Goal: Task Accomplishment & Management: Use online tool/utility

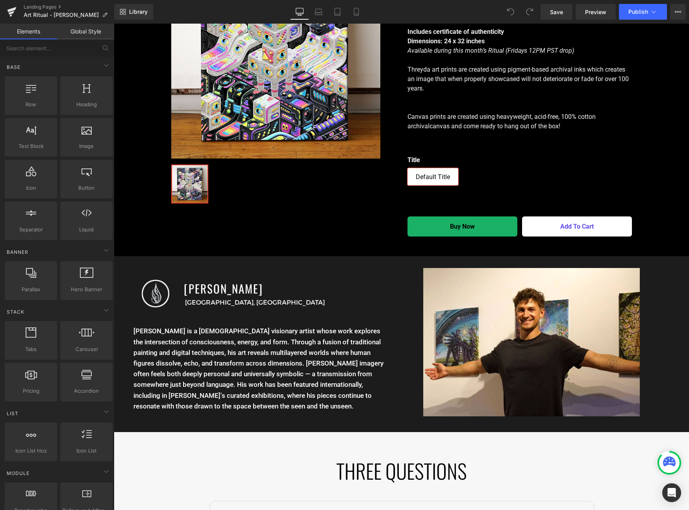
scroll to position [1703, 0]
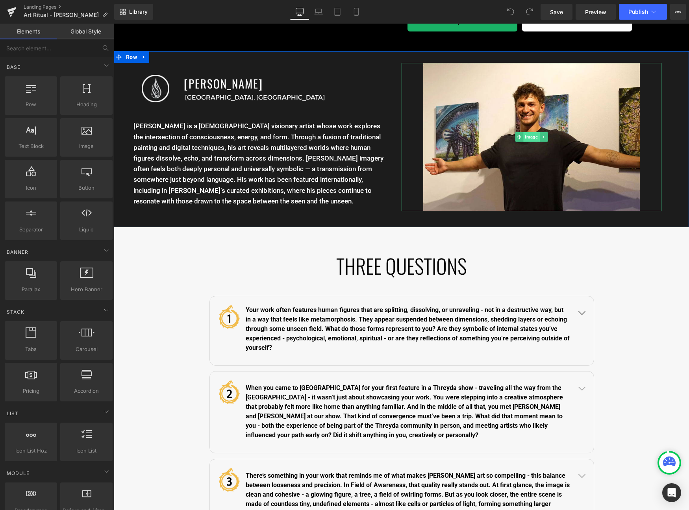
click at [527, 140] on span "Image" at bounding box center [531, 136] width 16 height 9
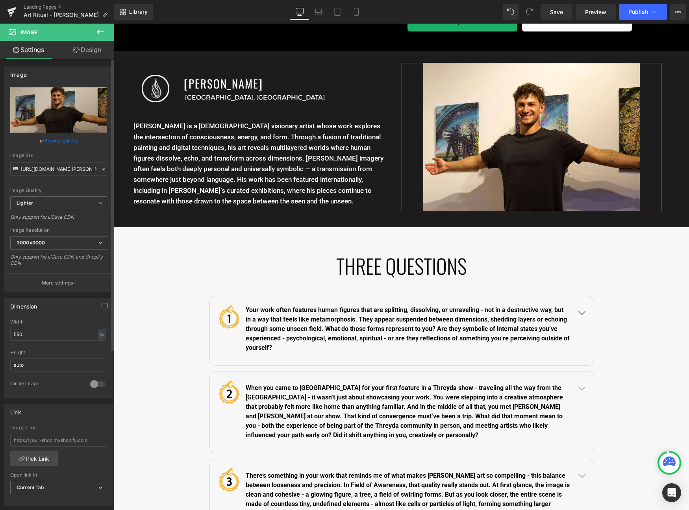
click at [44, 137] on link "Browse gallery" at bounding box center [60, 141] width 33 height 14
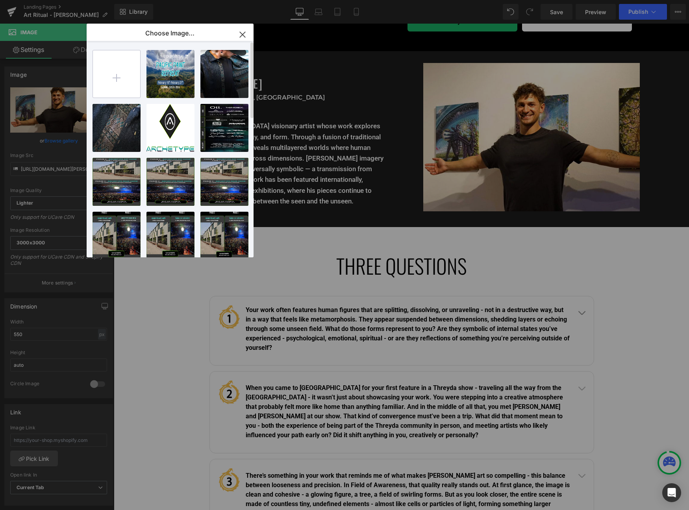
click at [126, 85] on input "file" at bounding box center [116, 73] width 47 height 47
type input "C:\fakepath\ben1.jpg"
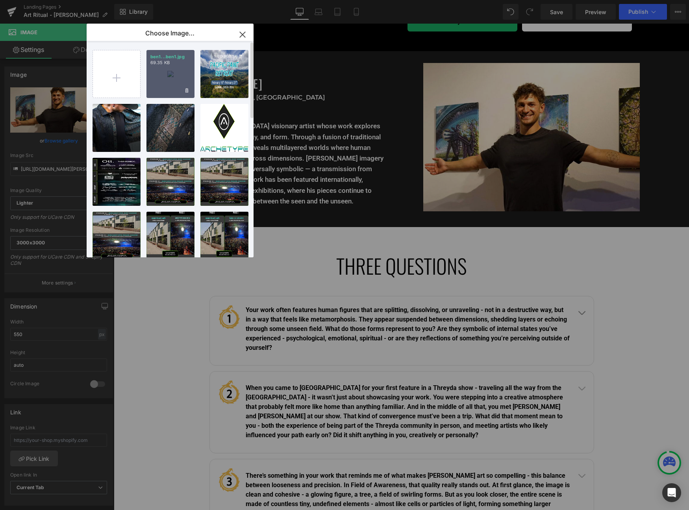
click at [176, 76] on div "ben1...ben1.jpg 69.35 KB" at bounding box center [170, 74] width 48 height 48
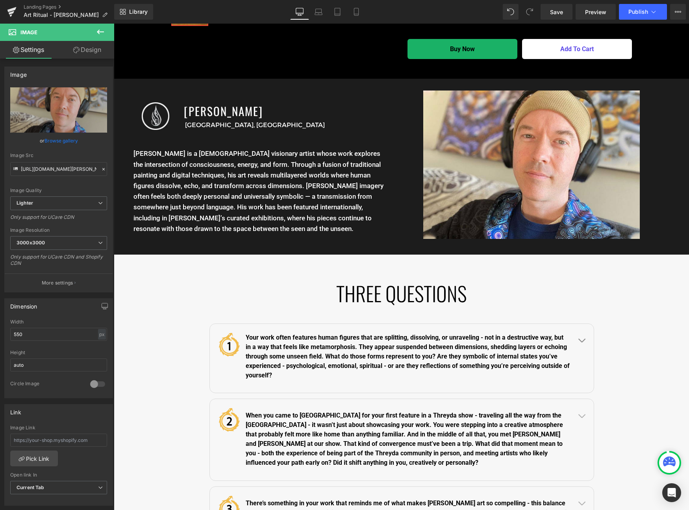
scroll to position [1702, 0]
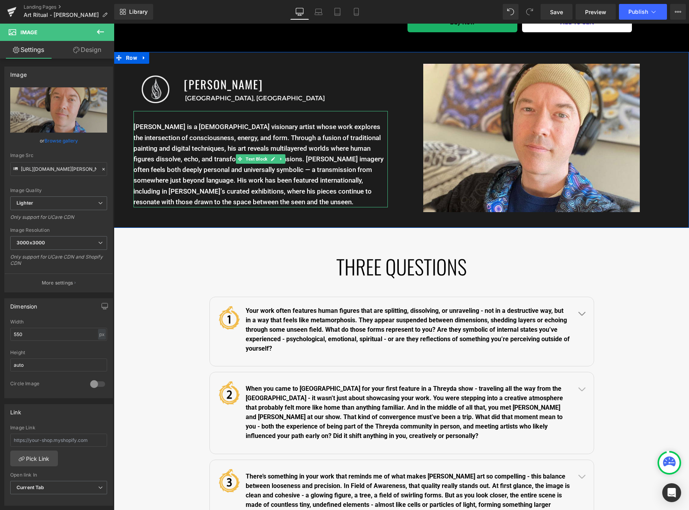
click at [218, 181] on p "Bradley Snook is a UK-based visionary artist whose work explores the intersecti…" at bounding box center [260, 165] width 254 height 86
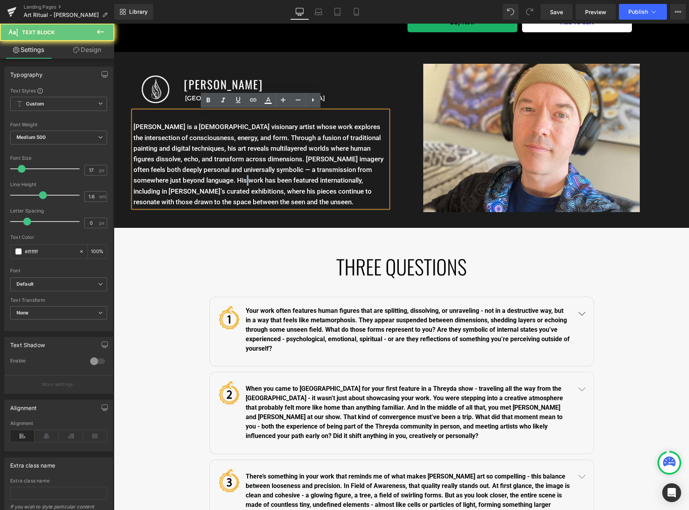
click at [218, 181] on p "Bradley Snook is a UK-based visionary artist whose work explores the intersecti…" at bounding box center [260, 165] width 254 height 86
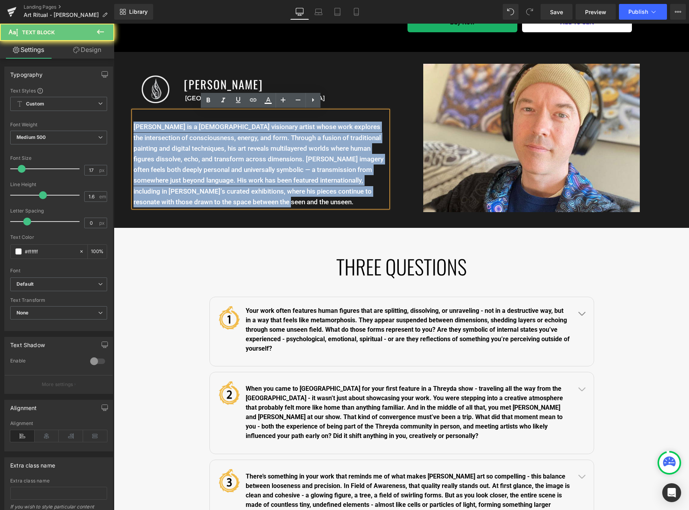
click at [218, 181] on p "Bradley Snook is a UK-based visionary artist whose work explores the intersecti…" at bounding box center [260, 165] width 254 height 86
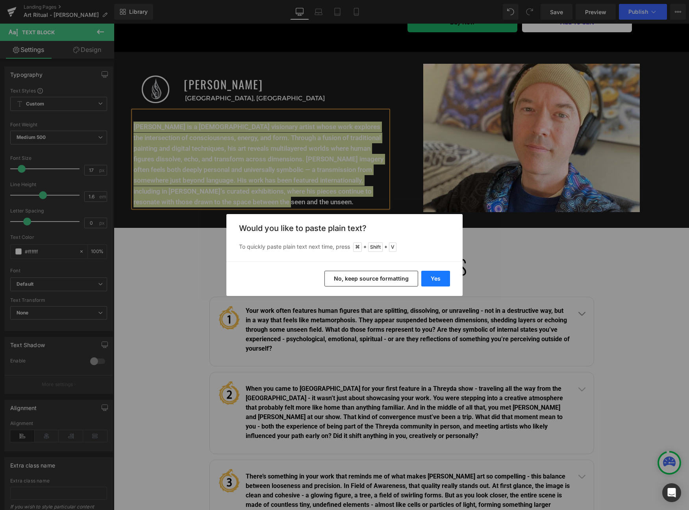
click at [429, 274] on button "Yes" at bounding box center [435, 279] width 29 height 16
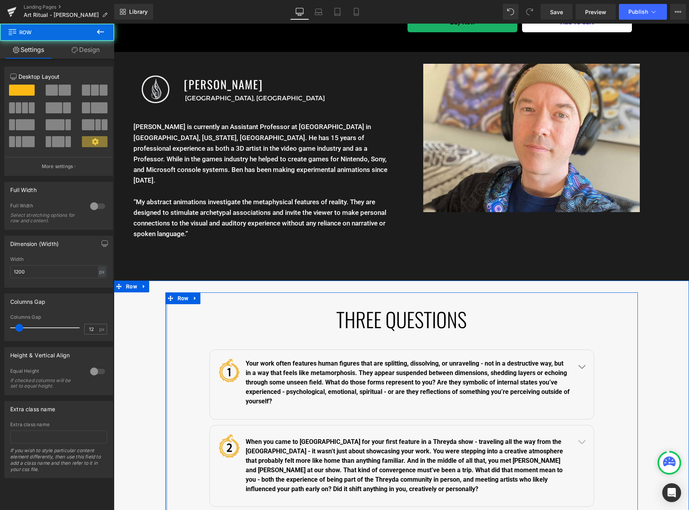
click at [165, 331] on div at bounding box center [166, 450] width 2 height 315
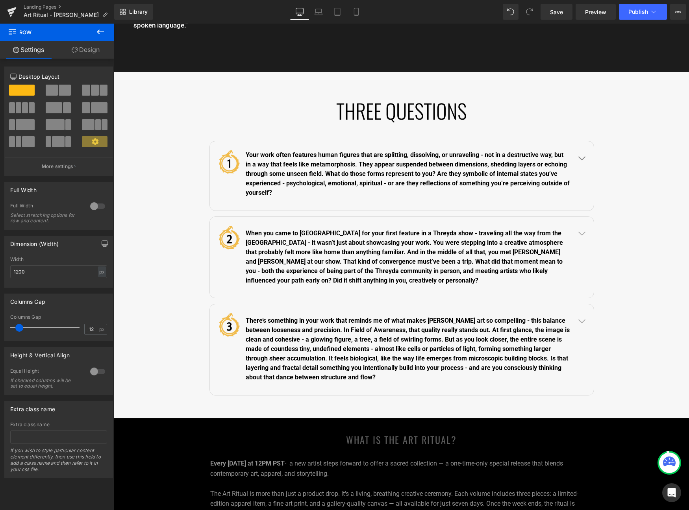
scroll to position [1912, 0]
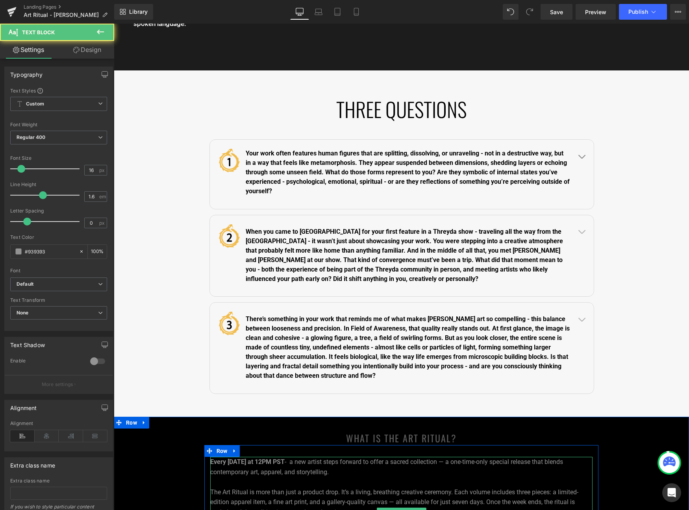
click at [235, 458] on strong "Every Friday at 12PM PST" at bounding box center [247, 461] width 74 height 7
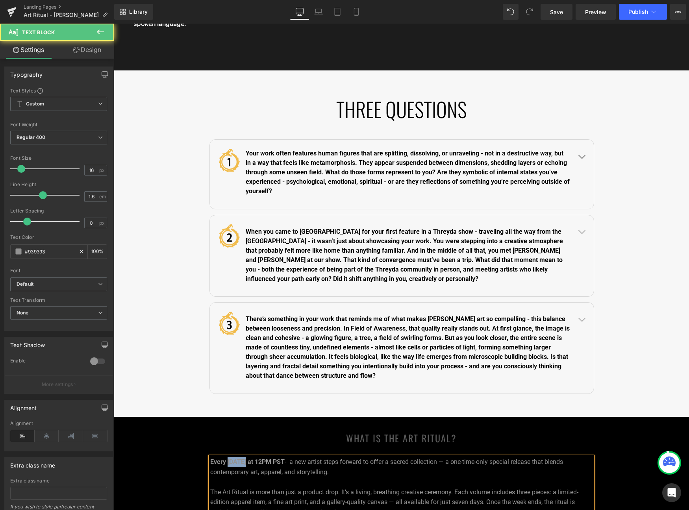
click at [235, 458] on strong "Every Friday at 12PM PST" at bounding box center [247, 461] width 74 height 7
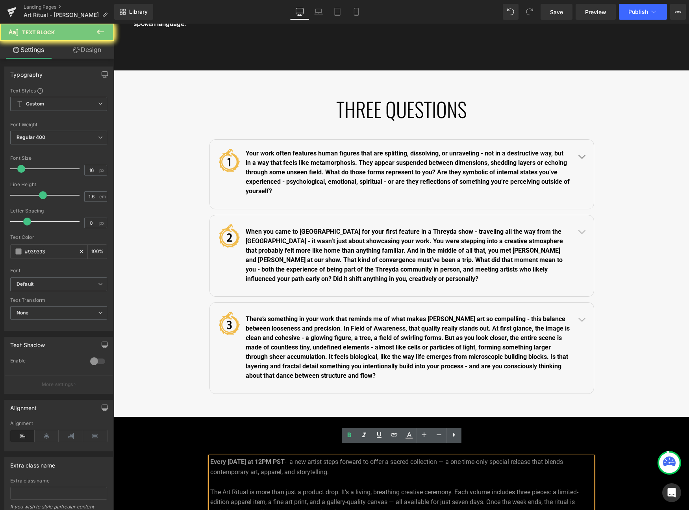
click at [238, 458] on strong "Every Friday at 12PM PST" at bounding box center [247, 461] width 74 height 7
drag, startPoint x: 245, startPoint y: 452, endPoint x: 230, endPoint y: 451, distance: 15.4
click at [230, 458] on strong "Every Friday at 12PM PST" at bounding box center [247, 461] width 74 height 7
click at [239, 458] on strong "Every Friday at 12PM PST" at bounding box center [247, 461] width 74 height 7
drag, startPoint x: 287, startPoint y: 451, endPoint x: 197, endPoint y: 446, distance: 90.7
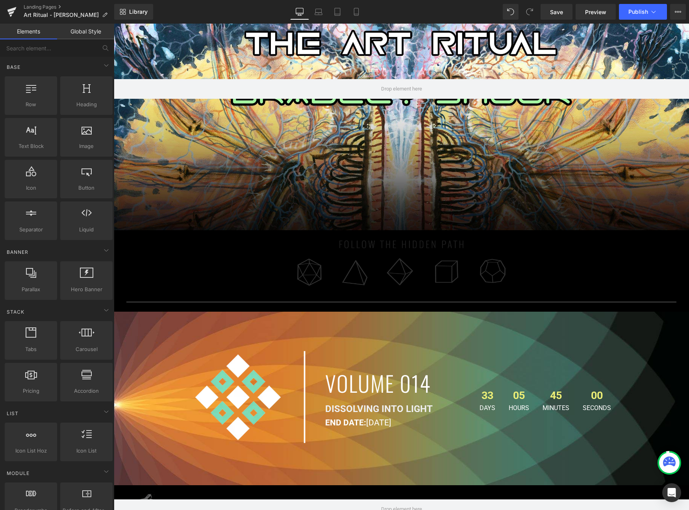
scroll to position [0, 0]
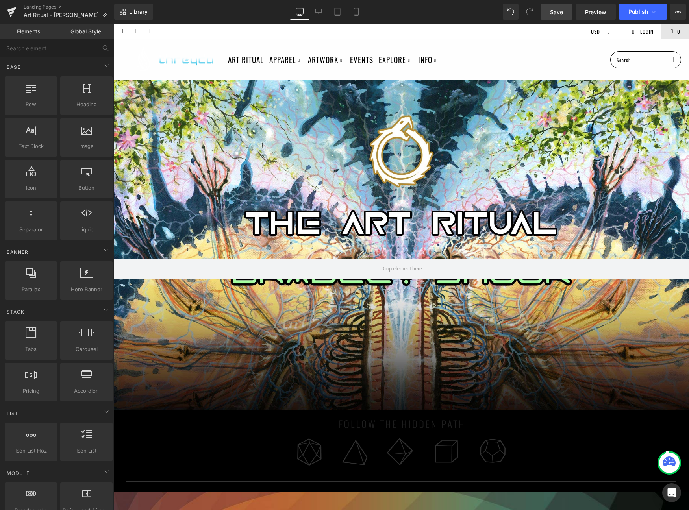
click at [559, 13] on span "Save" at bounding box center [556, 12] width 13 height 8
click at [400, 88] on span "Hero Banner" at bounding box center [401, 87] width 37 height 12
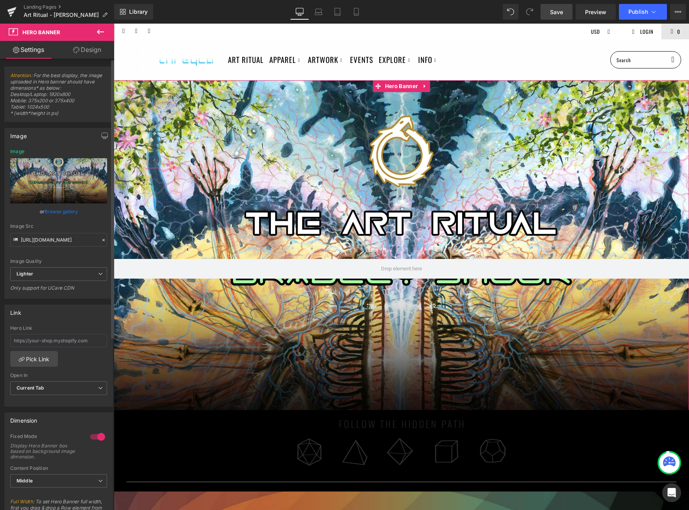
click at [72, 211] on link "Browse gallery" at bounding box center [60, 212] width 33 height 14
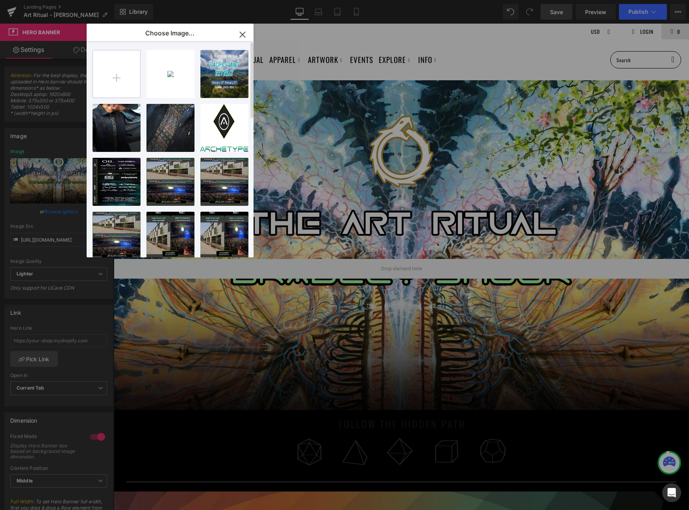
click at [118, 61] on input "file" at bounding box center [116, 73] width 47 height 47
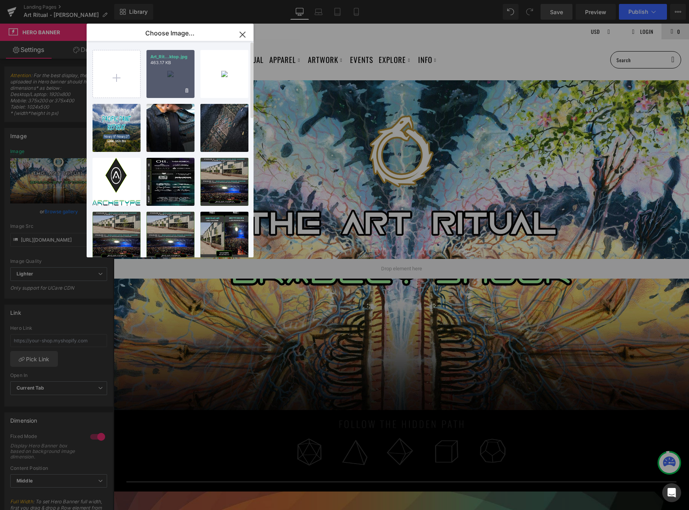
click at [169, 72] on div "Art_Rit...ktop.jpg 463.17 KB" at bounding box center [170, 74] width 48 height 48
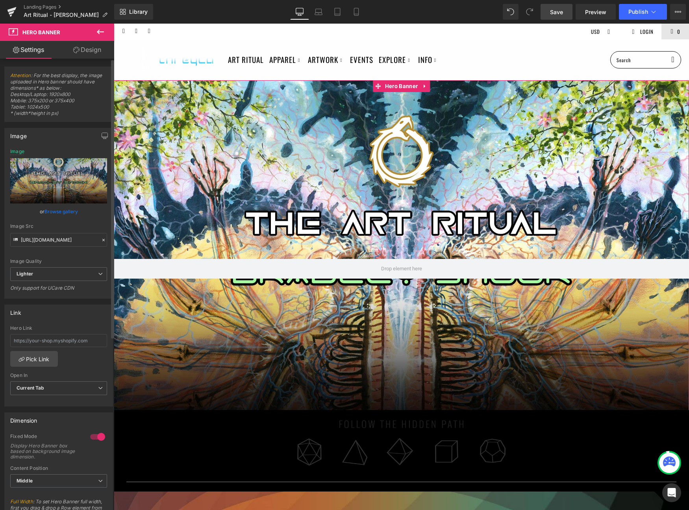
click at [57, 210] on link "Browse gallery" at bounding box center [60, 212] width 33 height 14
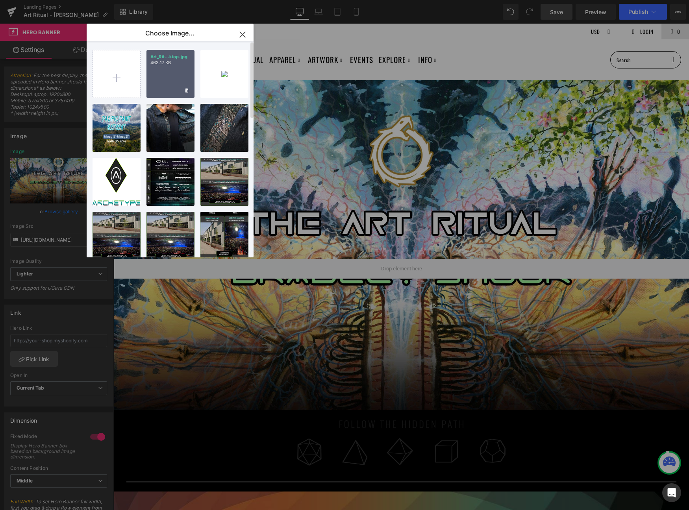
click at [168, 79] on div "Art_Rit...ktop.jpg 463.17 KB" at bounding box center [170, 74] width 48 height 48
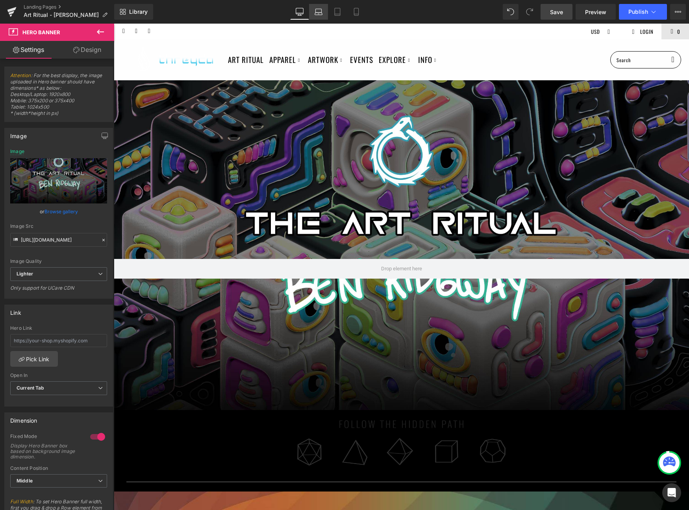
click at [319, 16] on link "Laptop" at bounding box center [318, 12] width 19 height 16
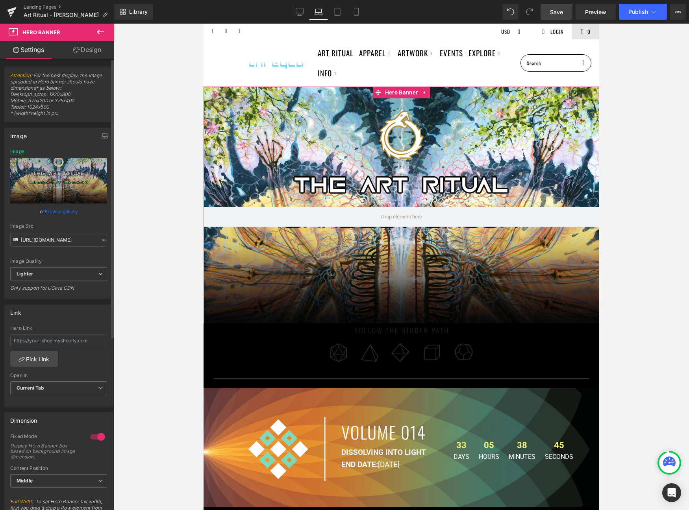
click at [63, 212] on link "Browse gallery" at bounding box center [60, 212] width 33 height 14
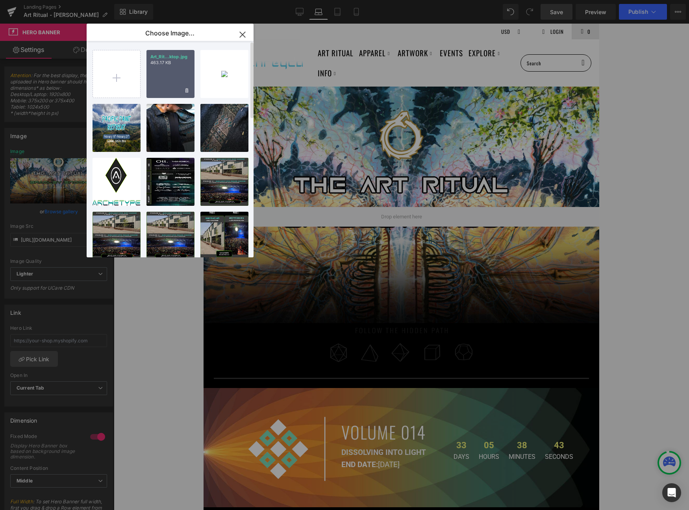
click at [178, 72] on div "Art_Rit...ktop.jpg 463.17 KB" at bounding box center [170, 74] width 48 height 48
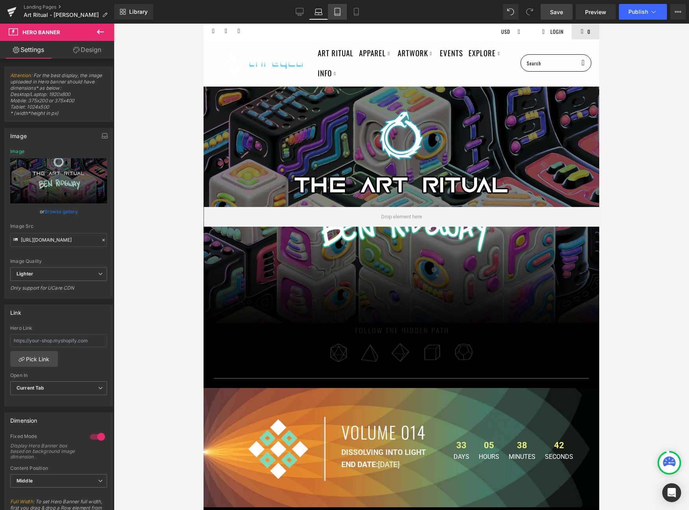
click at [337, 6] on link "Tablet" at bounding box center [337, 12] width 19 height 16
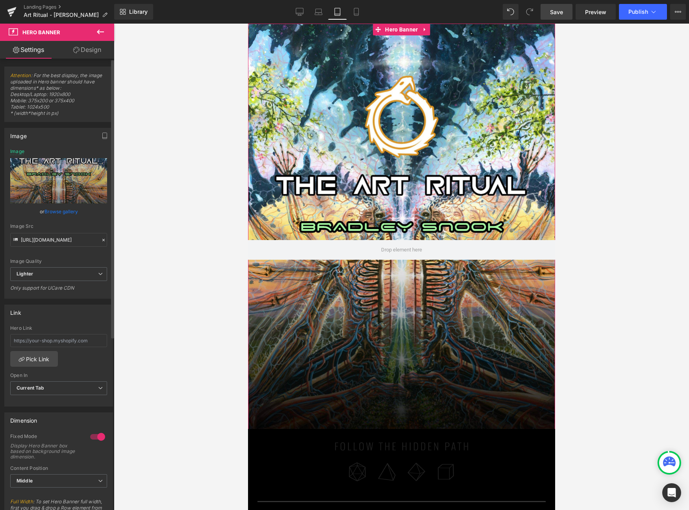
click at [46, 213] on link "Browse gallery" at bounding box center [60, 212] width 33 height 14
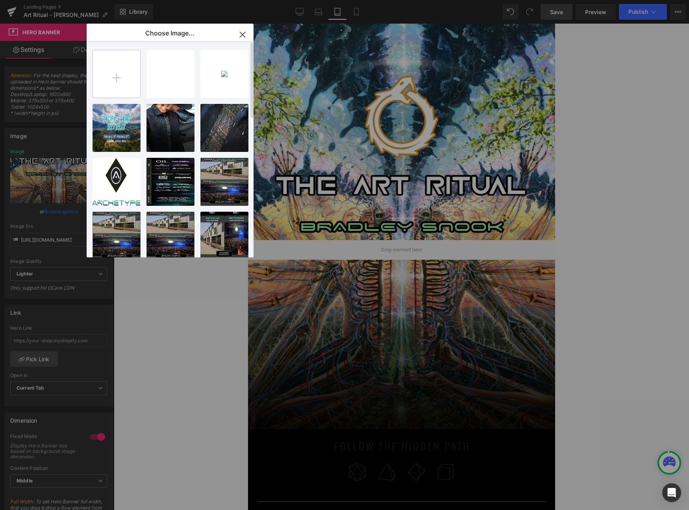
click at [120, 82] on input "file" at bounding box center [116, 73] width 47 height 47
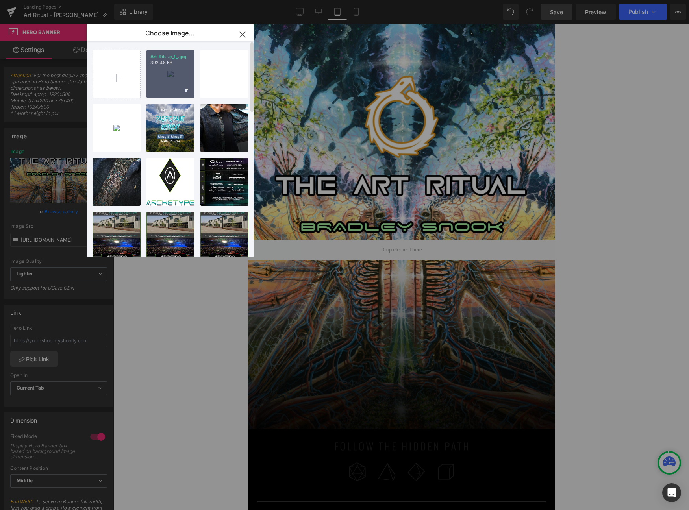
click at [167, 73] on div "Art-Rit...e_1_.jpg 392.48 KB" at bounding box center [170, 74] width 48 height 48
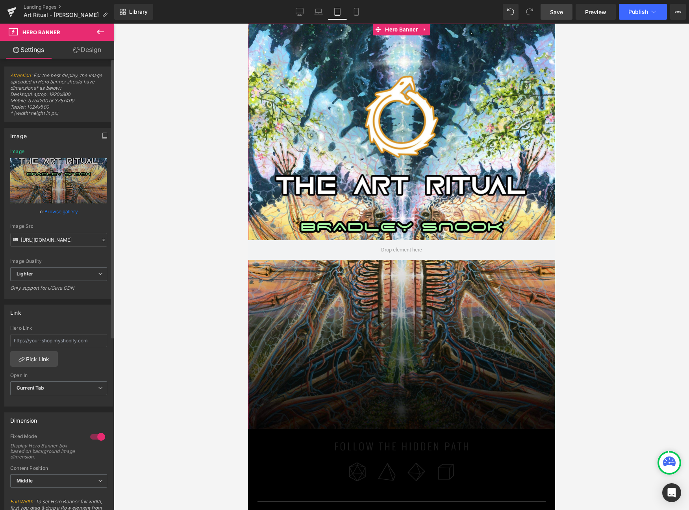
click at [66, 213] on link "Browse gallery" at bounding box center [60, 212] width 33 height 14
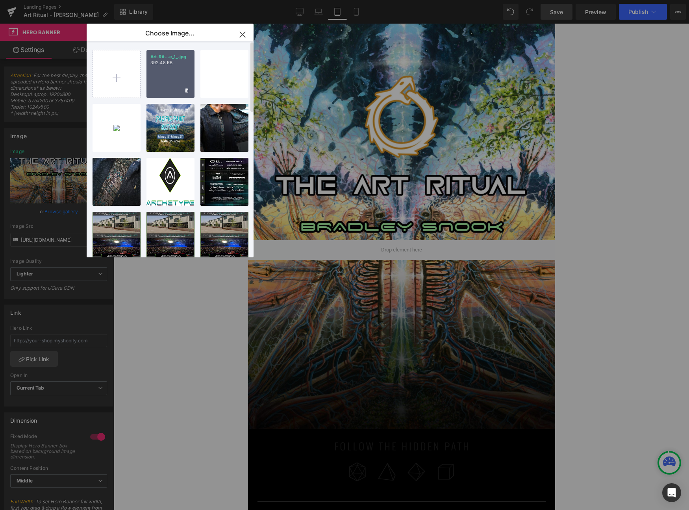
click at [180, 83] on div "Art-Rit...e_1_.jpg 392.48 KB" at bounding box center [170, 74] width 48 height 48
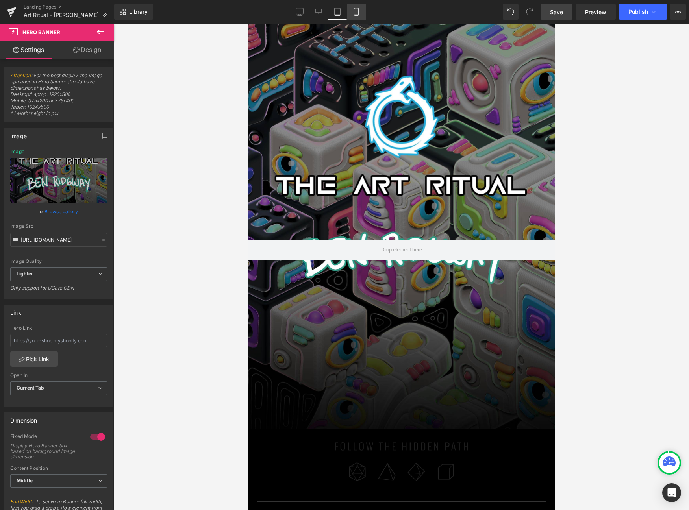
click at [355, 9] on icon at bounding box center [356, 11] width 4 height 7
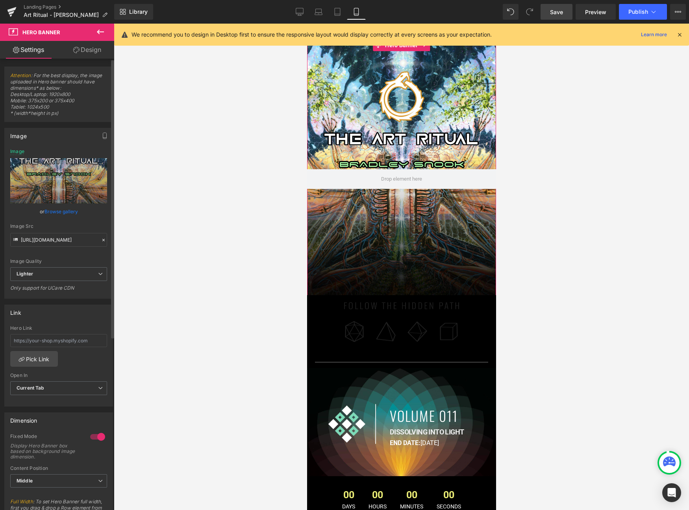
click at [63, 210] on link "Browse gallery" at bounding box center [60, 212] width 33 height 14
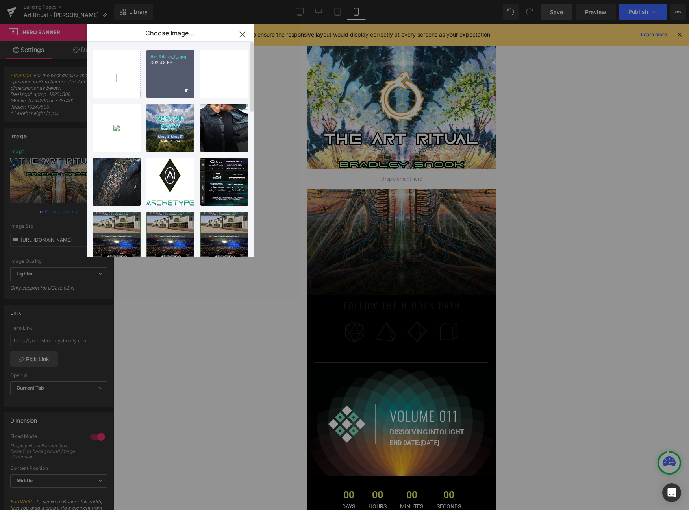
click at [173, 73] on div "Art-Rit...e_1_.jpg 392.48 KB" at bounding box center [170, 74] width 48 height 48
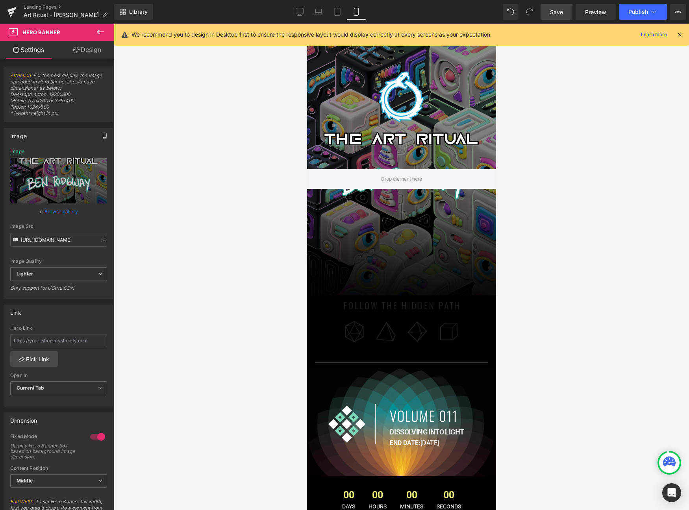
click at [681, 36] on icon at bounding box center [679, 34] width 7 height 7
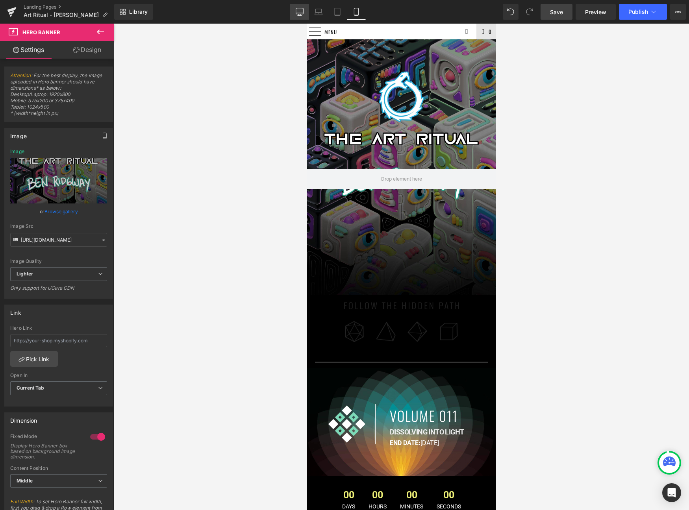
click at [296, 10] on icon at bounding box center [299, 11] width 7 height 6
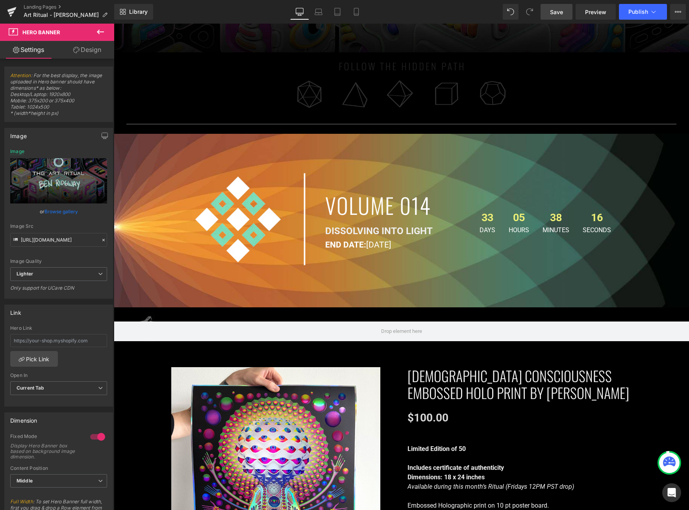
scroll to position [282, 0]
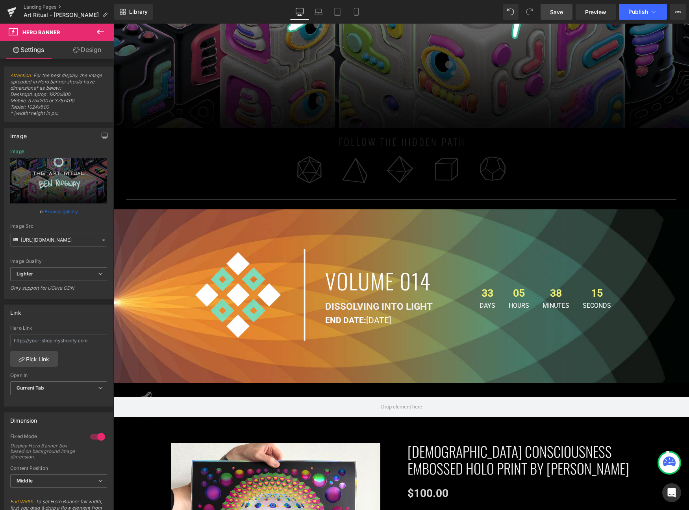
drag, startPoint x: 558, startPoint y: 7, endPoint x: 418, endPoint y: 48, distance: 145.6
click at [558, 7] on link "Save" at bounding box center [557, 12] width 32 height 16
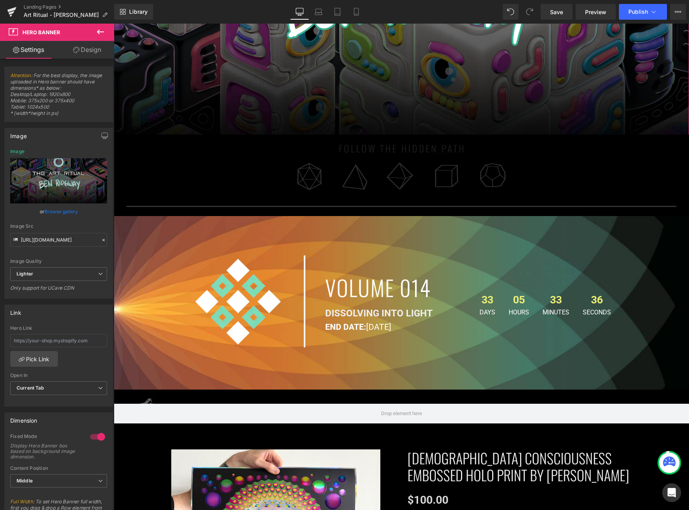
scroll to position [287, 0]
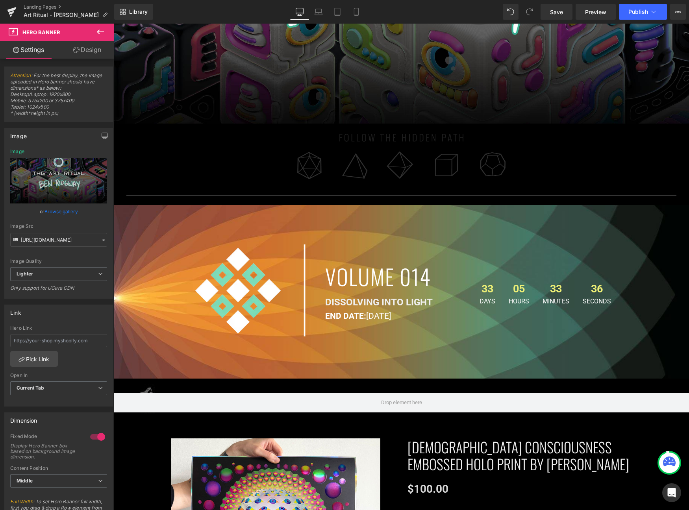
click at [359, 219] on div "Image VOLUME 014 Heading DISSOLVING INTO LIGHT Text Block END DATE: SEPTEMBER 3…" at bounding box center [401, 292] width 575 height 174
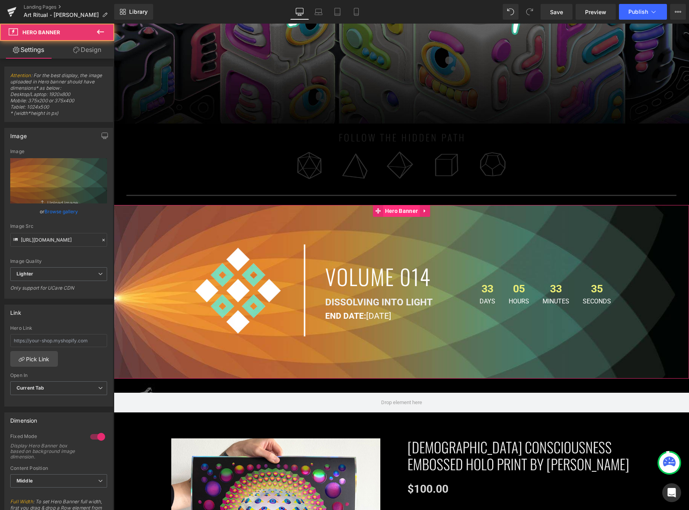
click at [395, 210] on span "Hero Banner" at bounding box center [401, 211] width 37 height 12
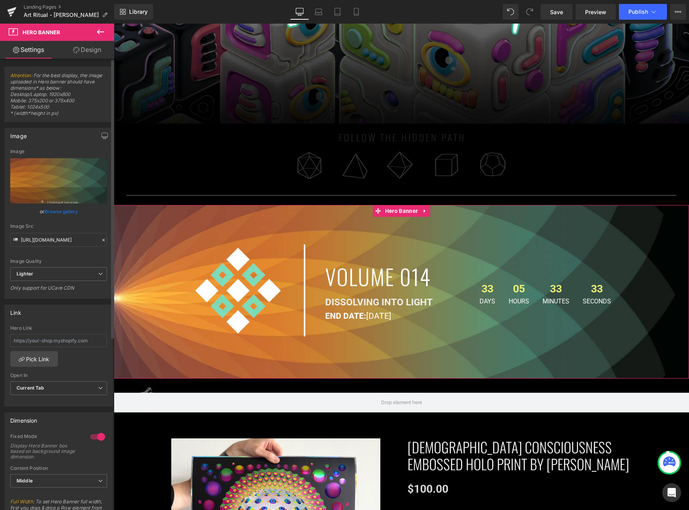
click at [52, 212] on link "Browse gallery" at bounding box center [60, 212] width 33 height 14
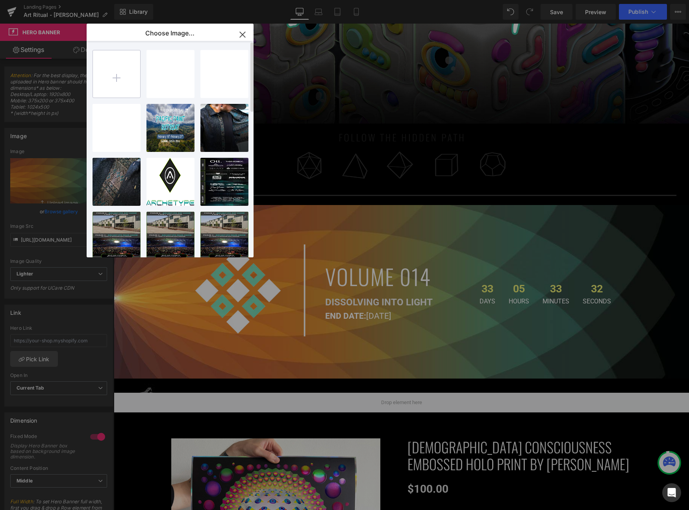
click at [128, 82] on input "file" at bounding box center [116, 73] width 47 height 47
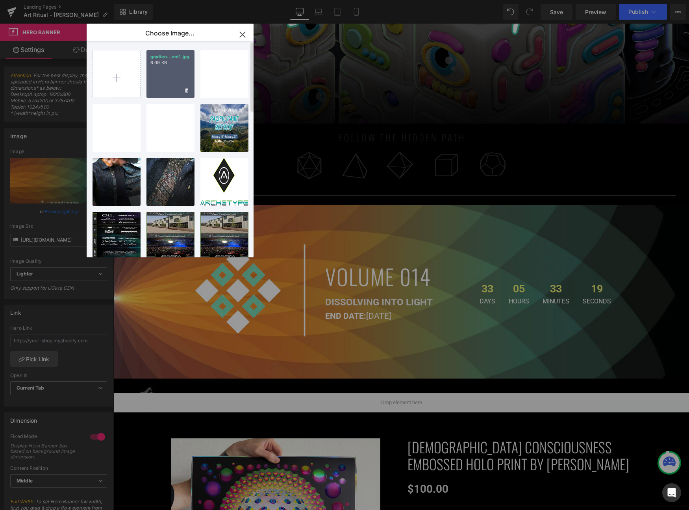
click at [176, 81] on div "gradien...ent1.jpg 6.09 KB" at bounding box center [170, 74] width 48 height 48
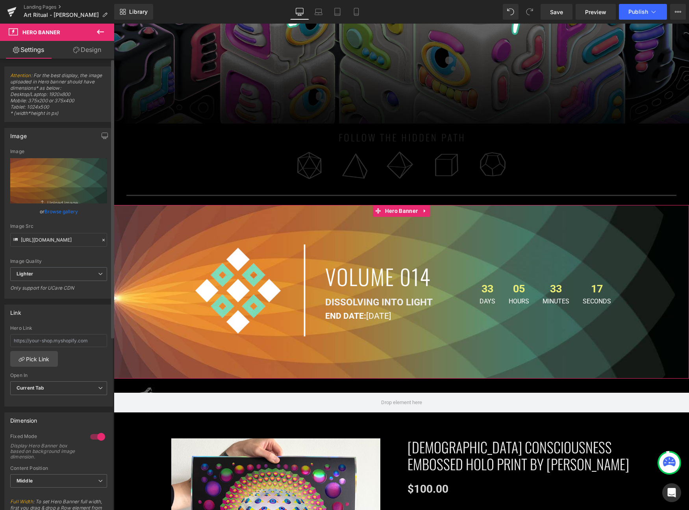
click at [59, 211] on link "Browse gallery" at bounding box center [60, 212] width 33 height 14
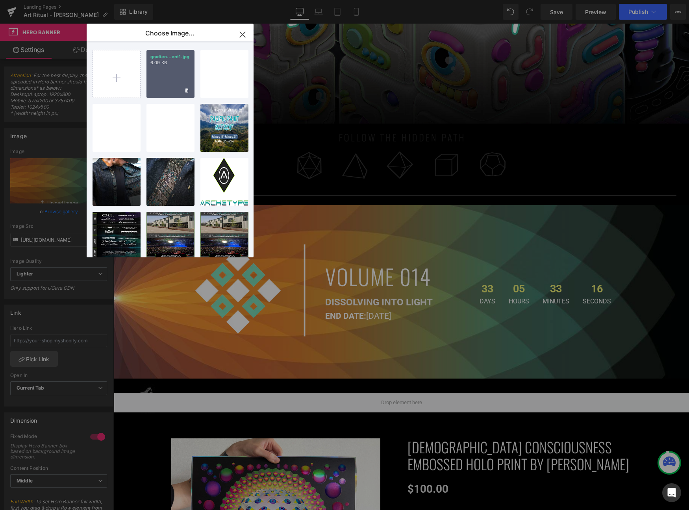
click at [170, 77] on div "gradien...ent1.jpg 6.09 KB" at bounding box center [170, 74] width 48 height 48
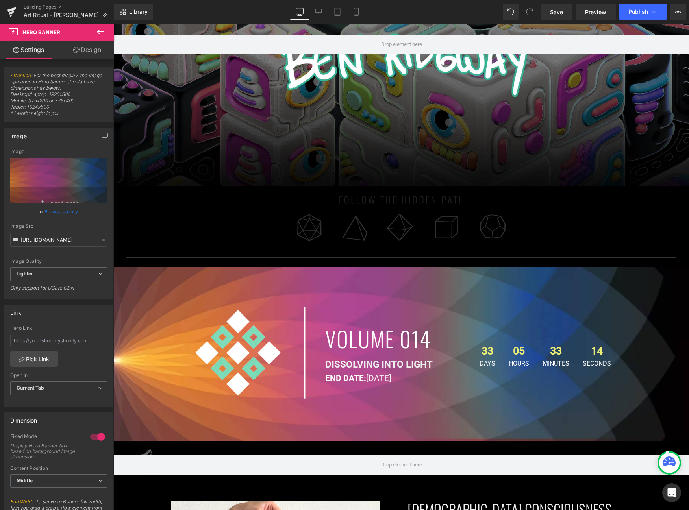
scroll to position [279, 0]
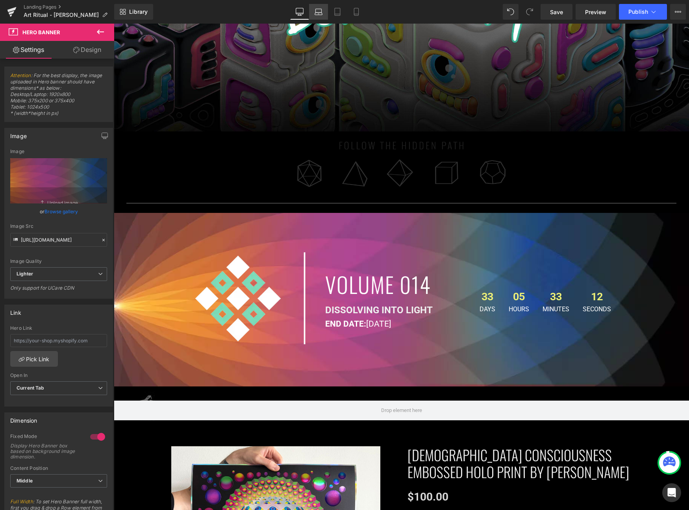
click at [319, 9] on icon at bounding box center [319, 12] width 8 height 8
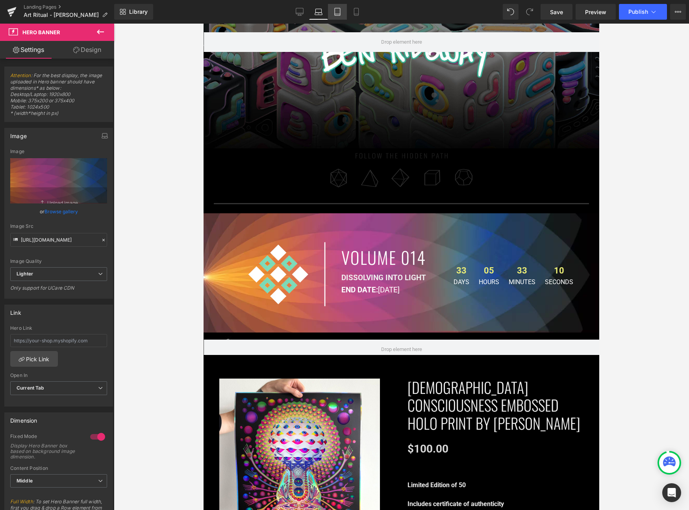
click at [337, 10] on icon at bounding box center [337, 12] width 8 height 8
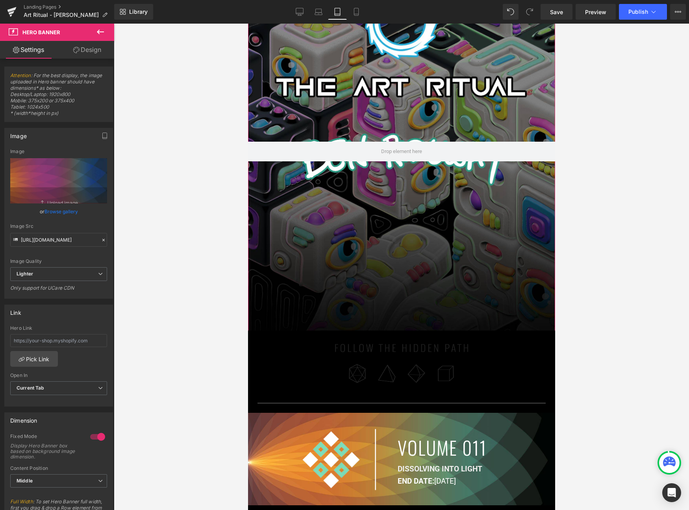
scroll to position [254, 0]
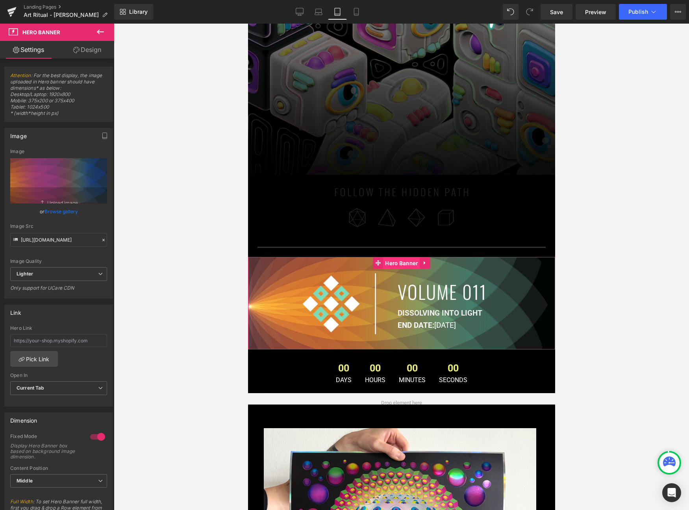
click at [395, 263] on span "Hero Banner" at bounding box center [401, 263] width 37 height 12
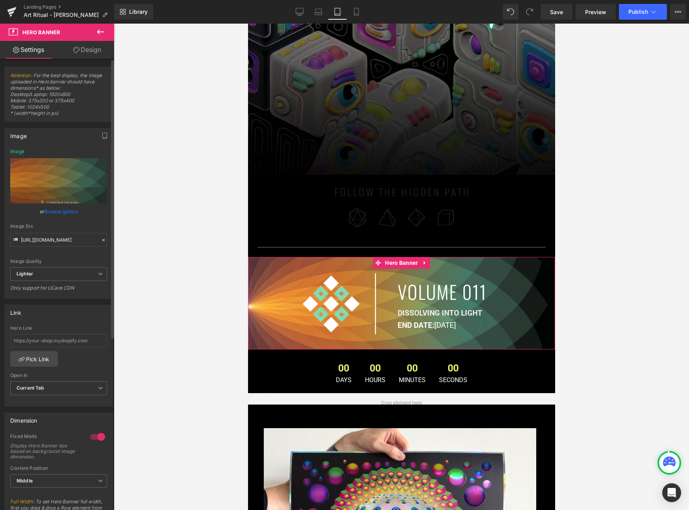
click at [57, 214] on link "Browse gallery" at bounding box center [60, 212] width 33 height 14
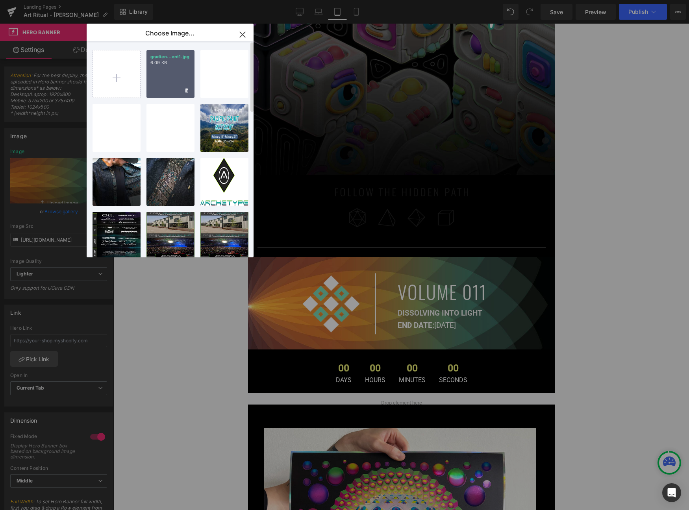
click at [164, 77] on div "gradien...ent1.jpg 6.09 KB" at bounding box center [170, 74] width 48 height 48
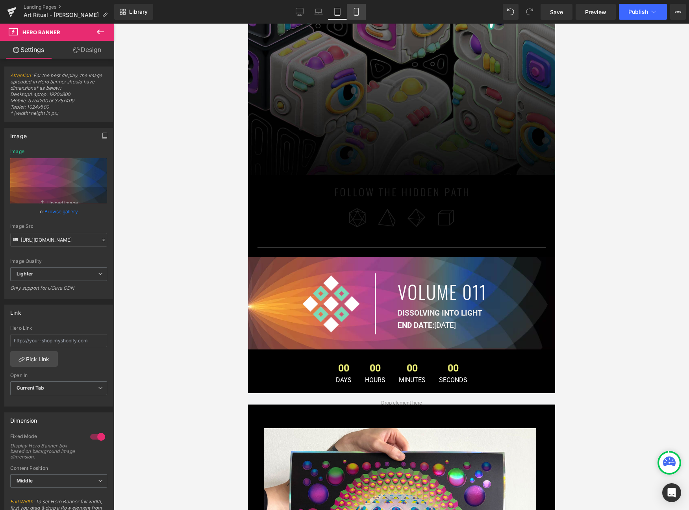
click at [351, 7] on link "Mobile" at bounding box center [356, 12] width 19 height 16
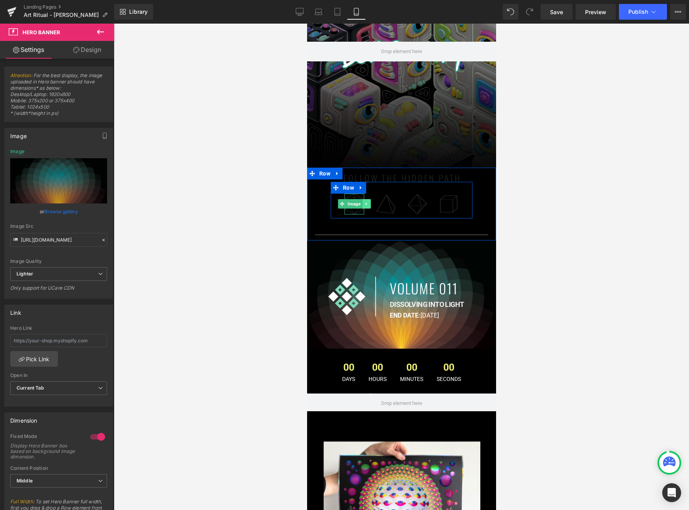
scroll to position [128, 0]
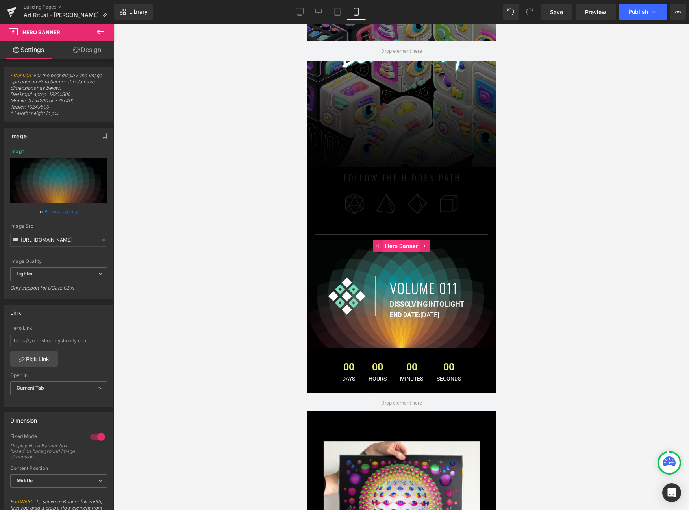
click at [396, 243] on span "Hero Banner" at bounding box center [401, 246] width 37 height 12
click at [61, 212] on link "Browse gallery" at bounding box center [60, 212] width 33 height 14
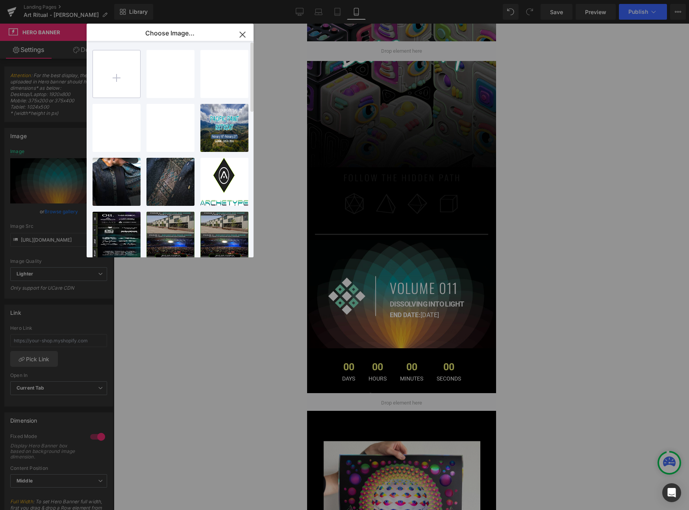
click at [128, 75] on input "file" at bounding box center [116, 73] width 47 height 47
type input "C:\fakepath\gradient_small.jpg"
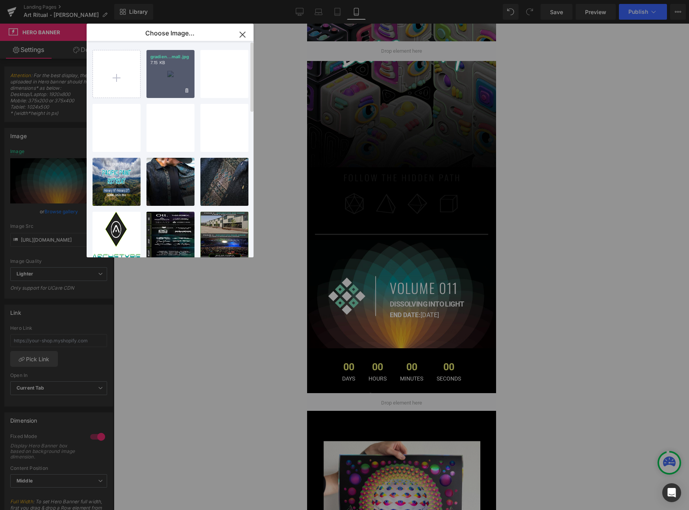
click at [172, 74] on div "gradien...mall.jpg 7.15 KB" at bounding box center [170, 74] width 48 height 48
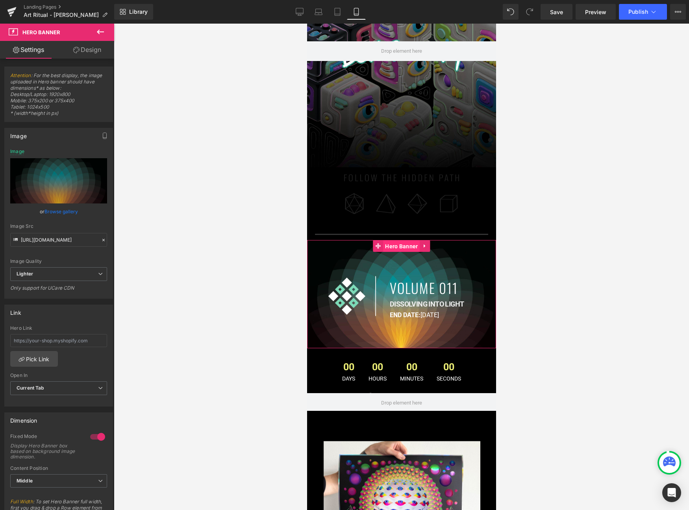
click at [400, 248] on span "Hero Banner" at bounding box center [401, 247] width 37 height 12
click at [60, 212] on link "Browse gallery" at bounding box center [60, 212] width 33 height 14
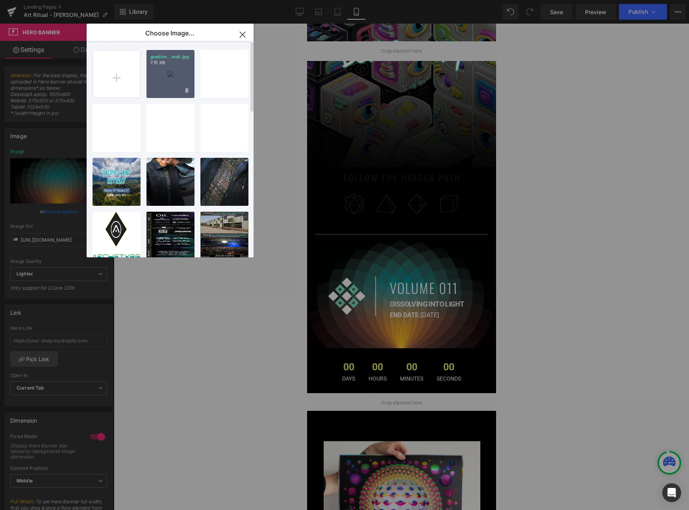
click at [180, 74] on div "gradien...mall.jpg 7.15 KB" at bounding box center [170, 74] width 48 height 48
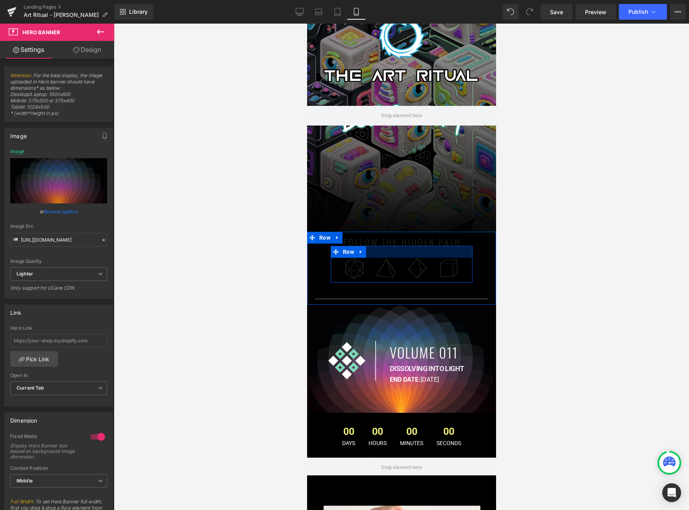
scroll to position [0, 0]
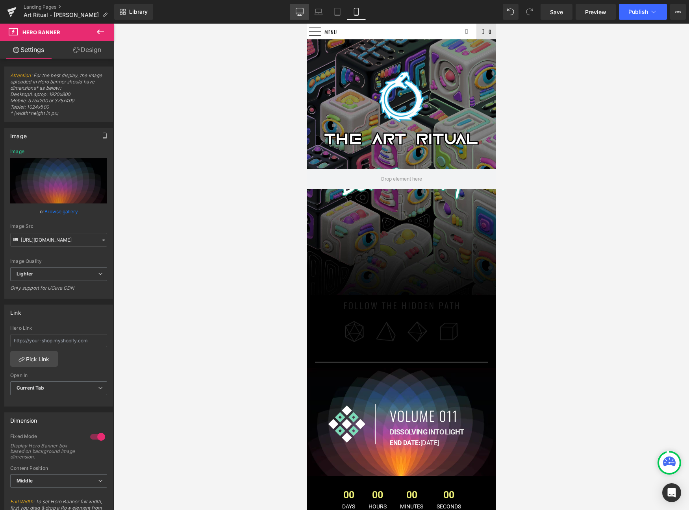
click at [304, 10] on icon at bounding box center [299, 11] width 7 height 6
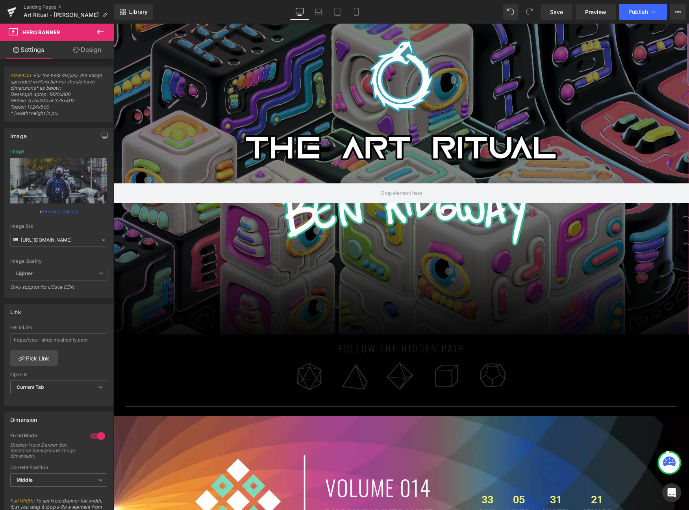
scroll to position [247, 0]
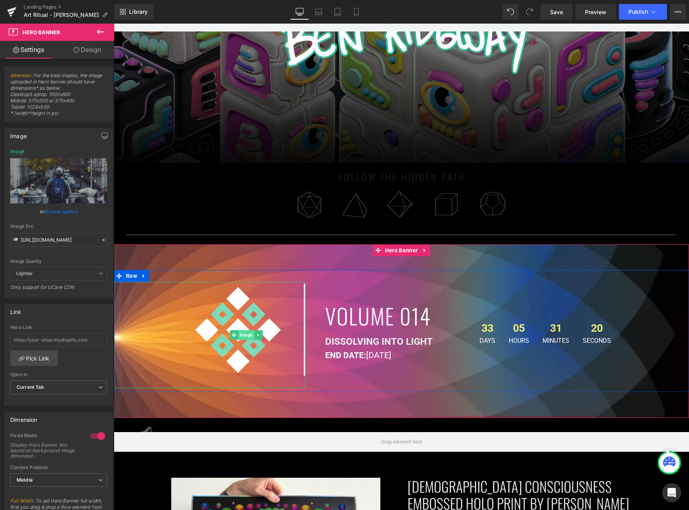
click at [243, 332] on span "Image" at bounding box center [246, 334] width 16 height 9
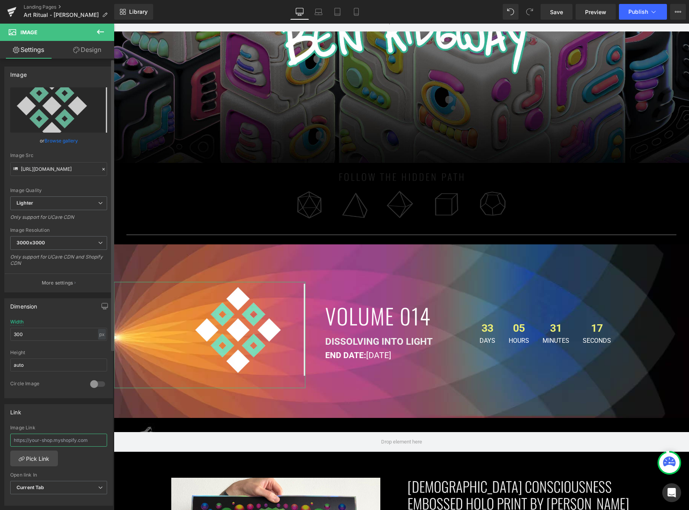
click at [71, 439] on input "text" at bounding box center [58, 440] width 97 height 13
click at [70, 439] on input "text" at bounding box center [58, 440] width 97 height 13
paste input "[URL][DOMAIN_NAME]"
type input "[URL][DOMAIN_NAME]"
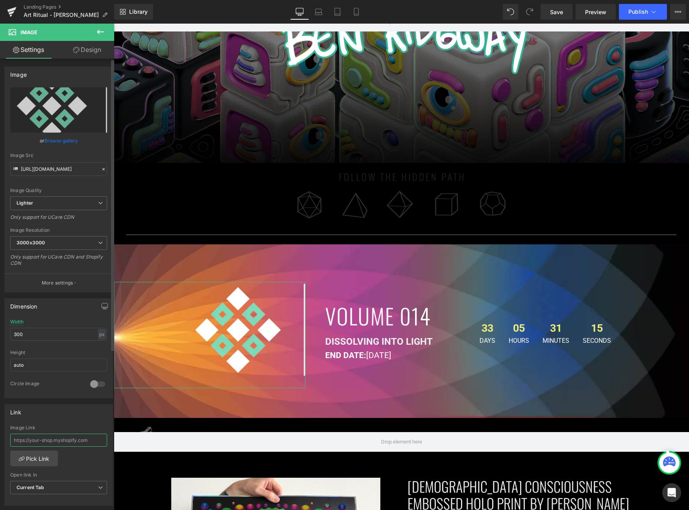
scroll to position [0, 0]
click at [44, 170] on input "https://ucarecdn.com/86e3cd7a-68bf-4d9c-acde-01550979bf7d/-/format/auto/-/previ…" at bounding box center [58, 169] width 97 height 14
paste input "eb97e378-242f-44a6-a511-610740662f8c/-/format/auto/-/preview/3000x3000/-/qualit…"
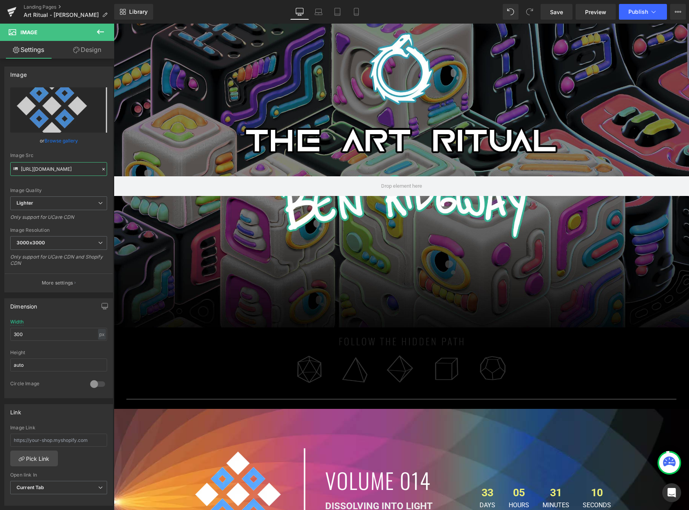
scroll to position [269, 0]
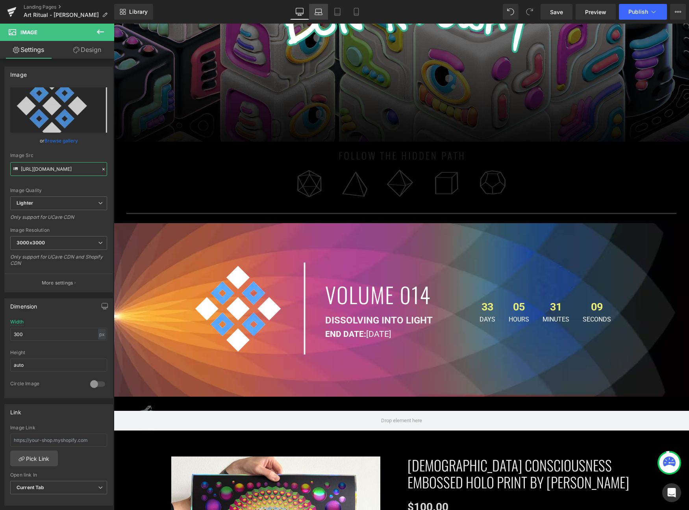
type input "[URL][DOMAIN_NAME]"
click at [324, 4] on link "Laptop" at bounding box center [318, 12] width 19 height 16
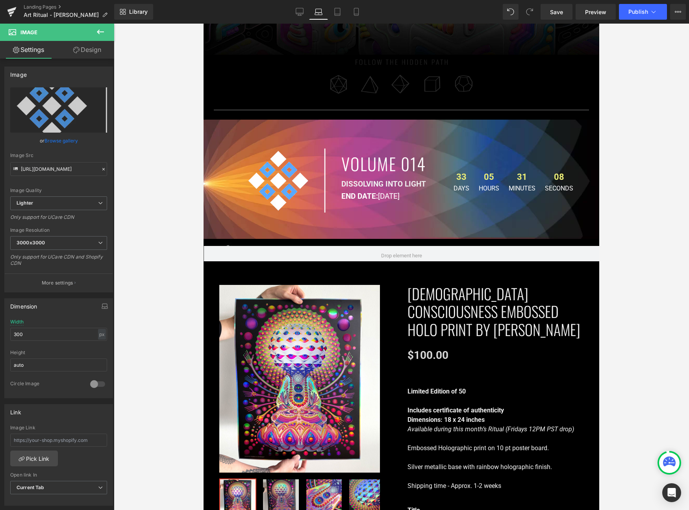
scroll to position [139, 0]
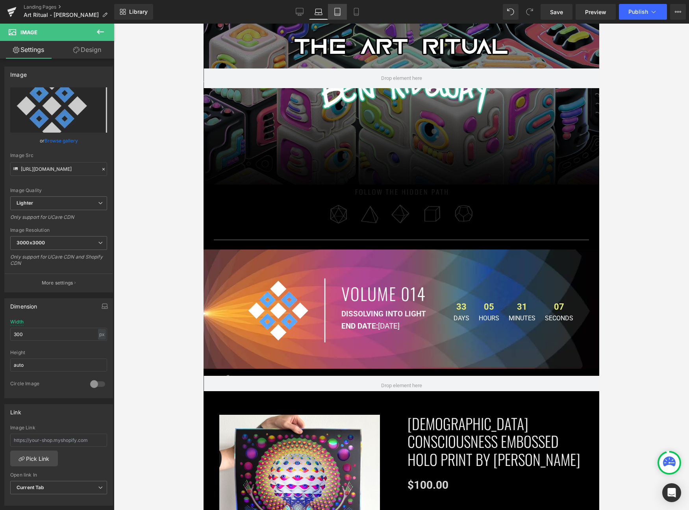
click at [337, 10] on icon at bounding box center [337, 12] width 8 height 8
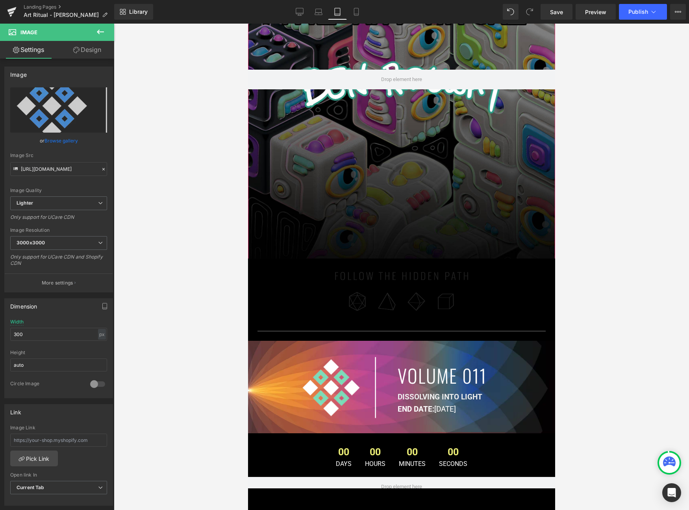
scroll to position [256, 0]
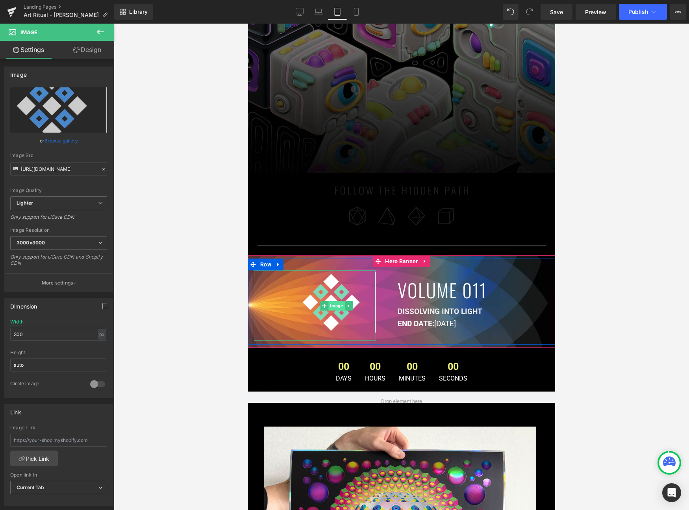
click at [335, 305] on span "Image" at bounding box center [336, 305] width 16 height 9
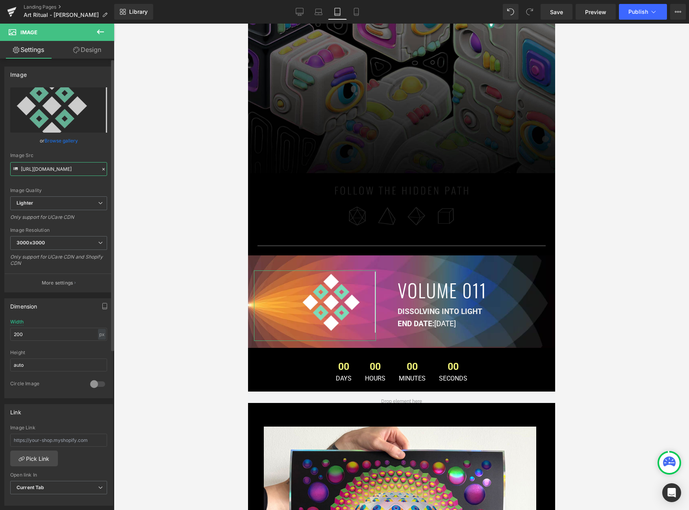
click at [68, 172] on input "https://ucarecdn.com/86e3cd7a-68bf-4d9c-acde-01550979bf7d/-/format/auto/-/previ…" at bounding box center [58, 169] width 97 height 14
paste input "eb97e378-242f-44a6-a511-610740662f8c/-/format/auto/-/preview/3000x3000/-/qualit…"
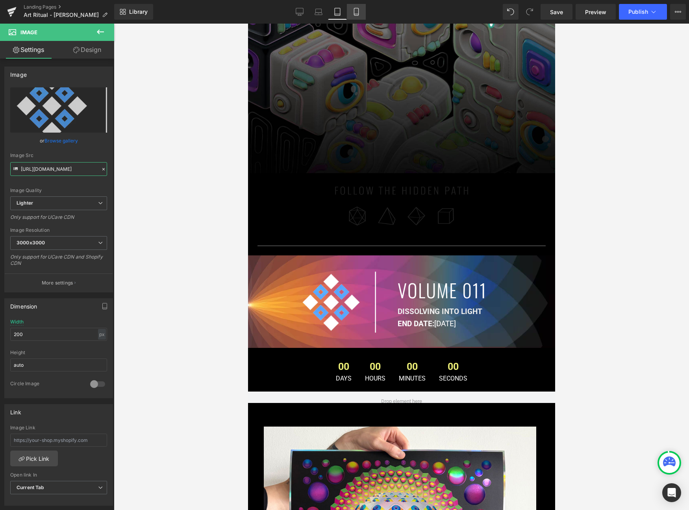
type input "[URL][DOMAIN_NAME]"
drag, startPoint x: 352, startPoint y: 8, endPoint x: 356, endPoint y: 16, distance: 9.5
click at [352, 8] on link "Mobile" at bounding box center [356, 12] width 19 height 16
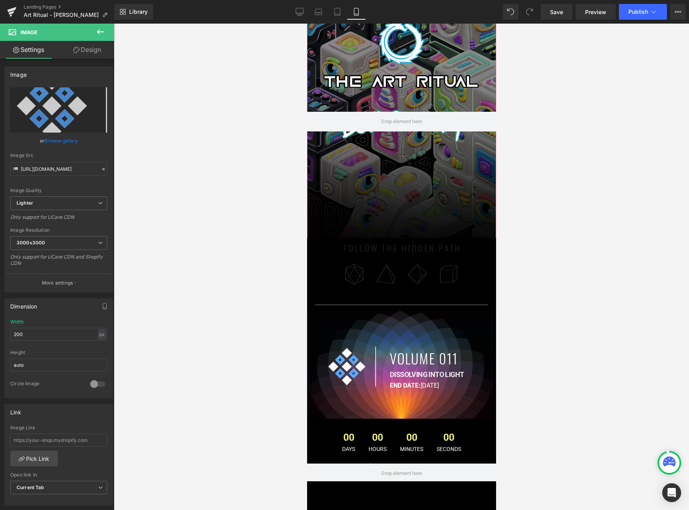
scroll to position [58, 0]
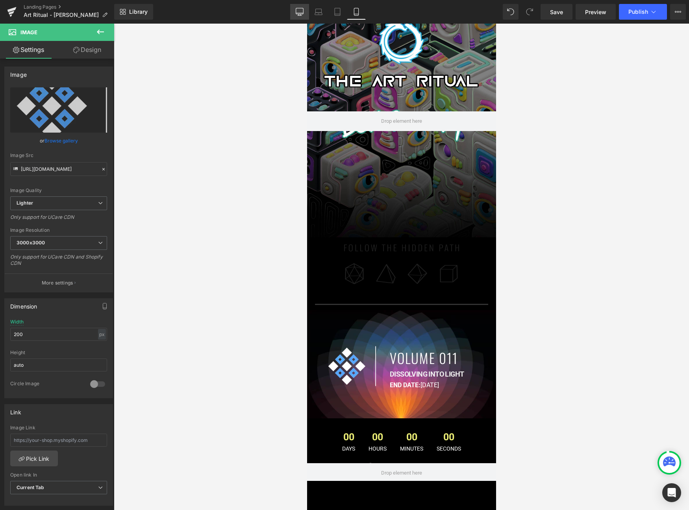
click at [308, 12] on link "Desktop" at bounding box center [299, 12] width 19 height 16
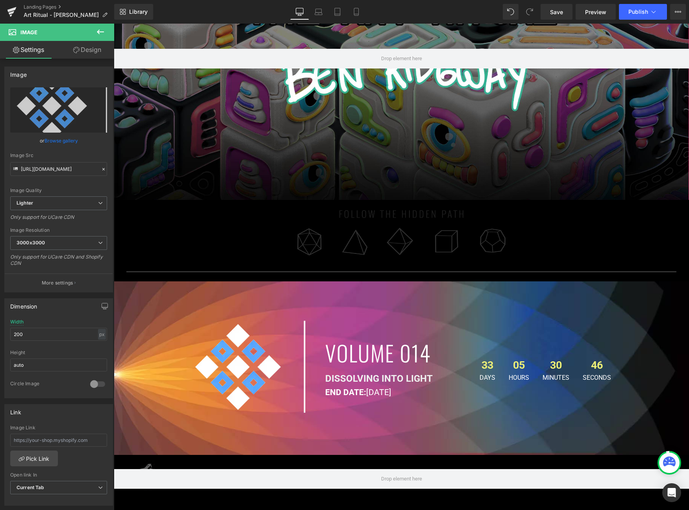
scroll to position [401, 0]
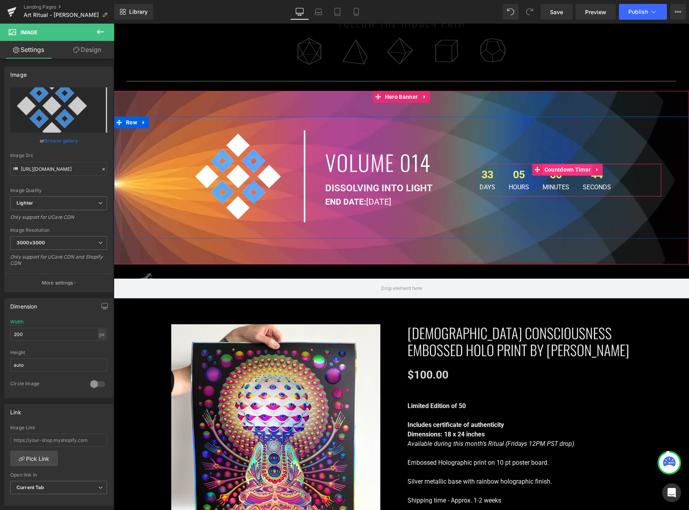
click at [561, 171] on span "Countdown Timer" at bounding box center [568, 170] width 50 height 12
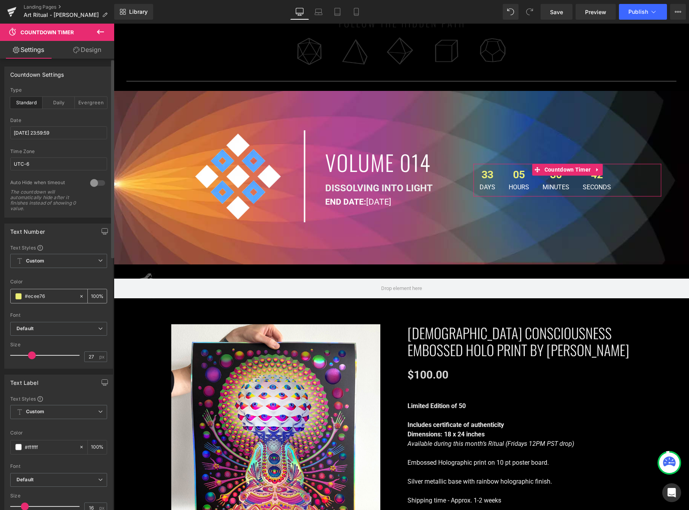
click at [20, 298] on span at bounding box center [18, 296] width 6 height 6
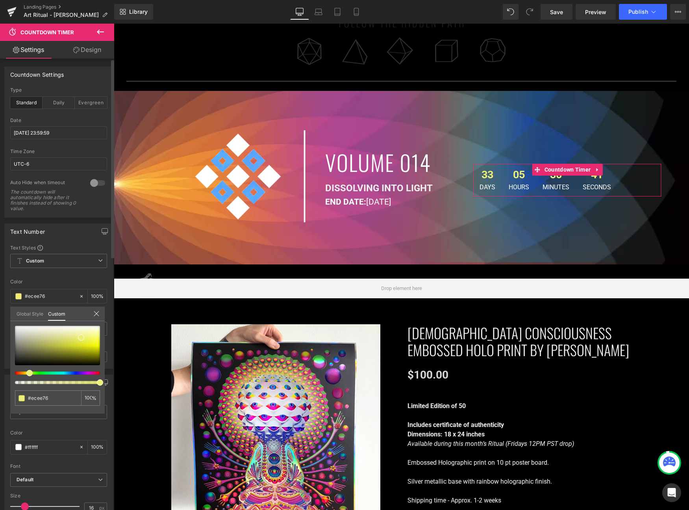
click at [39, 374] on div at bounding box center [54, 373] width 85 height 3
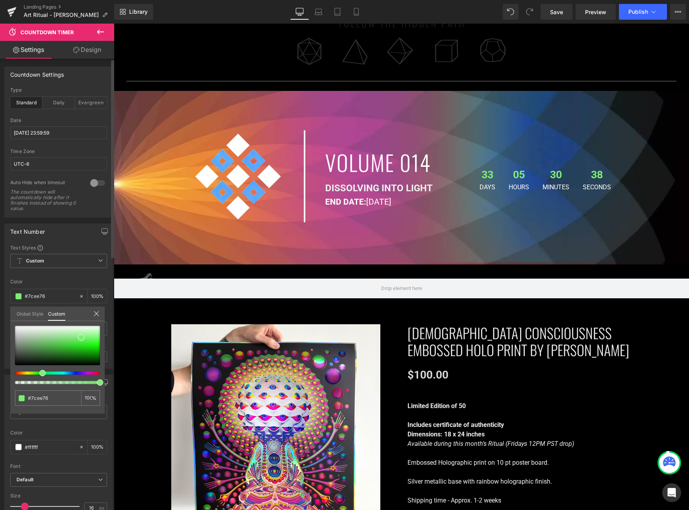
click at [60, 373] on div at bounding box center [54, 373] width 85 height 3
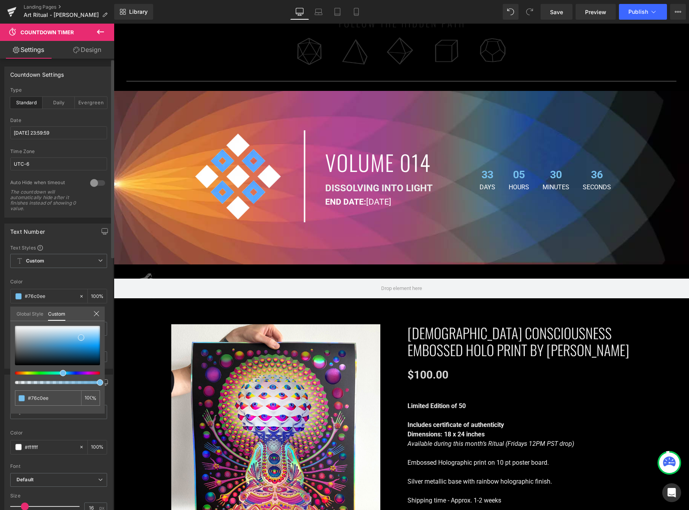
click at [60, 373] on span at bounding box center [63, 373] width 6 height 6
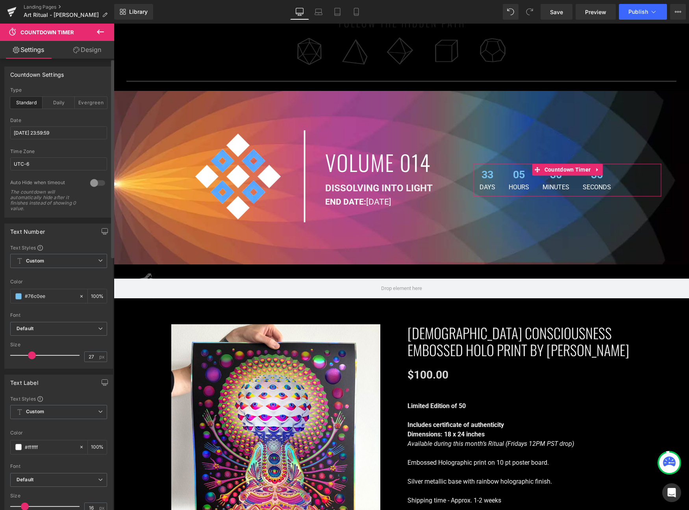
click at [52, 296] on input "#ecee76" at bounding box center [50, 296] width 50 height 9
type input "#76c0ee"
click at [320, 11] on icon at bounding box center [319, 12] width 8 height 8
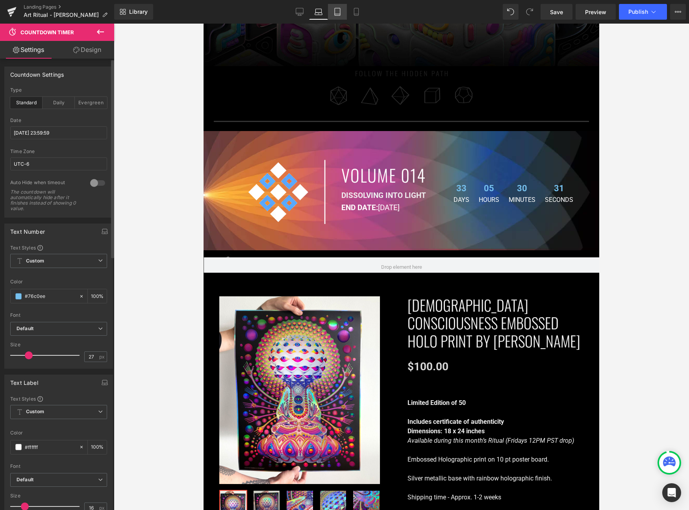
click at [341, 15] on icon at bounding box center [337, 12] width 8 height 8
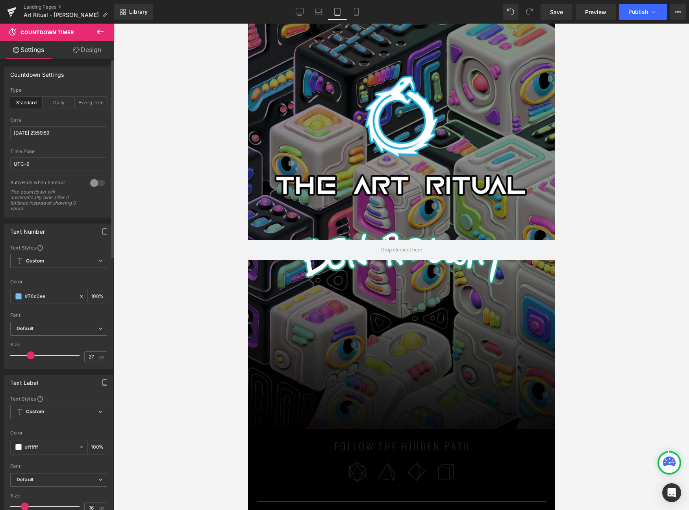
scroll to position [294, 0]
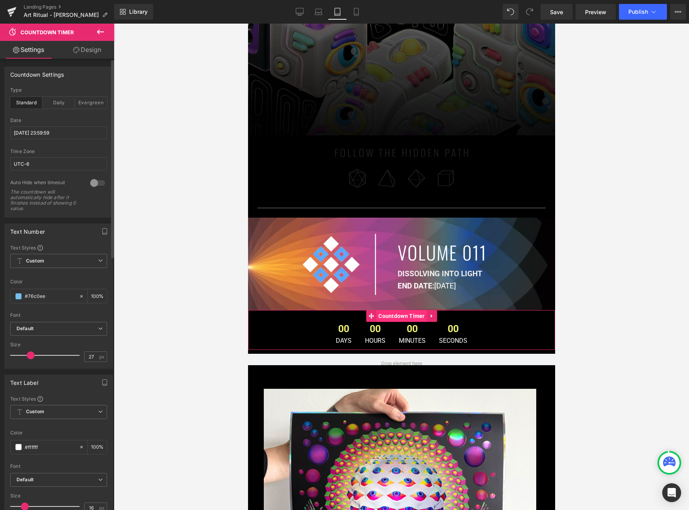
click at [397, 318] on span "Countdown Timer" at bounding box center [401, 316] width 50 height 12
click at [30, 291] on div "#ecee76" at bounding box center [45, 296] width 68 height 14
click at [34, 305] on div "Color #ecee76 100 %" at bounding box center [58, 295] width 97 height 33
click at [34, 296] on input "#ecee76" at bounding box center [50, 296] width 50 height 9
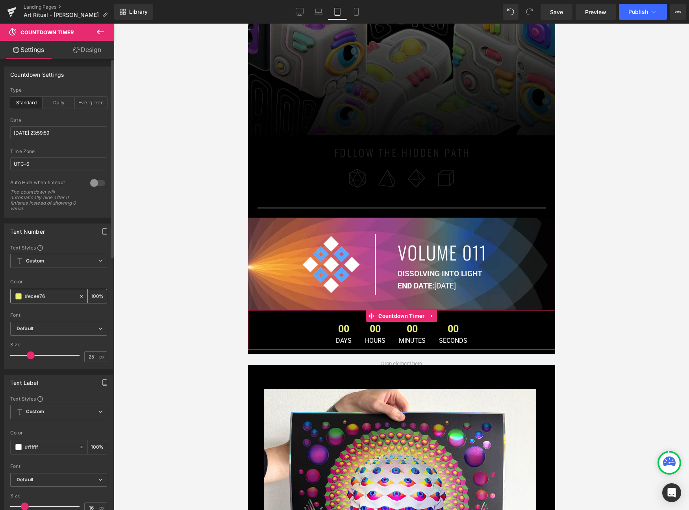
click at [34, 296] on input "#ecee76" at bounding box center [50, 296] width 50 height 9
paste input "76c0ee"
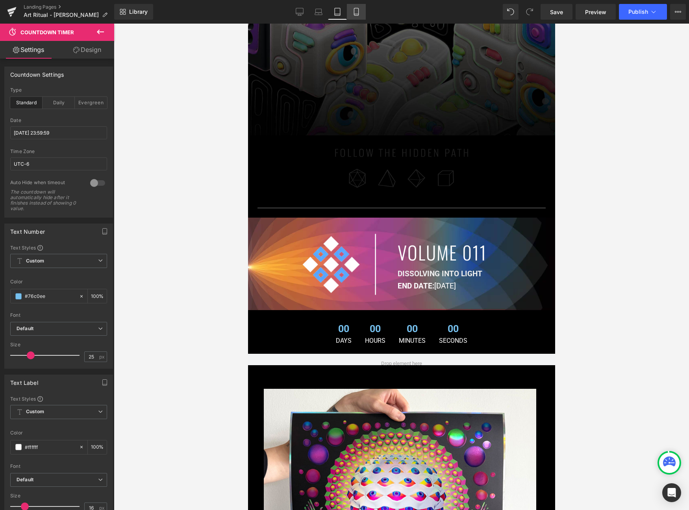
click at [355, 9] on icon at bounding box center [356, 12] width 8 height 8
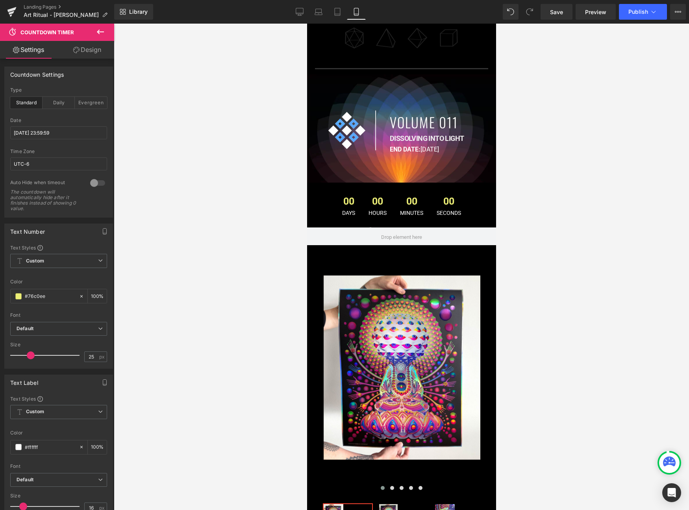
scroll to position [115, 0]
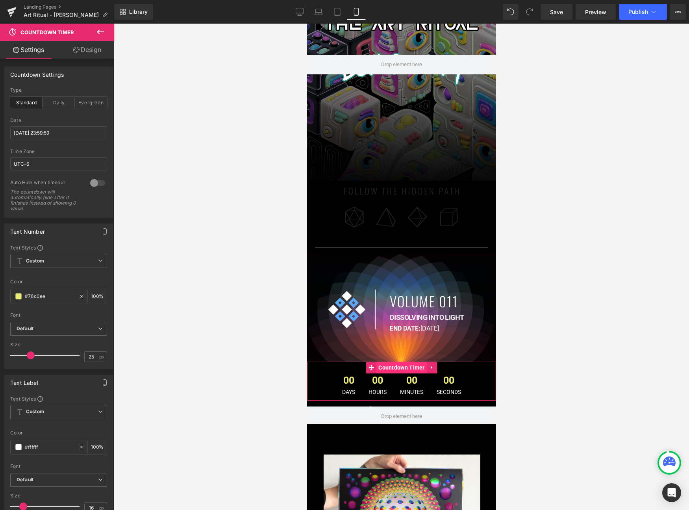
click at [405, 369] on span "Countdown Timer" at bounding box center [401, 368] width 50 height 12
click at [60, 296] on input "#76c0ee" at bounding box center [50, 296] width 50 height 9
paste input "76c0ee"
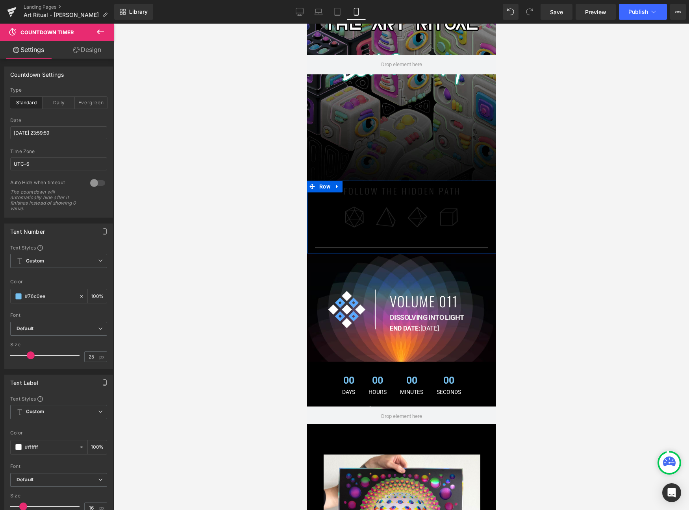
scroll to position [0, 0]
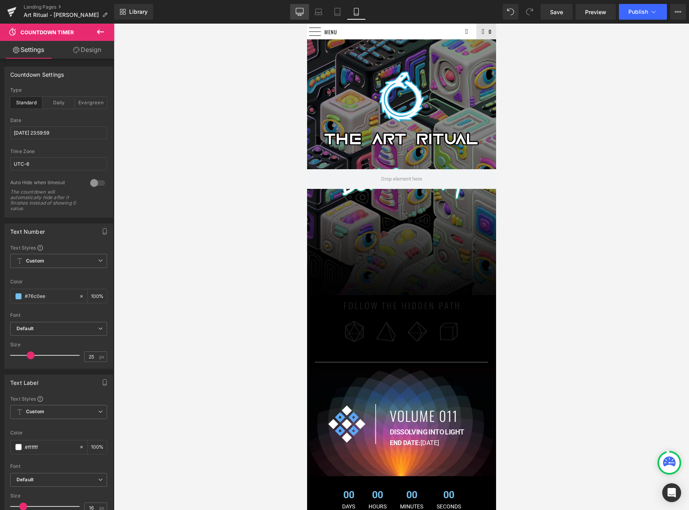
type input "#76c0ee"
click at [300, 8] on icon at bounding box center [300, 12] width 8 height 8
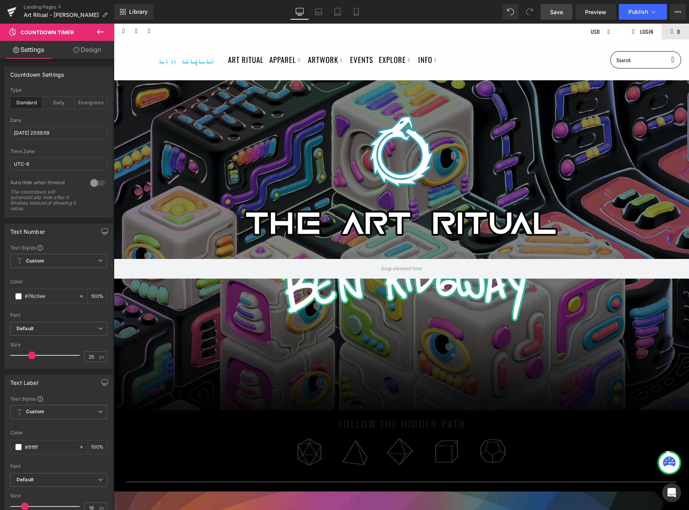
click at [565, 11] on link "Save" at bounding box center [557, 12] width 32 height 16
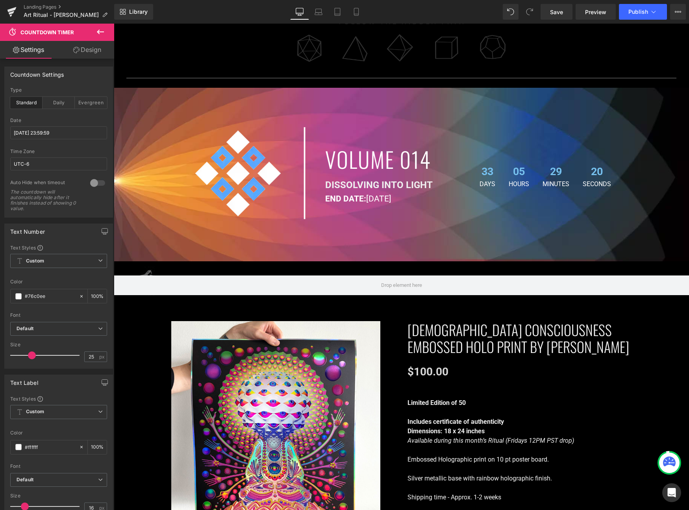
scroll to position [404, 0]
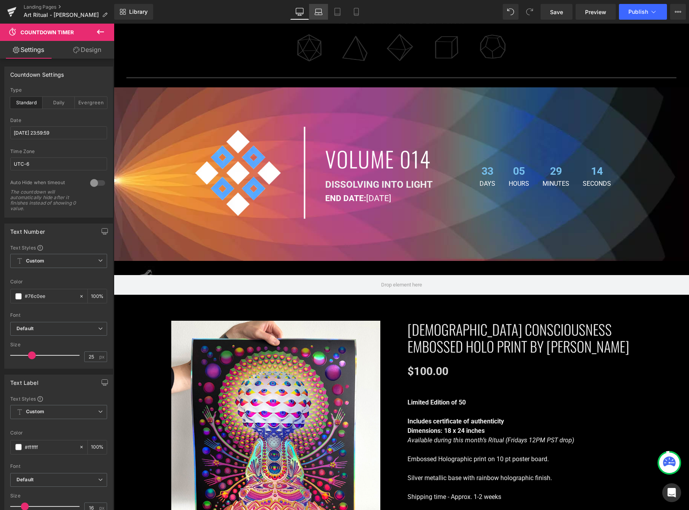
click at [323, 14] on link "Laptop" at bounding box center [318, 12] width 19 height 16
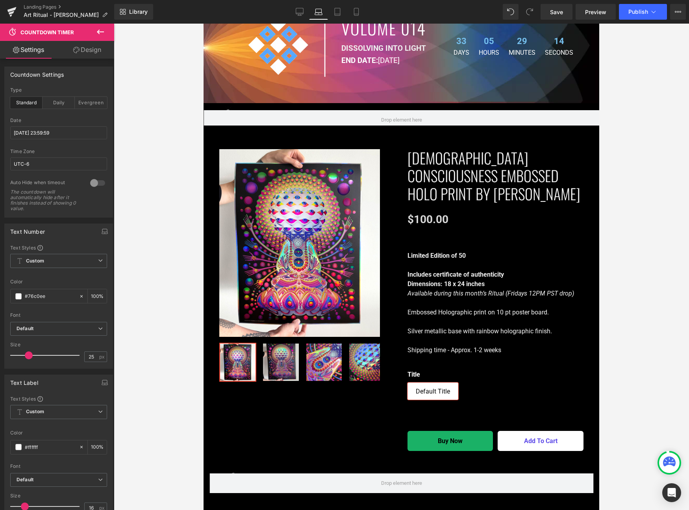
scroll to position [0, 0]
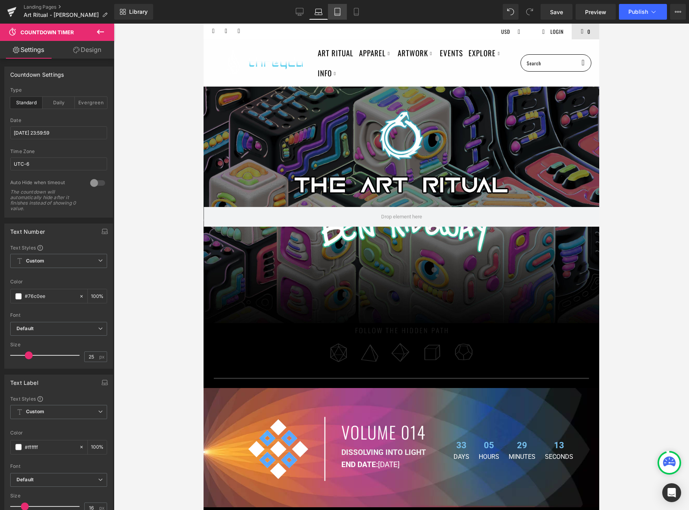
click at [337, 15] on icon at bounding box center [338, 11] width 6 height 7
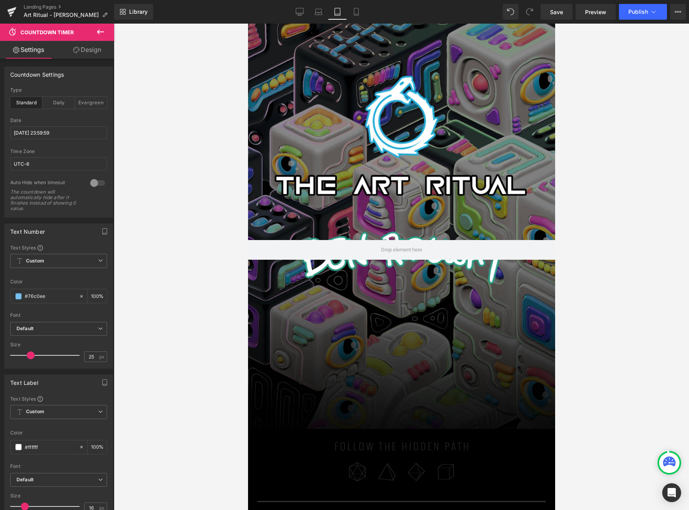
scroll to position [468, 0]
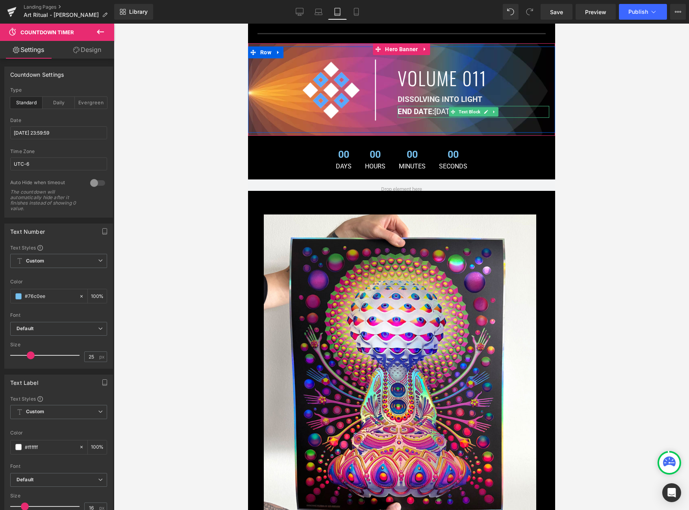
click at [439, 109] on p "END DATE: JULY 24TH" at bounding box center [473, 112] width 152 height 12
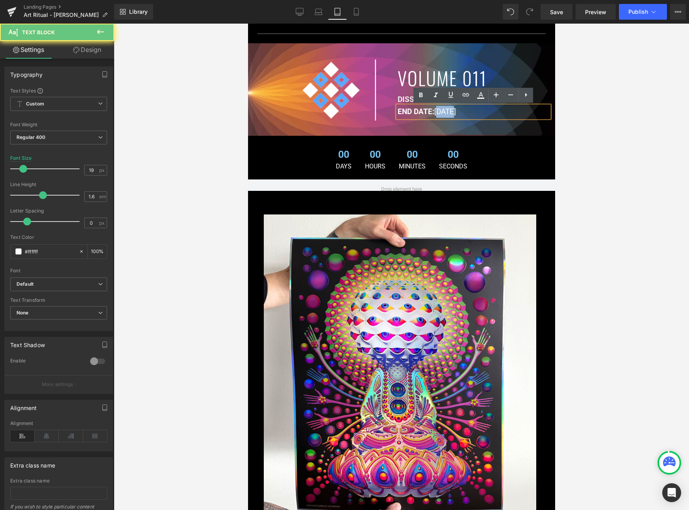
click at [439, 109] on p "END DATE: JULY 24TH" at bounding box center [473, 112] width 152 height 12
click at [488, 109] on p "END DATE: JULY 24TH" at bounding box center [473, 112] width 152 height 12
click at [485, 78] on icon at bounding box center [483, 78] width 4 height 5
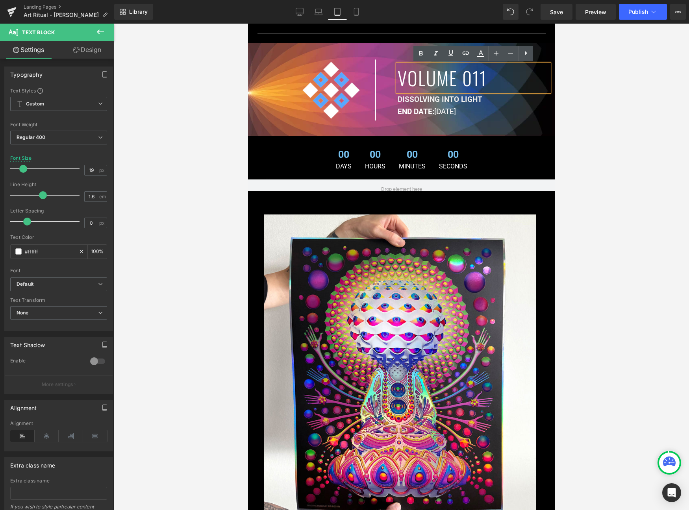
click at [489, 78] on h1 "VOLUME 011" at bounding box center [473, 78] width 152 height 28
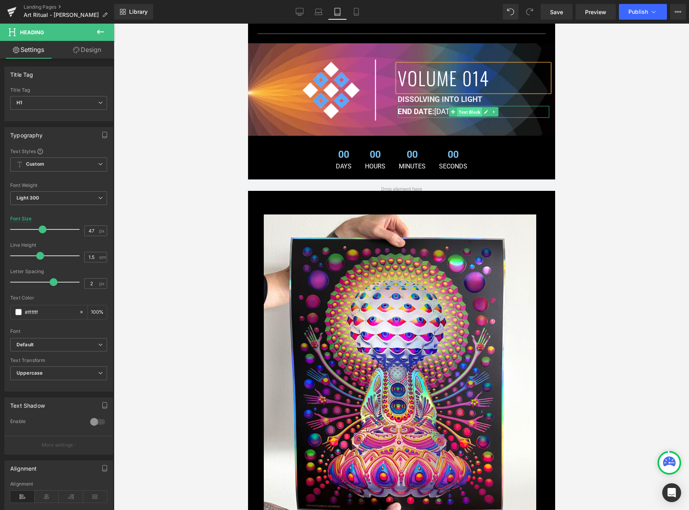
click at [468, 110] on span "Text Block" at bounding box center [469, 111] width 25 height 9
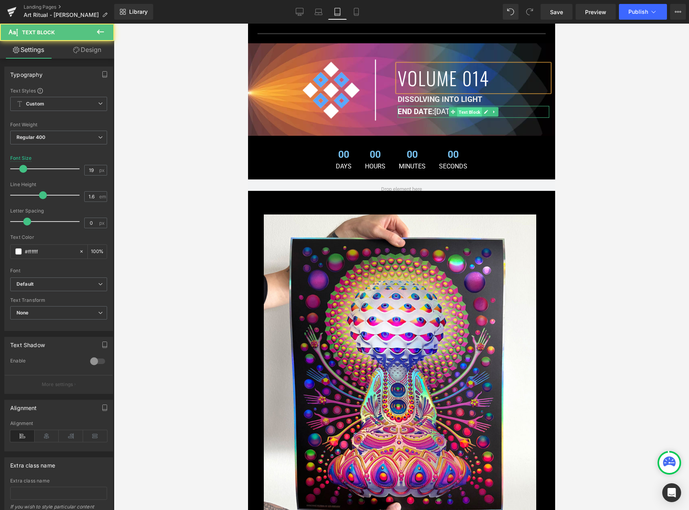
click at [468, 110] on span "Text Block" at bounding box center [469, 111] width 25 height 9
click at [445, 111] on p "END DATE: JULY 24TH" at bounding box center [473, 112] width 152 height 12
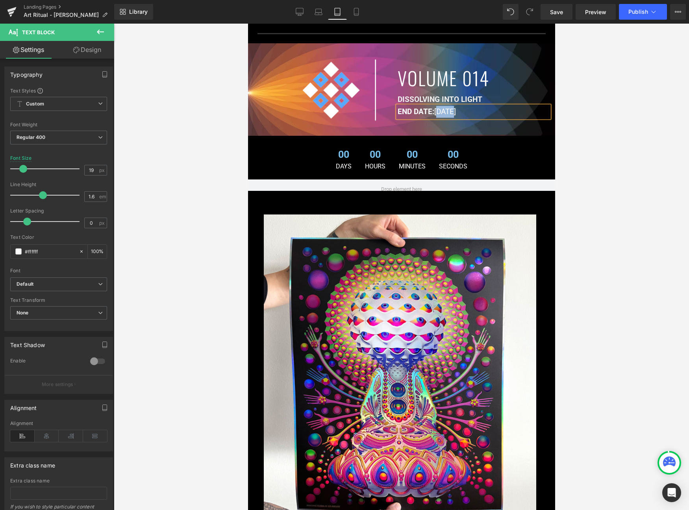
click at [445, 111] on p "END DATE: JULY 24TH" at bounding box center [473, 112] width 152 height 12
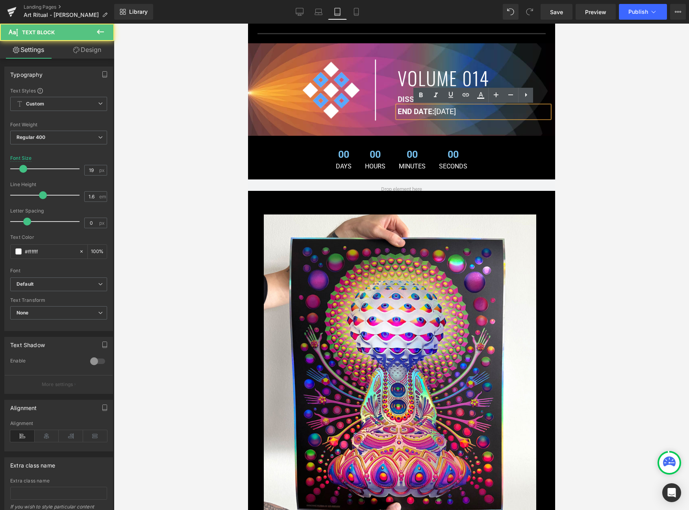
click at [467, 111] on p "END DATE: JULY 24TH" at bounding box center [473, 112] width 152 height 12
drag, startPoint x: 475, startPoint y: 111, endPoint x: 437, endPoint y: 111, distance: 37.8
click at [437, 111] on p "END DATE: JULY 24TH" at bounding box center [473, 112] width 152 height 12
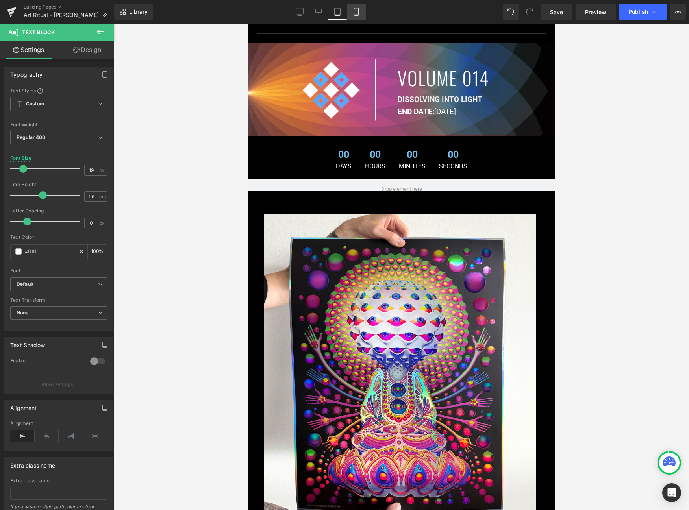
click at [355, 13] on icon at bounding box center [356, 12] width 8 height 8
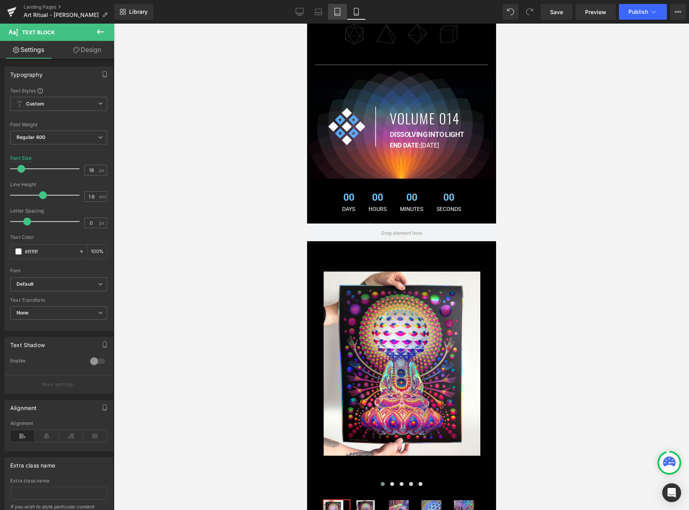
click at [341, 15] on icon at bounding box center [337, 12] width 8 height 8
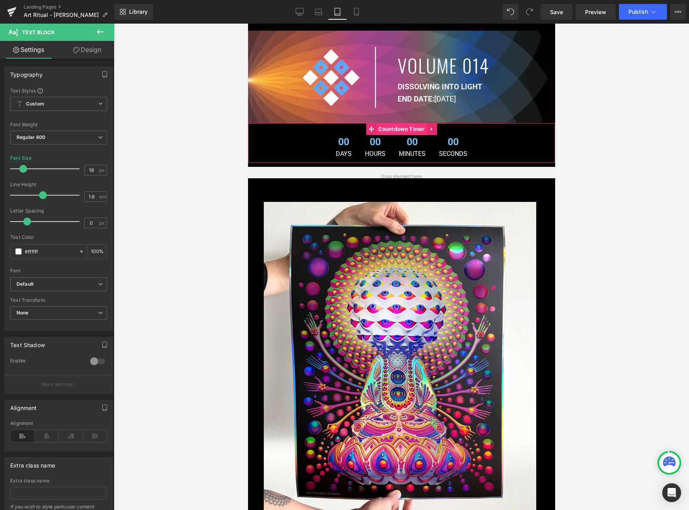
click at [401, 130] on span "Countdown Timer" at bounding box center [401, 129] width 50 height 12
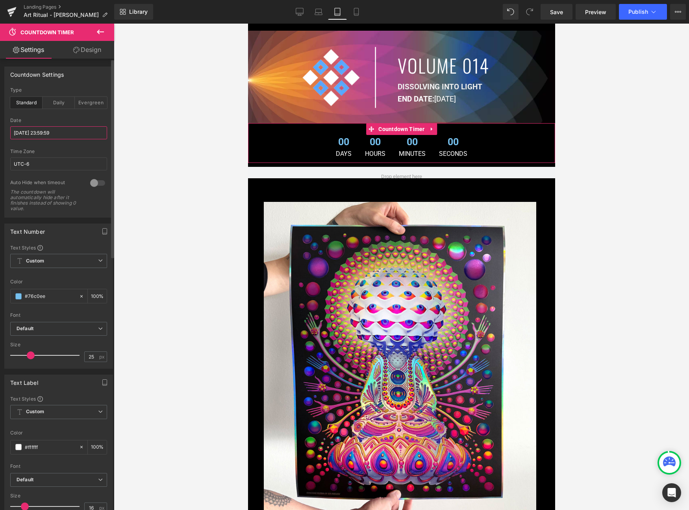
click at [38, 130] on input "2025/07/24 23:59:59" at bounding box center [58, 132] width 97 height 13
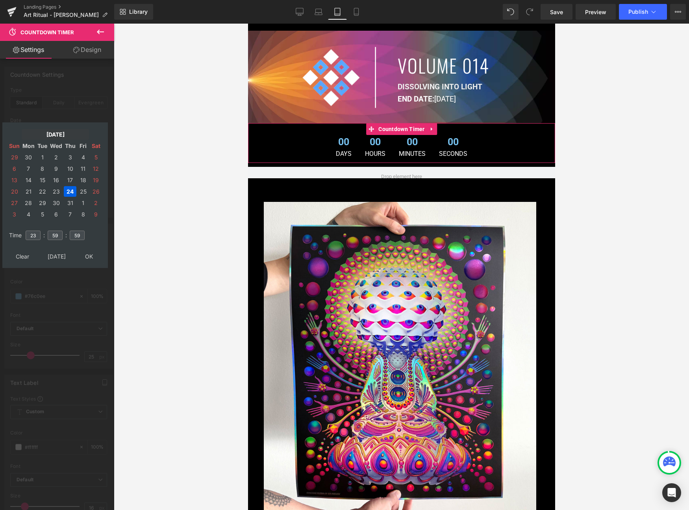
click at [50, 135] on td "Jul, 2025" at bounding box center [55, 134] width 67 height 11
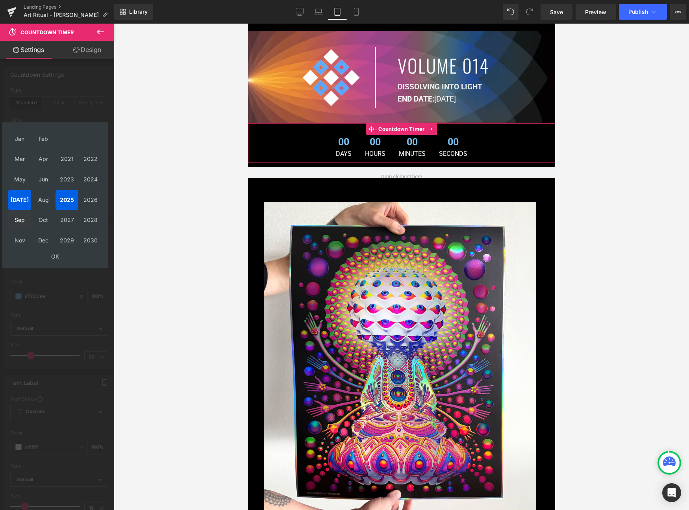
click at [24, 219] on td "Sep" at bounding box center [19, 221] width 23 height 20
click at [50, 254] on td "OK" at bounding box center [55, 256] width 94 height 11
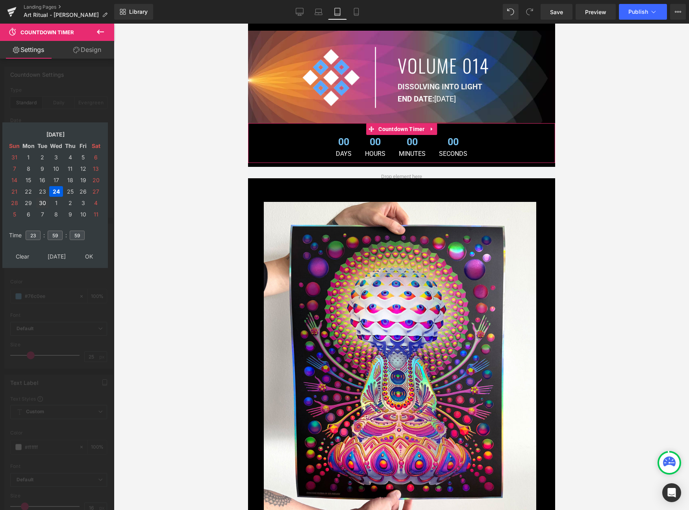
click at [39, 203] on td "30" at bounding box center [42, 203] width 12 height 11
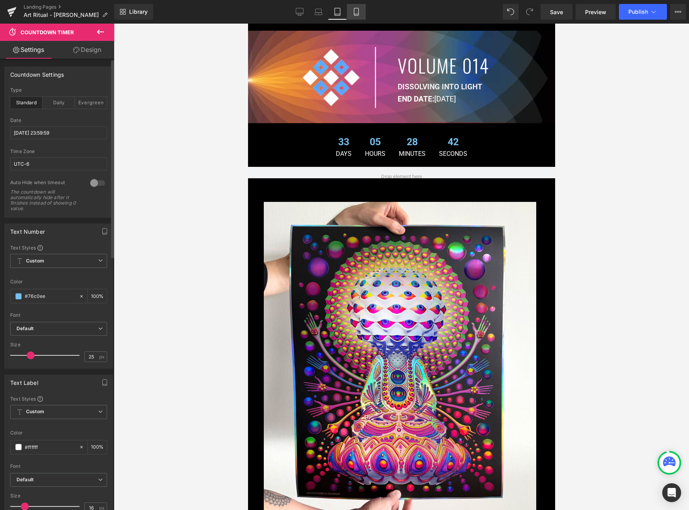
click at [357, 11] on icon at bounding box center [356, 12] width 8 height 8
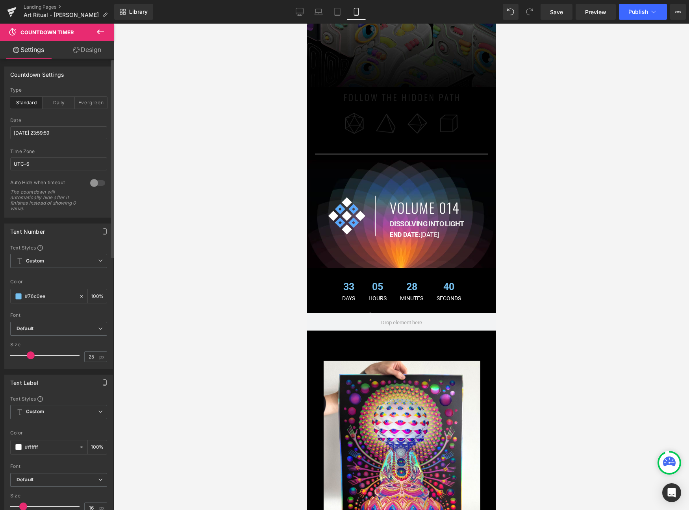
scroll to position [0, 0]
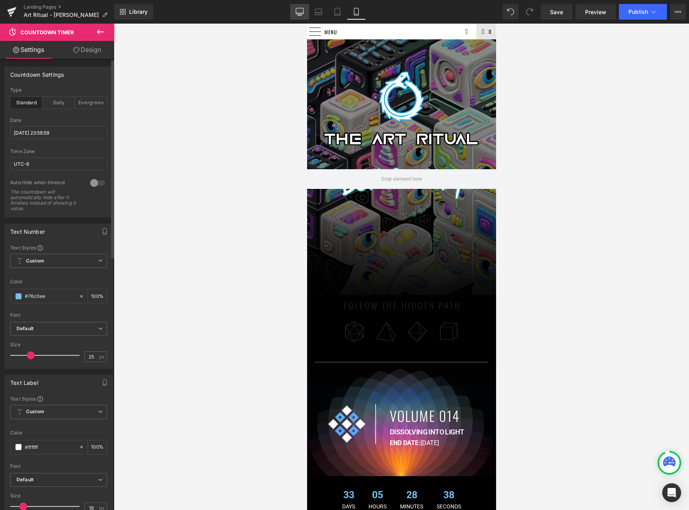
click at [298, 12] on icon at bounding box center [300, 12] width 8 height 8
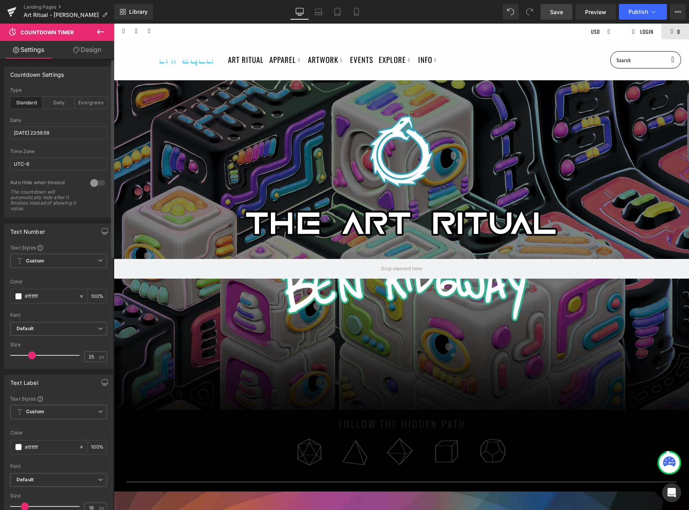
click at [544, 9] on link "Save" at bounding box center [557, 12] width 32 height 16
drag, startPoint x: 556, startPoint y: 7, endPoint x: 415, endPoint y: 59, distance: 150.8
click at [556, 8] on span "Save" at bounding box center [556, 12] width 13 height 8
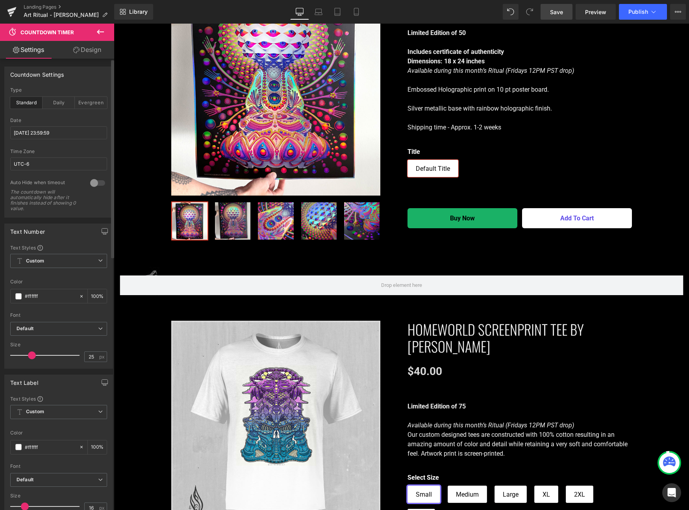
scroll to position [774, 0]
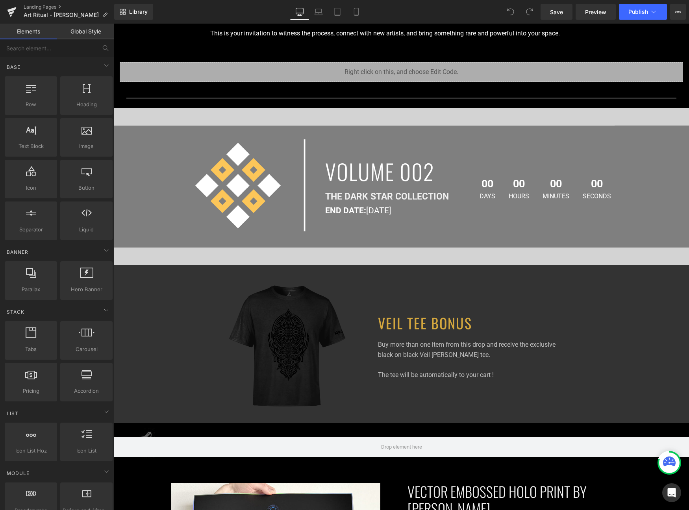
scroll to position [500, 0]
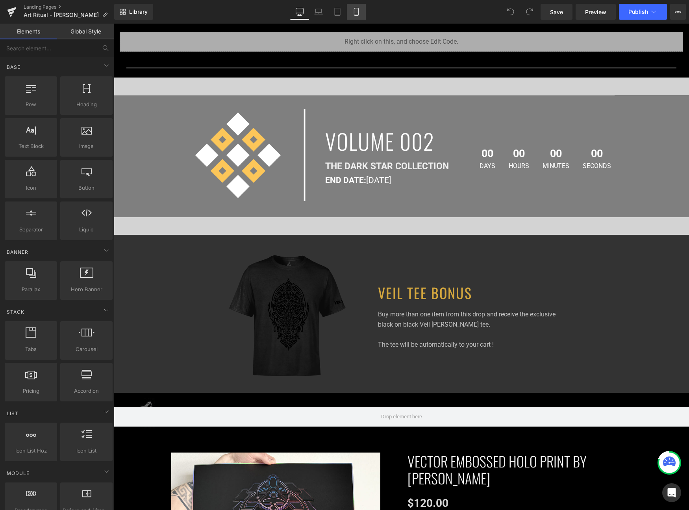
click at [355, 7] on link "Mobile" at bounding box center [356, 12] width 19 height 16
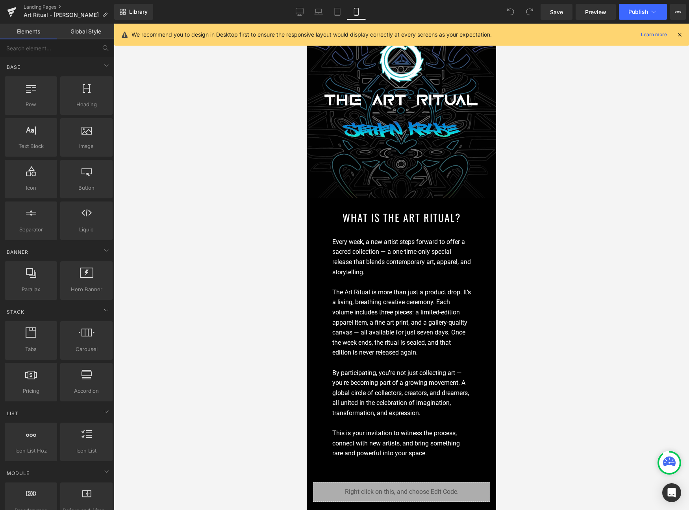
scroll to position [0, 0]
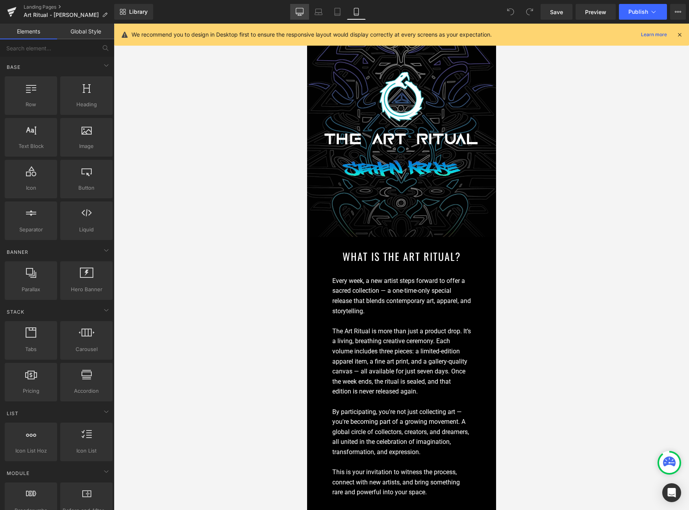
click at [297, 12] on icon at bounding box center [300, 12] width 8 height 8
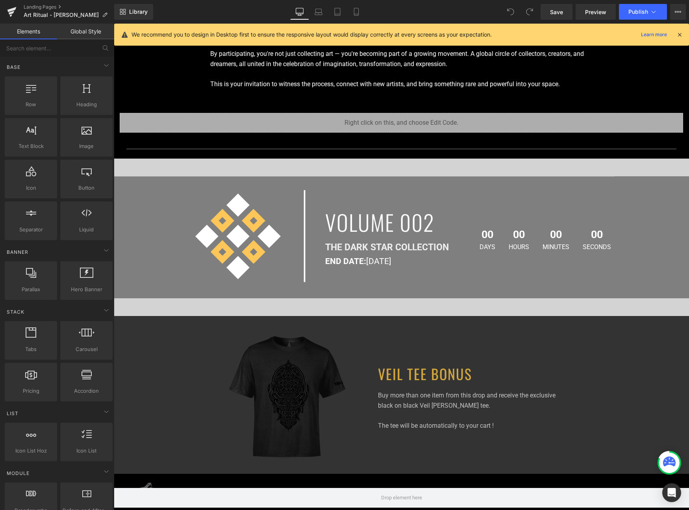
scroll to position [421, 0]
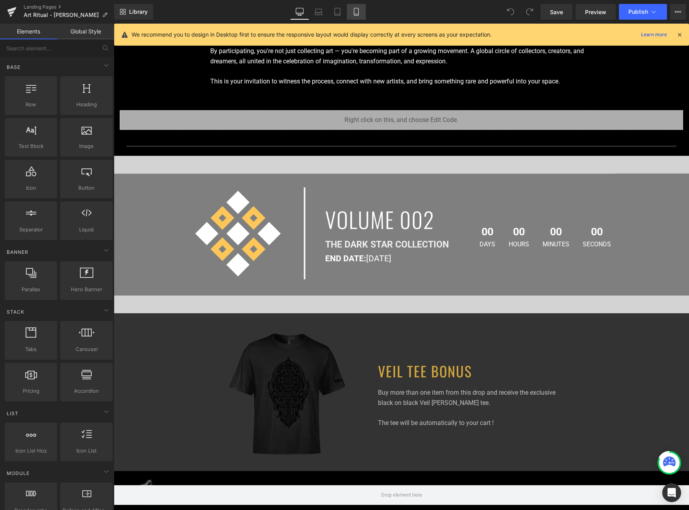
click at [355, 6] on link "Mobile" at bounding box center [356, 12] width 19 height 16
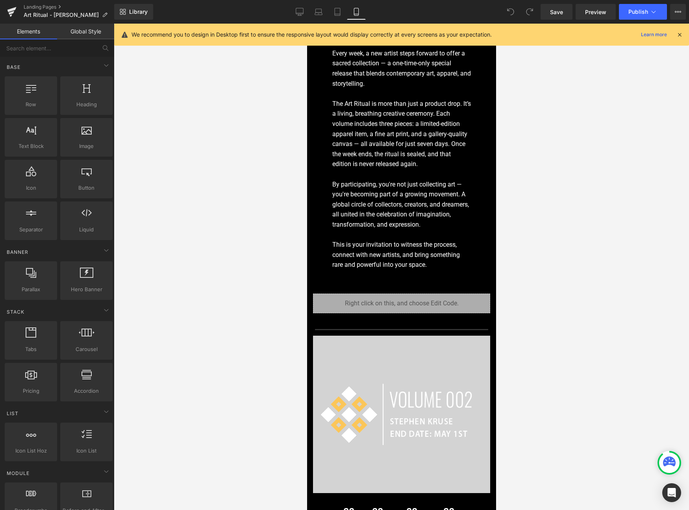
scroll to position [229, 0]
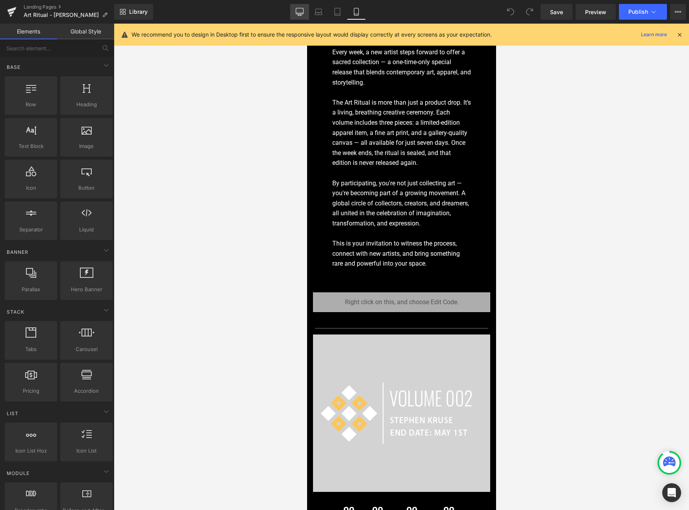
click at [297, 13] on icon at bounding box center [300, 12] width 8 height 8
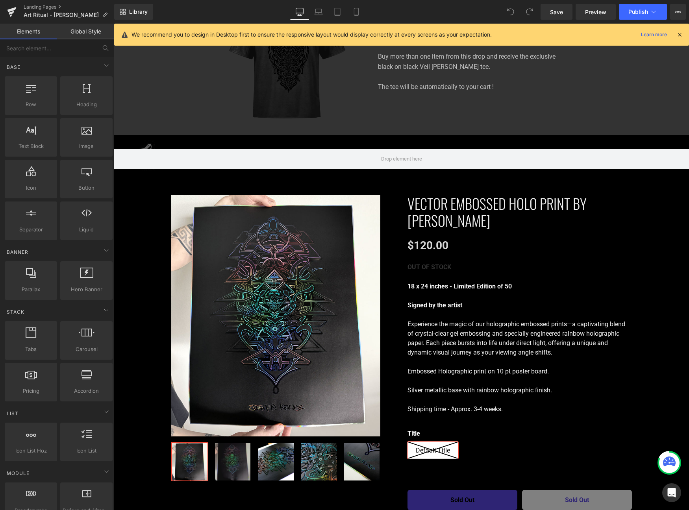
scroll to position [796, 0]
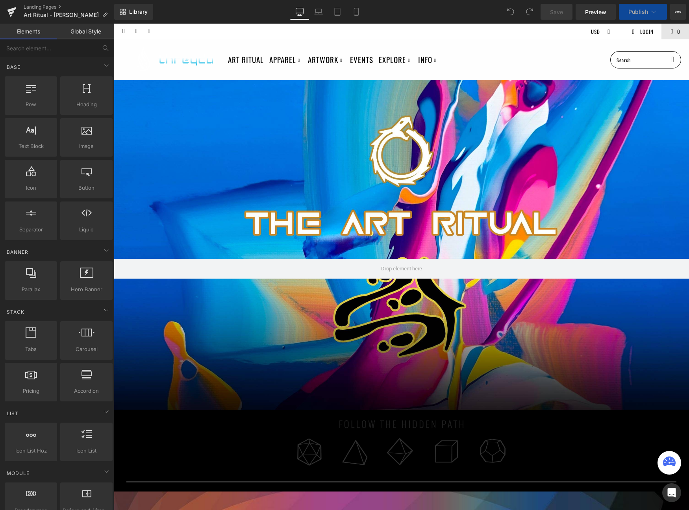
scroll to position [432, 0]
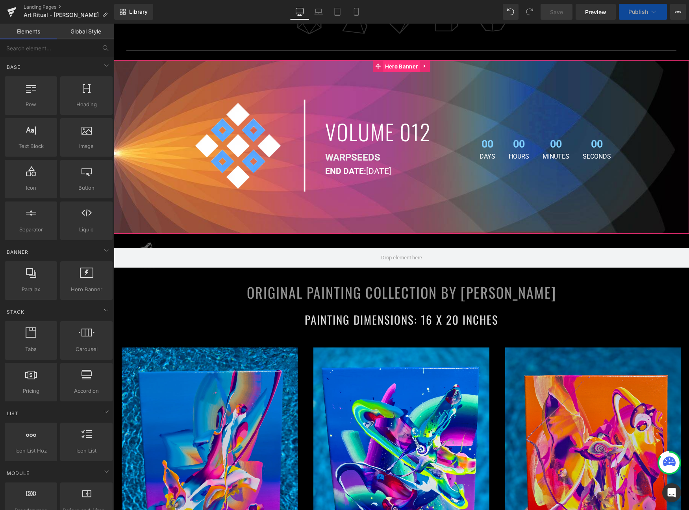
click at [401, 63] on span "Hero Banner" at bounding box center [401, 67] width 37 height 12
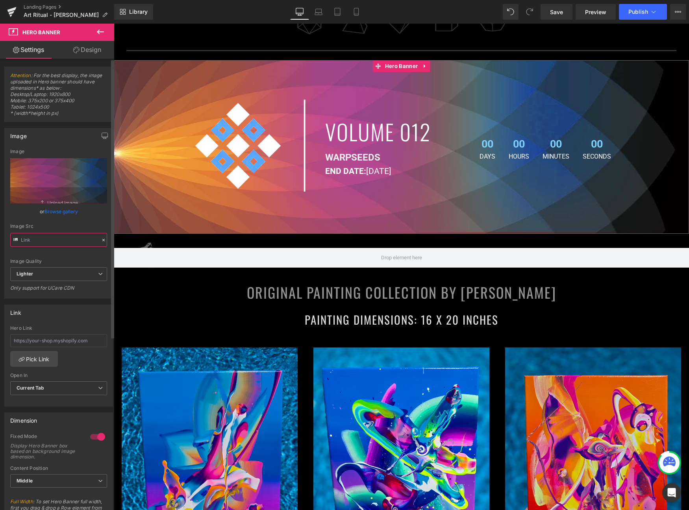
click at [48, 237] on input "text" at bounding box center [58, 240] width 97 height 14
type input "https://ucarecdn.com/759639ff-4a3f-49a7-ae16-124d990555cc/-/format/auto/-/previ…"
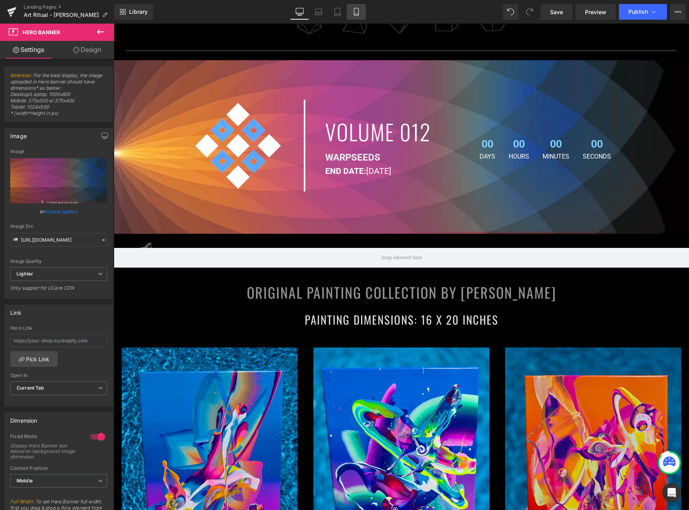
click at [352, 6] on link "Mobile" at bounding box center [356, 12] width 19 height 16
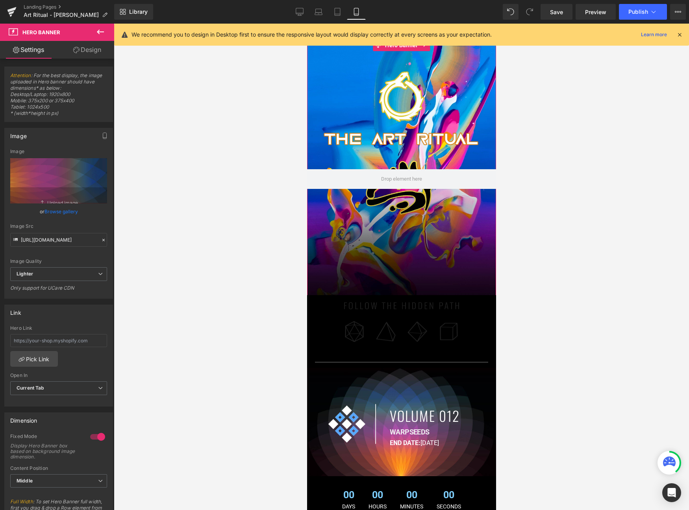
scroll to position [29, 0]
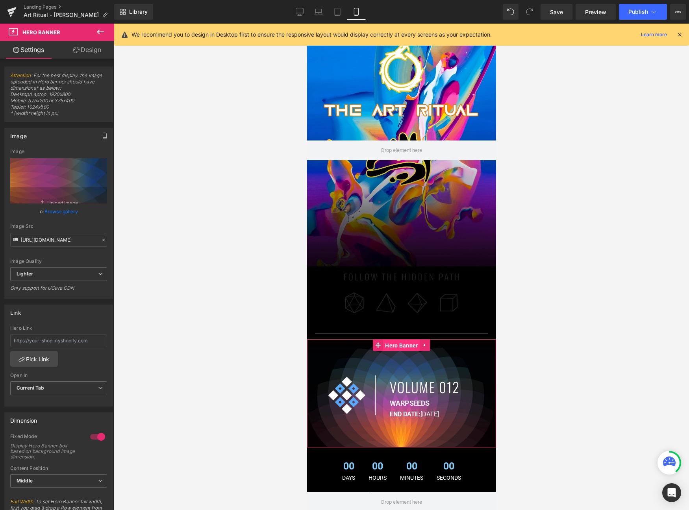
click at [395, 344] on span "Hero Banner" at bounding box center [401, 346] width 37 height 12
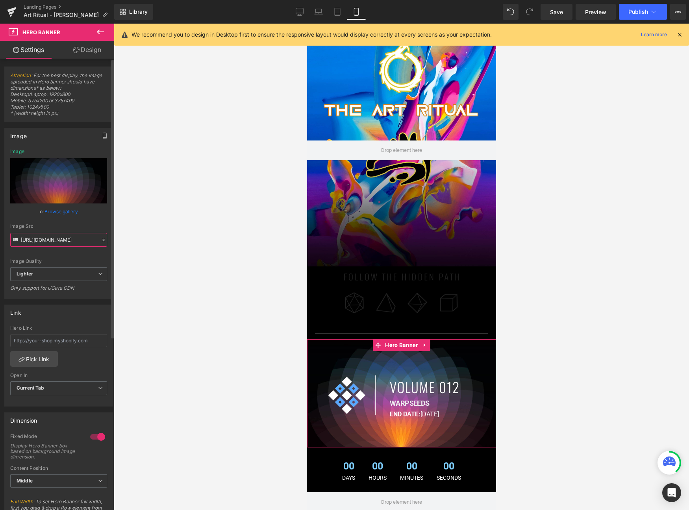
click at [61, 242] on input "https://ucarecdn.com/e78cce2c-0a81-4ade-aea0-6509b392383b/-/format/auto/-/previ…" at bounding box center [58, 240] width 97 height 14
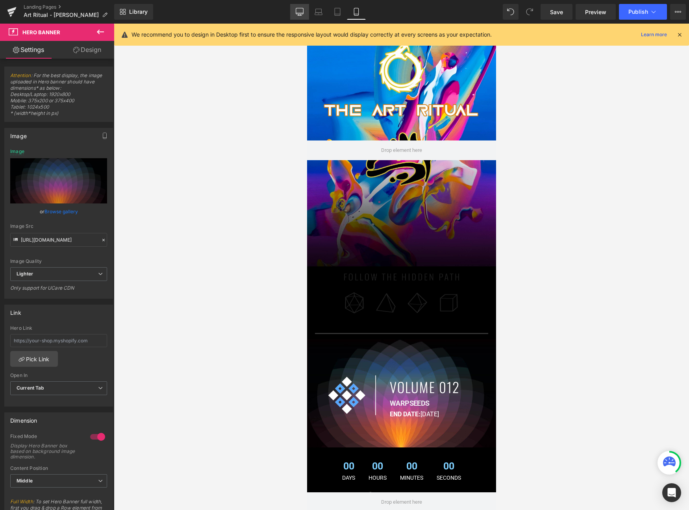
click at [301, 5] on link "Desktop" at bounding box center [299, 12] width 19 height 16
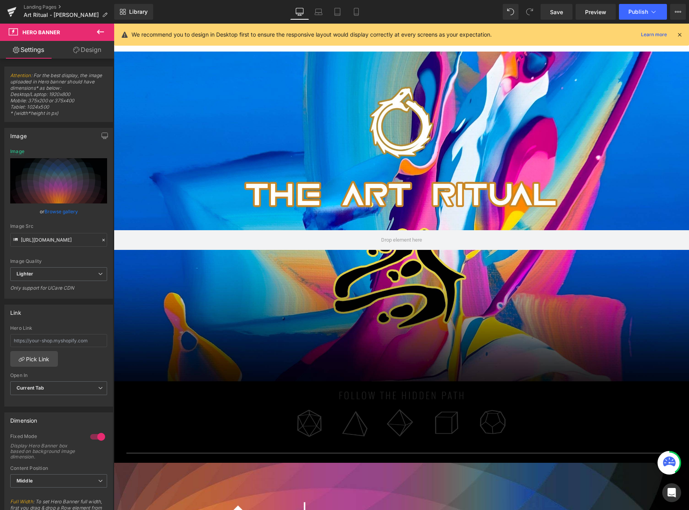
scroll to position [0, 0]
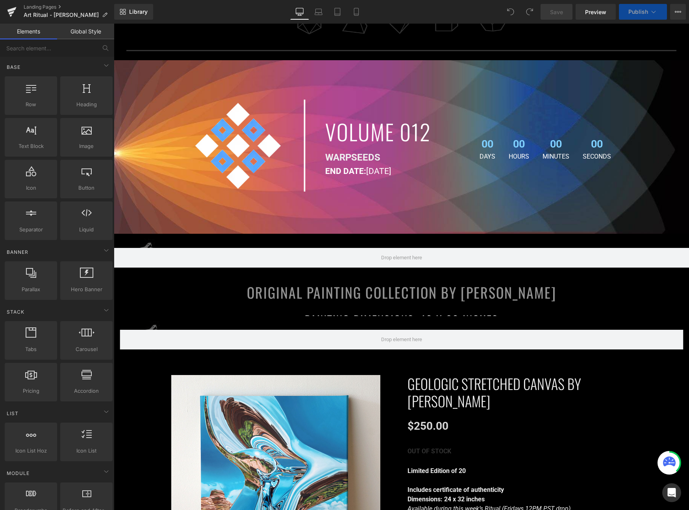
scroll to position [419, 0]
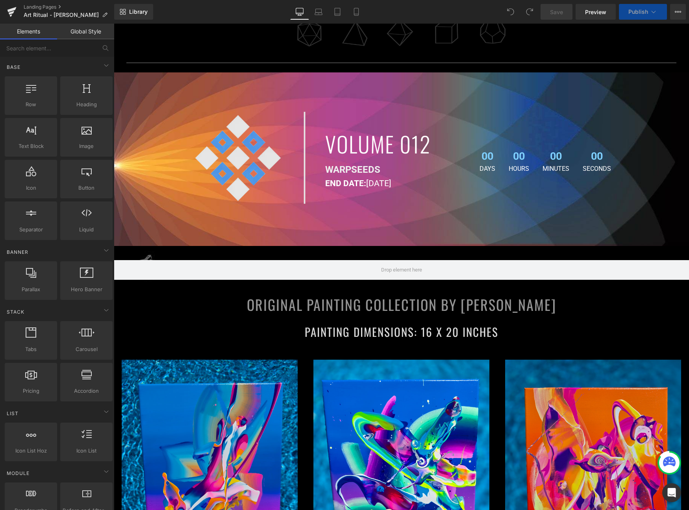
click at [235, 150] on img at bounding box center [246, 163] width 118 height 106
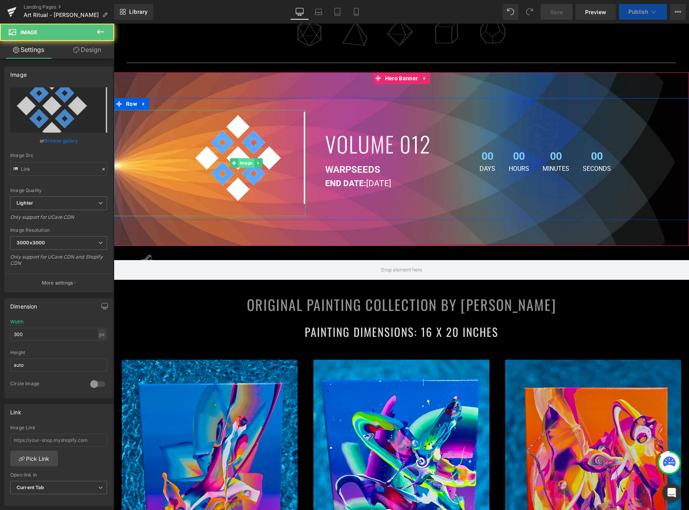
click at [243, 161] on span "Image" at bounding box center [246, 162] width 16 height 9
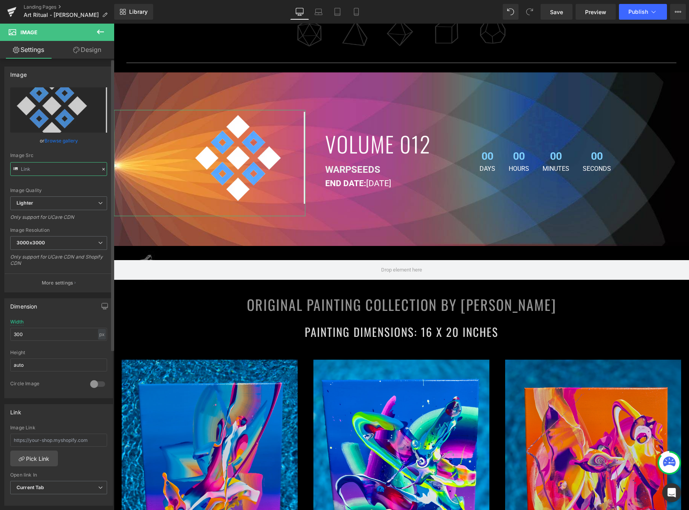
click at [69, 167] on input "text" at bounding box center [58, 169] width 97 height 14
type input "https://ucarecdn.com/eb97e378-242f-44a6-a511-610740662f8c/-/format/auto/-/previ…"
click at [346, 1] on div "Library Desktop Desktop Laptop Tablet Mobile Save Preview Publish Scheduled Vie…" at bounding box center [401, 12] width 575 height 24
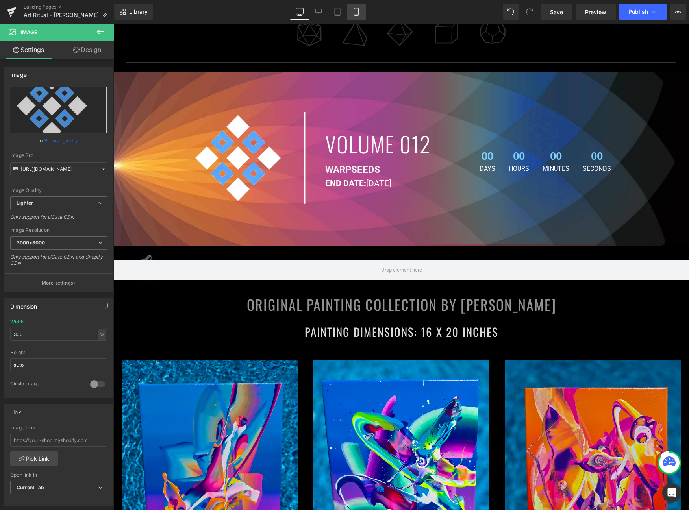
click at [352, 6] on link "Mobile" at bounding box center [356, 12] width 19 height 16
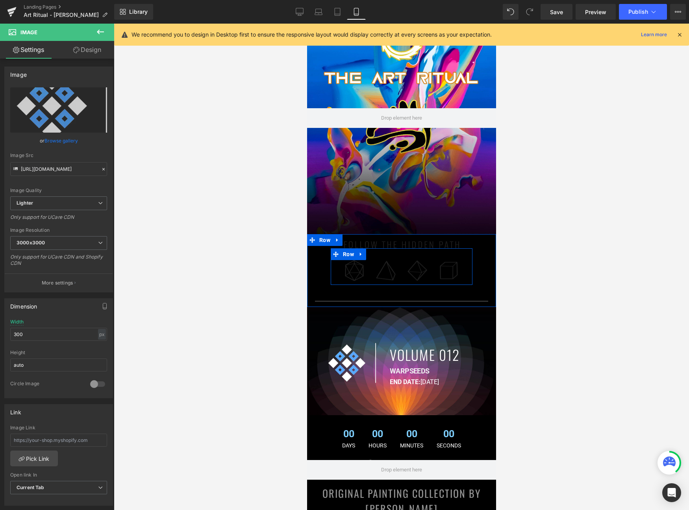
scroll to position [241, 0]
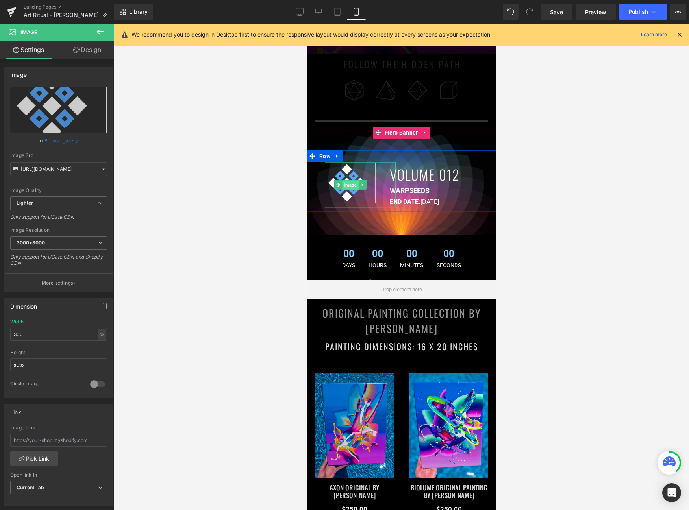
click at [349, 184] on span "Image" at bounding box center [350, 185] width 16 height 9
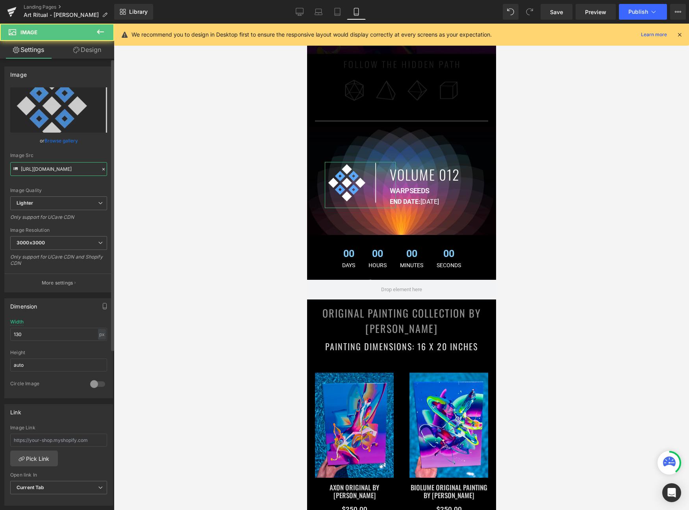
click at [78, 168] on input "https://ucarecdn.com/eb97e378-242f-44a6-a511-610740662f8c/-/format/auto/-/previ…" at bounding box center [58, 169] width 97 height 14
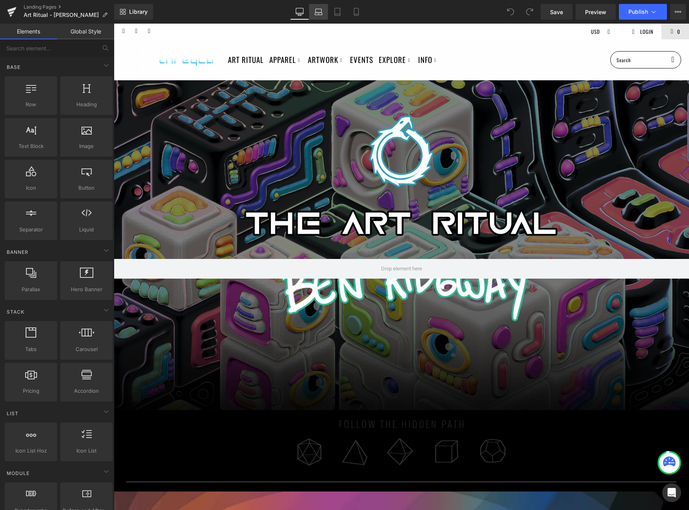
click at [316, 9] on icon at bounding box center [319, 12] width 8 height 8
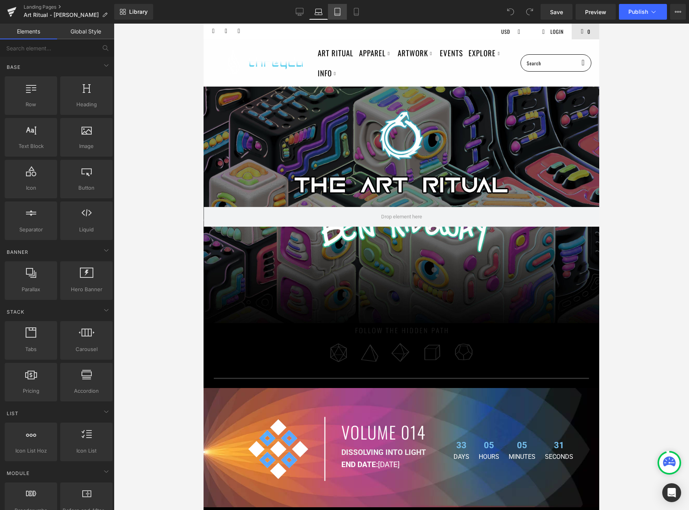
click at [343, 12] on link "Tablet" at bounding box center [337, 12] width 19 height 16
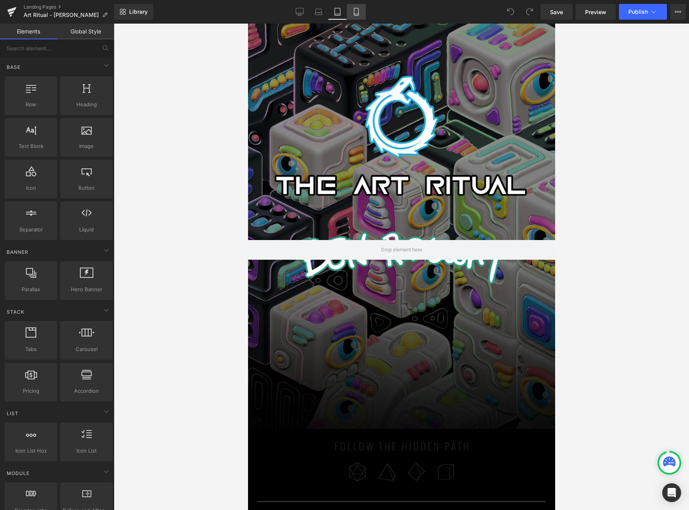
click at [363, 11] on link "Mobile" at bounding box center [356, 12] width 19 height 16
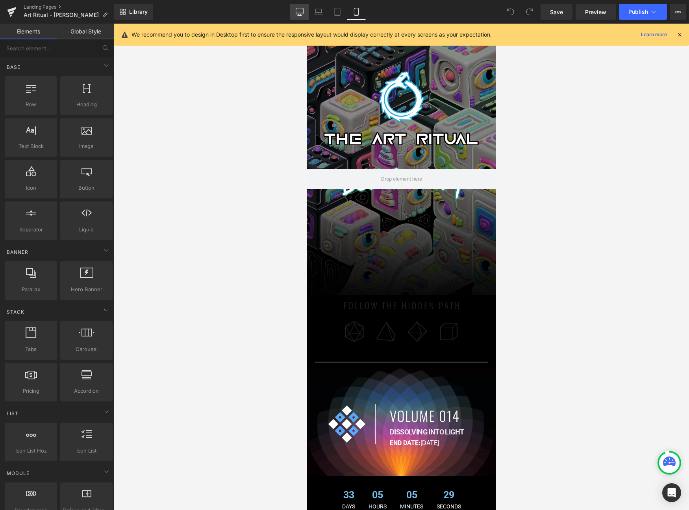
click at [299, 11] on icon at bounding box center [300, 12] width 8 height 8
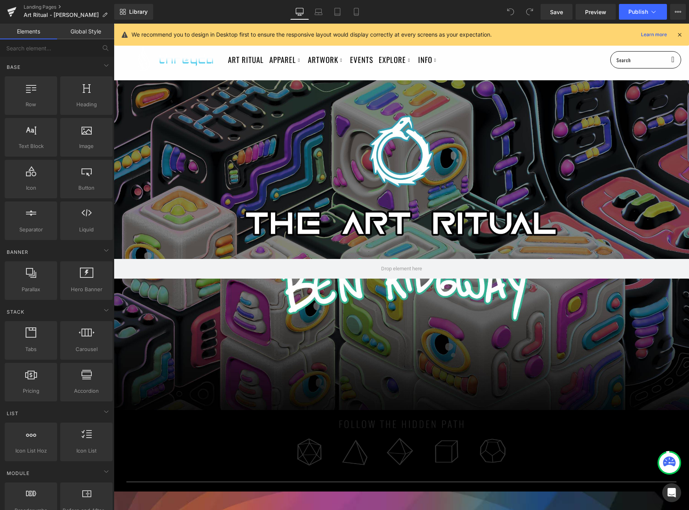
scroll to position [57, 0]
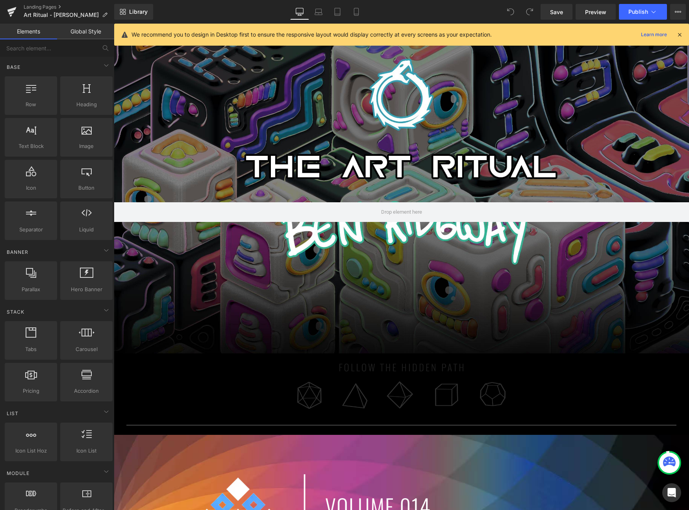
click at [682, 34] on icon at bounding box center [679, 34] width 7 height 7
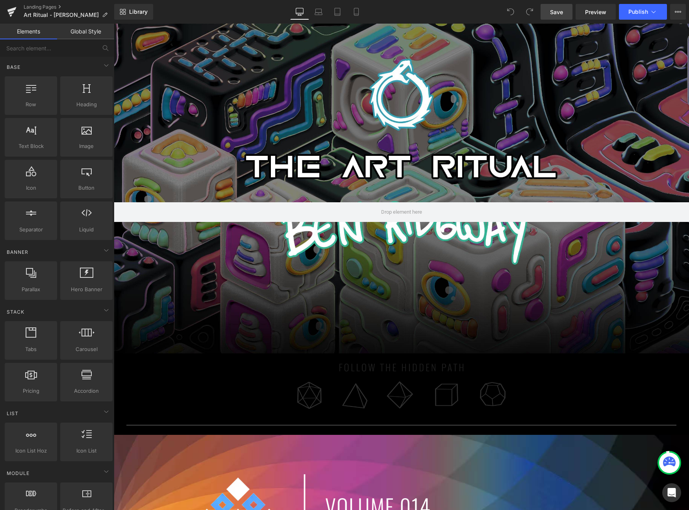
click at [558, 11] on span "Save" at bounding box center [556, 12] width 13 height 8
click at [146, 5] on link "Library" at bounding box center [133, 12] width 39 height 16
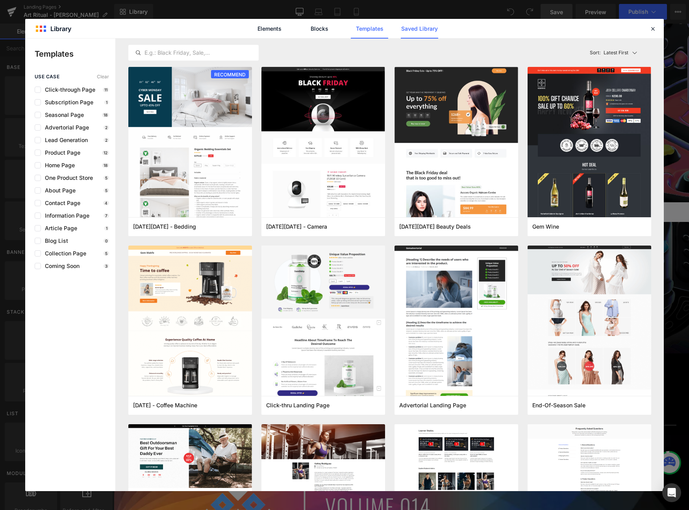
click at [420, 26] on link "Saved Library" at bounding box center [419, 29] width 37 height 20
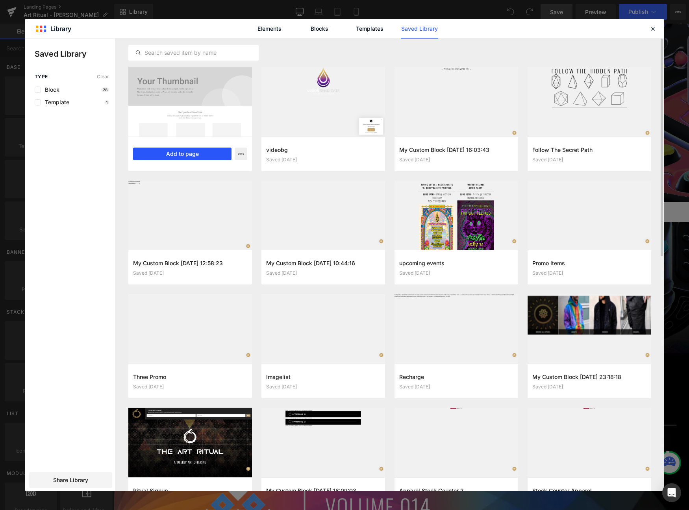
click at [172, 151] on button "Add to page" at bounding box center [182, 154] width 98 height 13
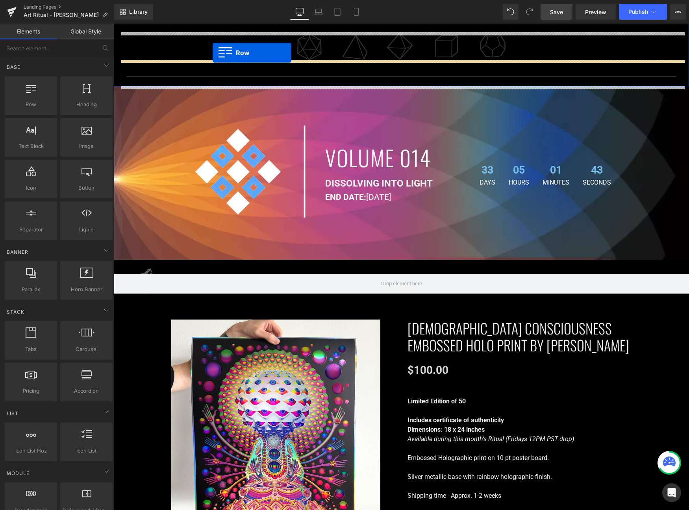
scroll to position [390, 0]
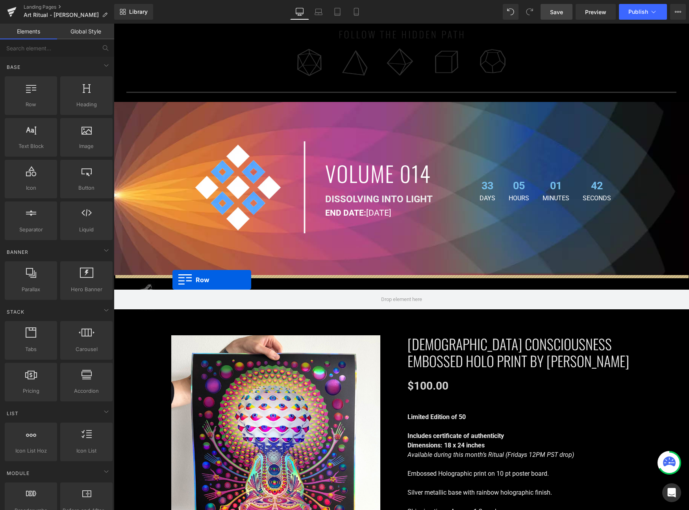
drag, startPoint x: 119, startPoint y: 225, endPoint x: 172, endPoint y: 280, distance: 76.6
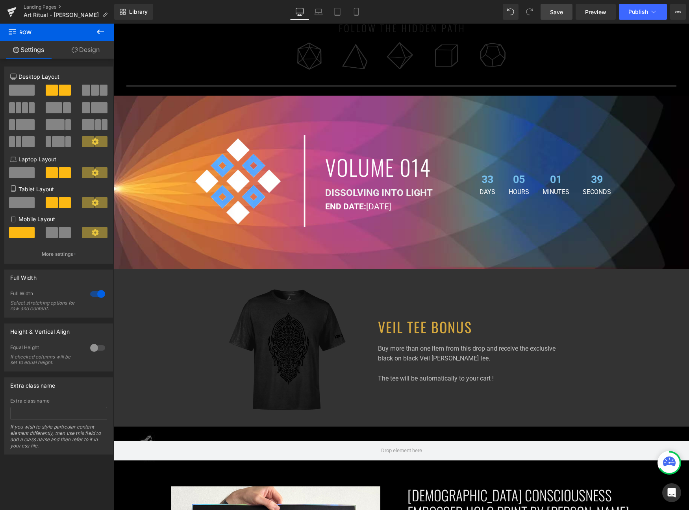
scroll to position [589, 0]
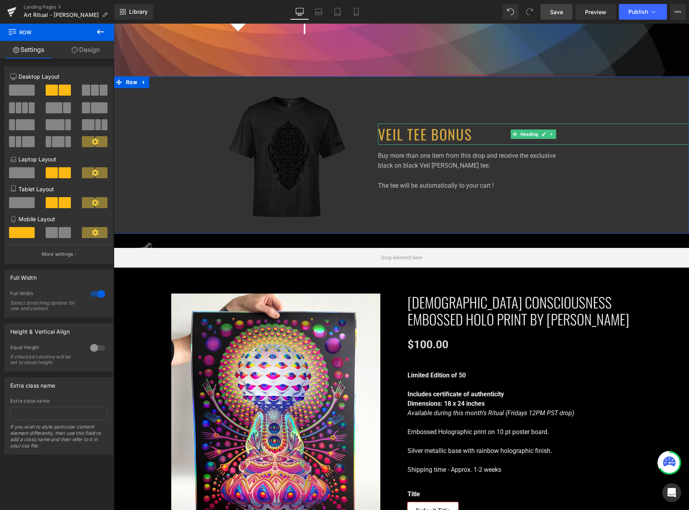
click at [388, 130] on h1 "VEIL TEE BONUS" at bounding box center [533, 134] width 311 height 21
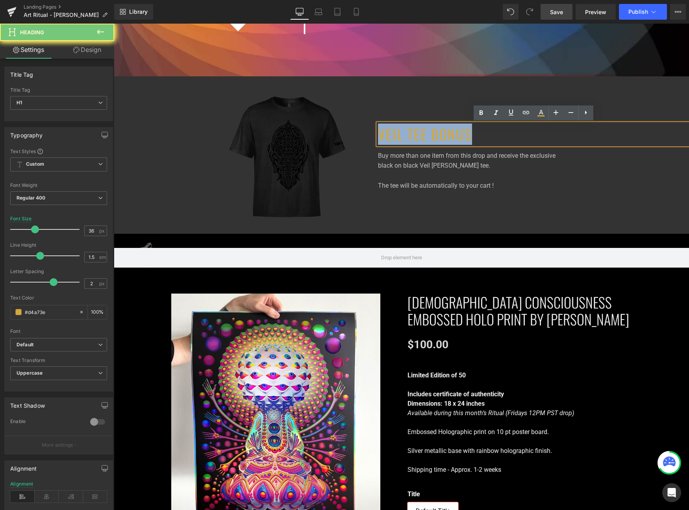
click at [388, 130] on h1 "VEIL TEE BONUS" at bounding box center [533, 134] width 311 height 21
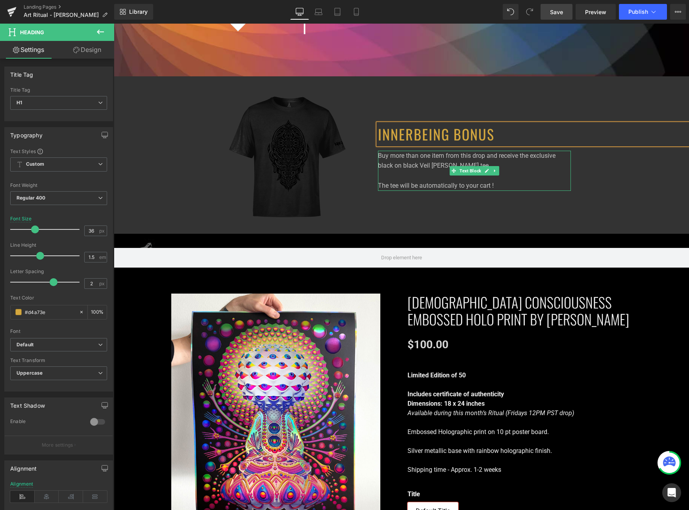
click at [476, 165] on p "Buy more than one item from this drop and receive the exclusive black on black …" at bounding box center [474, 171] width 193 height 40
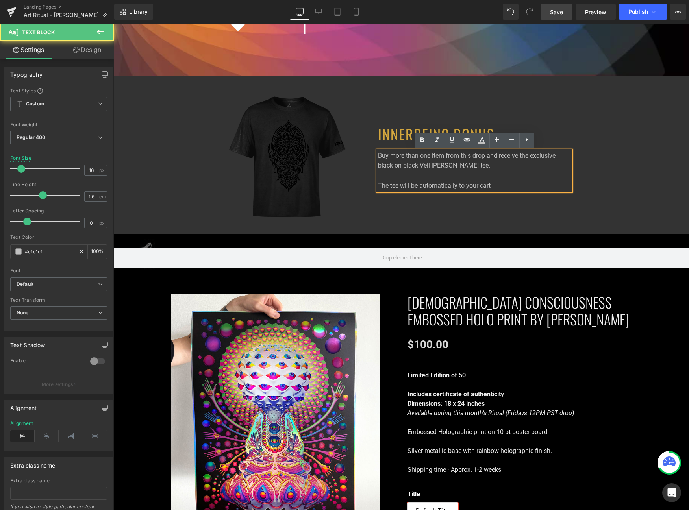
click at [504, 164] on p "Buy more than one item from this drop and receive the exclusive black on black …" at bounding box center [474, 171] width 193 height 40
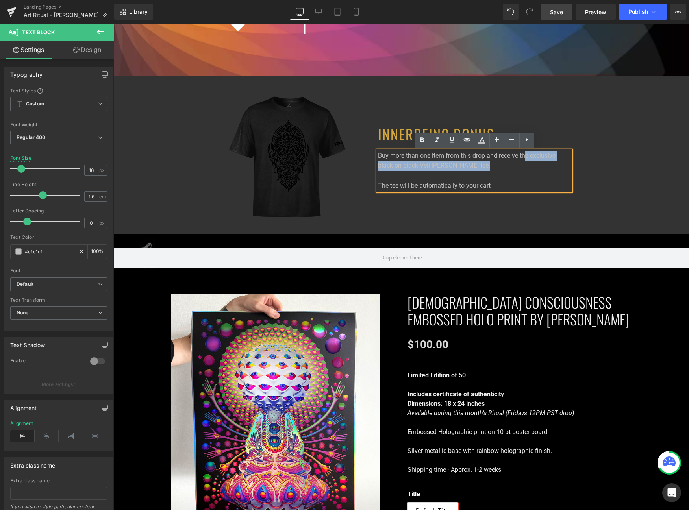
drag, startPoint x: 496, startPoint y: 163, endPoint x: 526, endPoint y: 156, distance: 30.2
click at [526, 156] on p "Buy more than one item from this drop and receive the exclusive black on black …" at bounding box center [474, 171] width 193 height 40
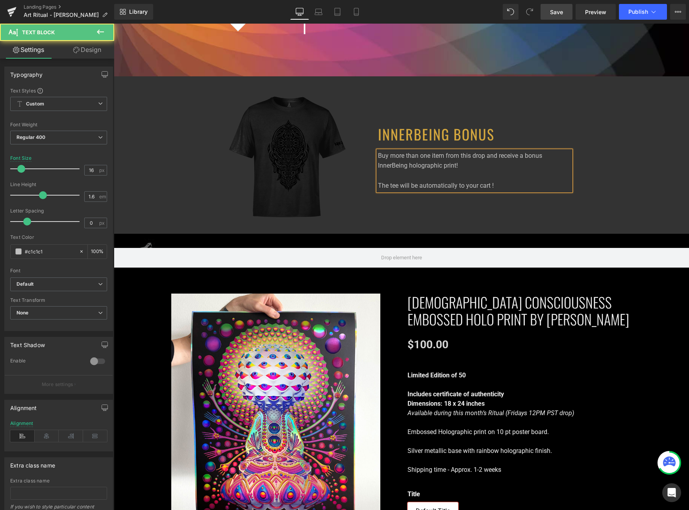
click at [408, 185] on p "Buy more than one item from this drop and receive a bonus InnerBeing holographi…" at bounding box center [474, 171] width 193 height 40
click at [515, 188] on p "Buy more than one item from this drop and receive a bonus InnerBeing holographi…" at bounding box center [474, 171] width 193 height 40
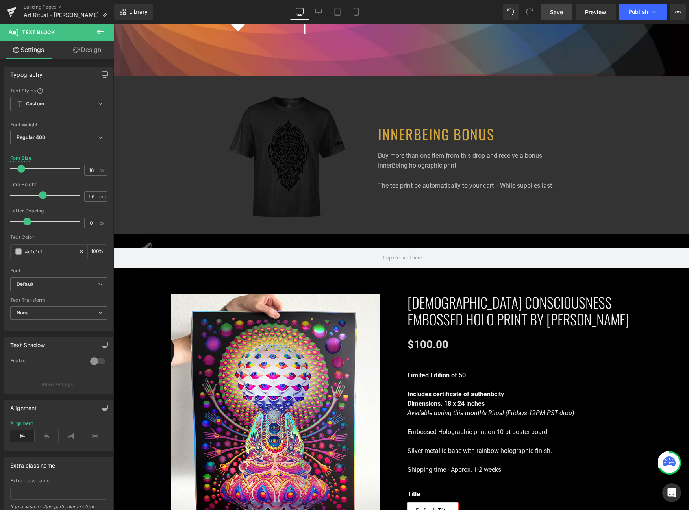
click at [553, 9] on span "Save" at bounding box center [556, 12] width 13 height 8
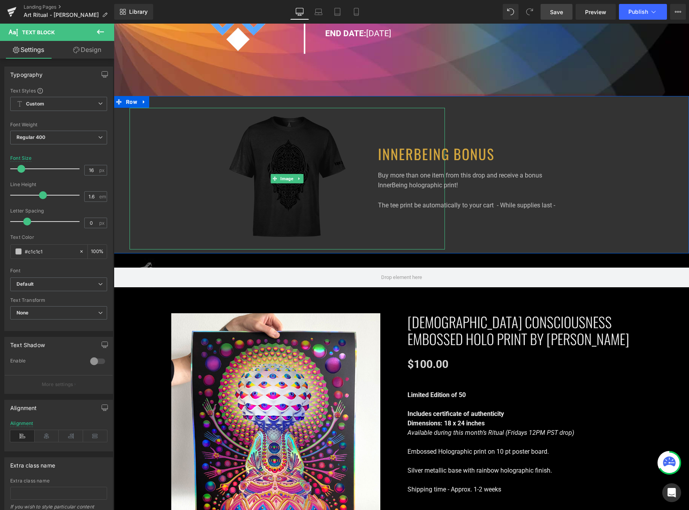
scroll to position [569, 0]
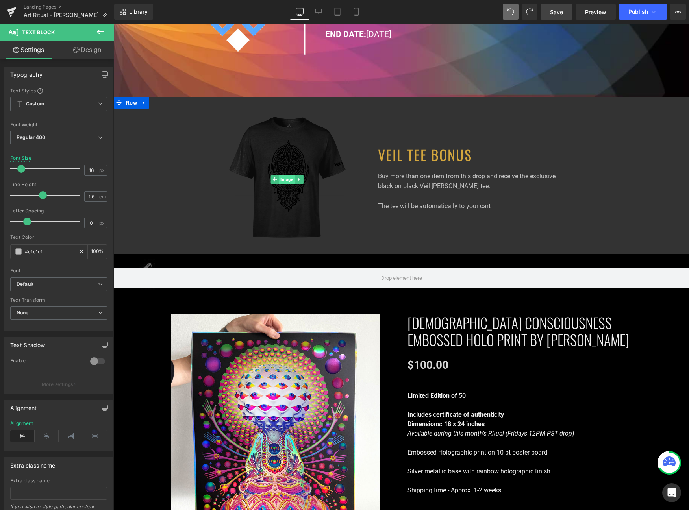
click at [281, 179] on span "Image" at bounding box center [287, 179] width 16 height 9
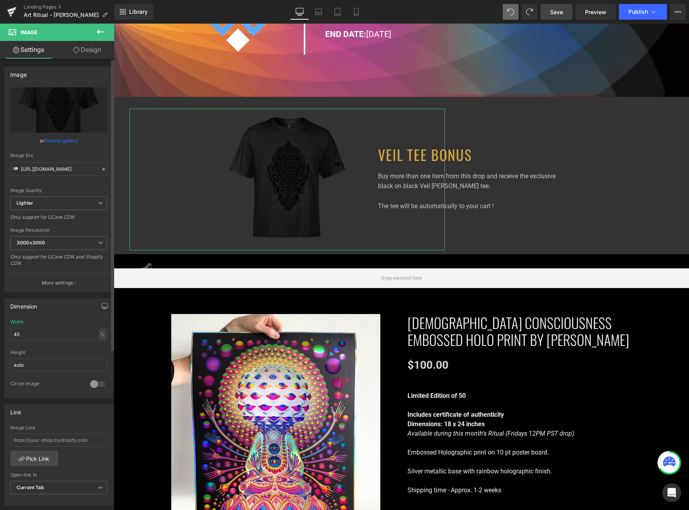
click at [56, 139] on link "Browse gallery" at bounding box center [60, 141] width 33 height 14
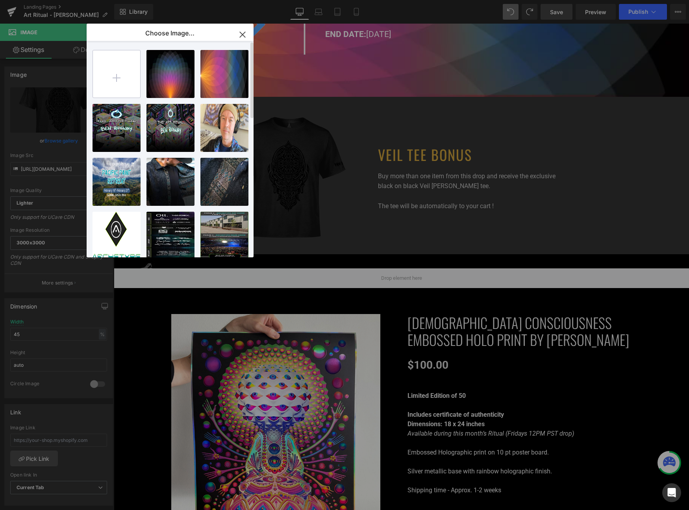
click at [121, 78] on input "file" at bounding box center [116, 73] width 47 height 47
type input "C:\fakepath\Untitled-1.png"
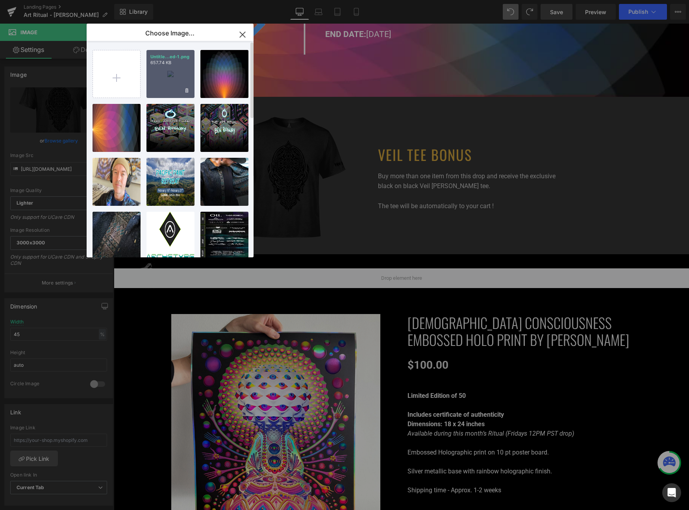
click at [167, 71] on div "Untitle...ed-1.png 657.74 KB" at bounding box center [170, 74] width 48 height 48
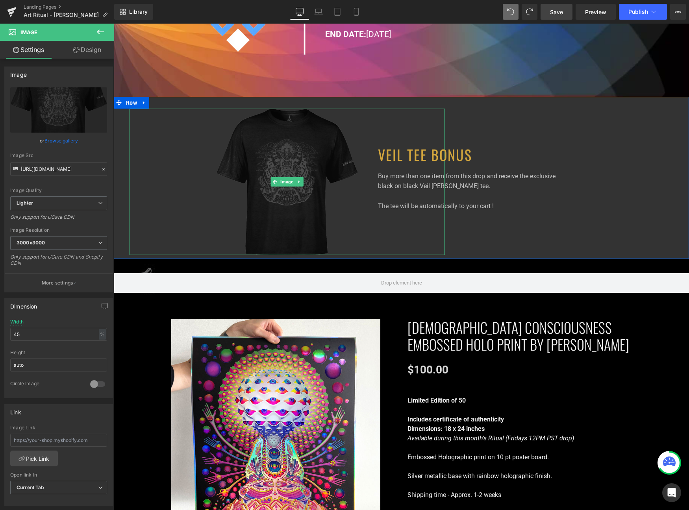
type input "https://ucarecdn.com/021e516c-afd4-45ed-b3de-c5f3041c69a5/-/format/auto/-/previ…"
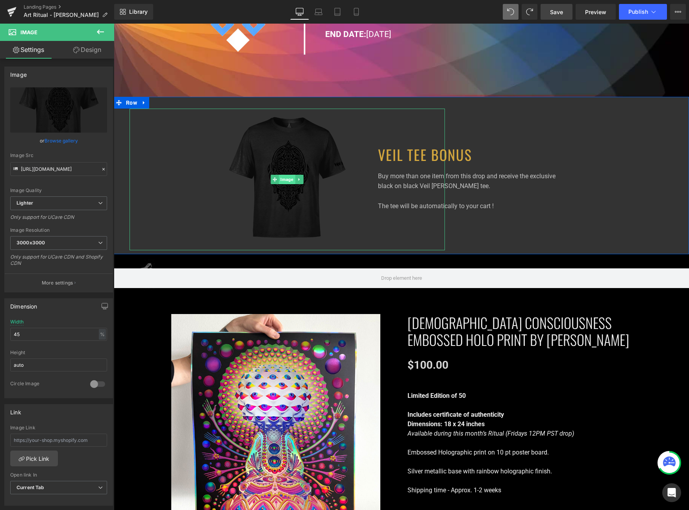
click at [291, 179] on span "Image" at bounding box center [287, 179] width 16 height 9
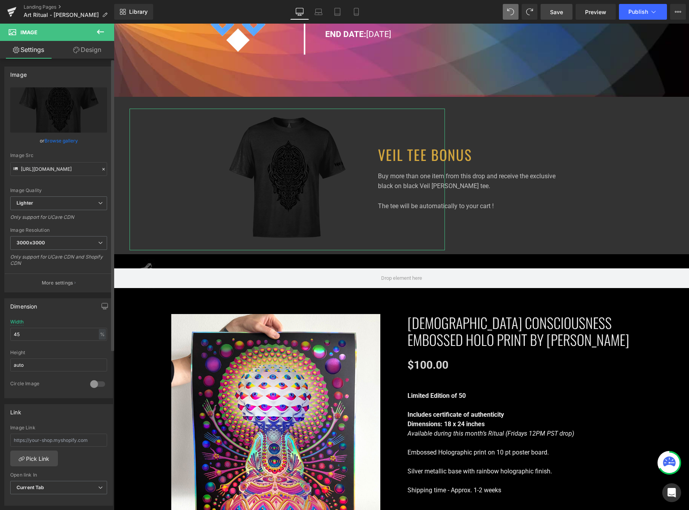
click at [60, 138] on link "Browse gallery" at bounding box center [60, 141] width 33 height 14
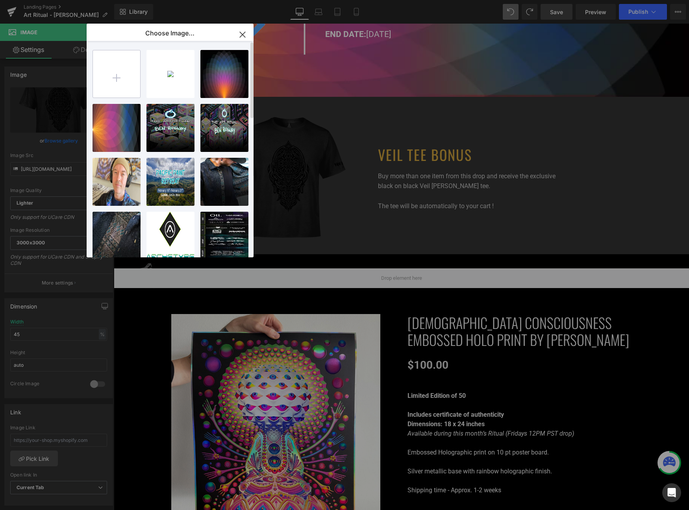
click at [118, 87] on input "file" at bounding box center [116, 73] width 47 height 47
type input "C:\fakepath\untie.jpg"
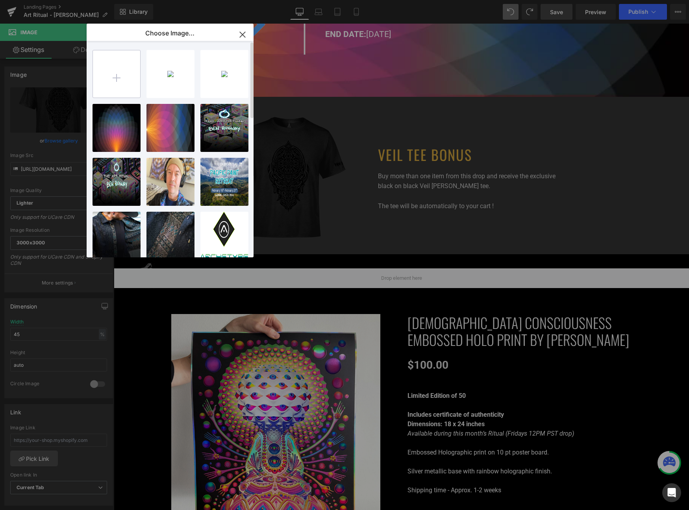
click at [118, 85] on input "file" at bounding box center [116, 73] width 47 height 47
type input "C:\fakepath\Untitl.png"
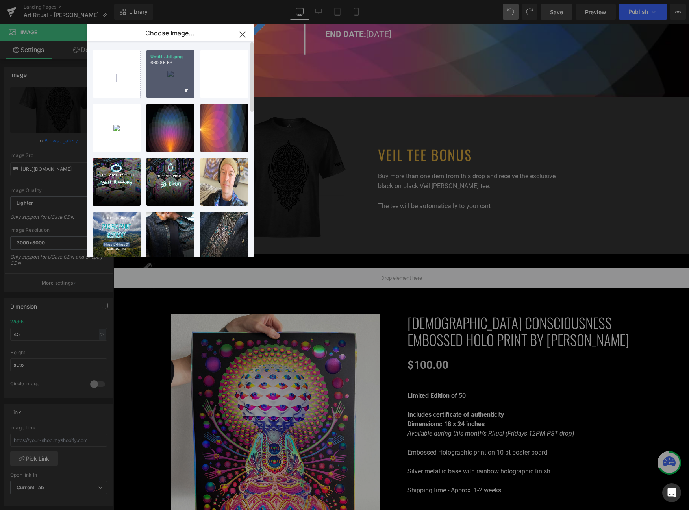
click at [172, 72] on div "Untitl...titl.png 660.85 KB" at bounding box center [170, 74] width 48 height 48
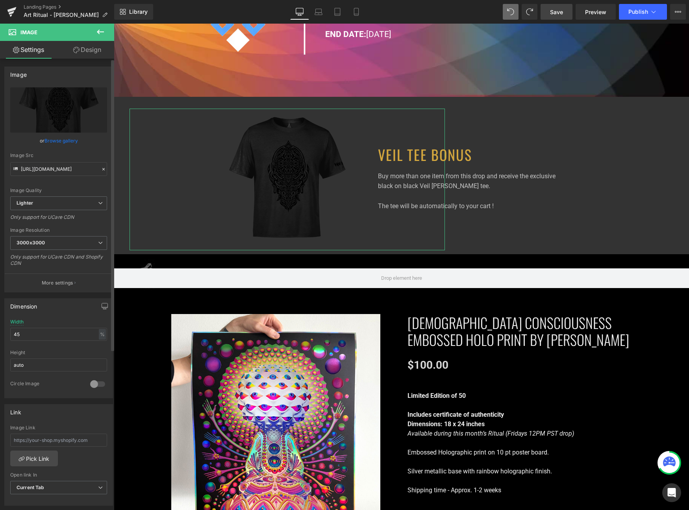
click at [61, 138] on link "Browse gallery" at bounding box center [60, 141] width 33 height 14
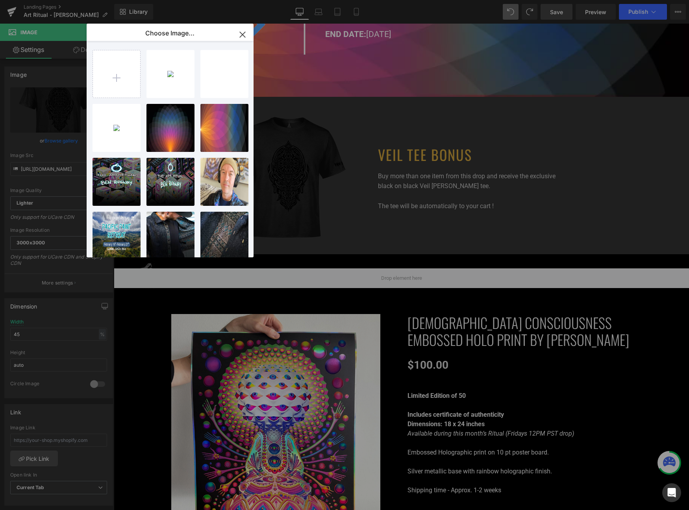
click at [90, 83] on div "Untitl...titl.png 660.85 KB Delete image? Yes No untie...ntie.jpg 660.85 KB Del…" at bounding box center [170, 149] width 167 height 217
click at [106, 83] on input "file" at bounding box center [116, 73] width 47 height 47
click at [117, 129] on div "Untitle...ed-1.png 657.74 KB" at bounding box center [117, 128] width 48 height 48
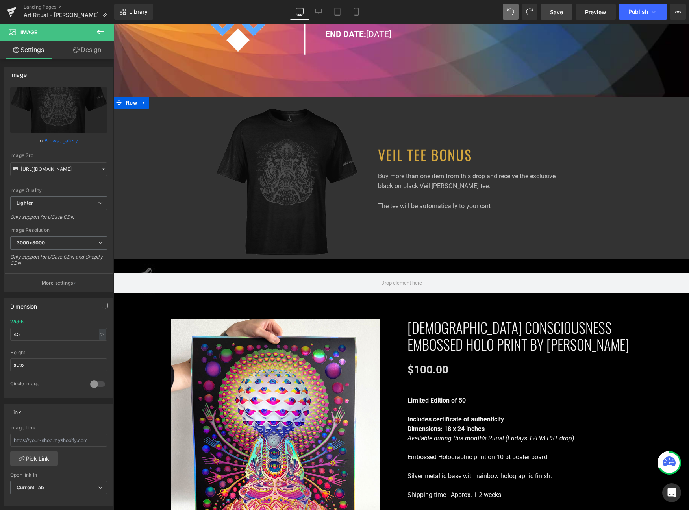
type input "https://ucarecdn.com/021e516c-afd4-45ed-b3de-c5f3041c69a5/-/format/auto/-/previ…"
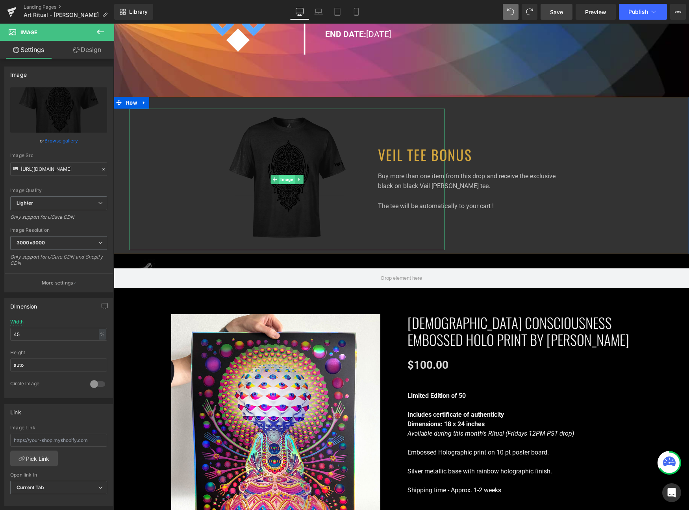
drag, startPoint x: 285, startPoint y: 179, endPoint x: 156, endPoint y: 199, distance: 130.7
click at [285, 179] on span "Image" at bounding box center [287, 179] width 16 height 9
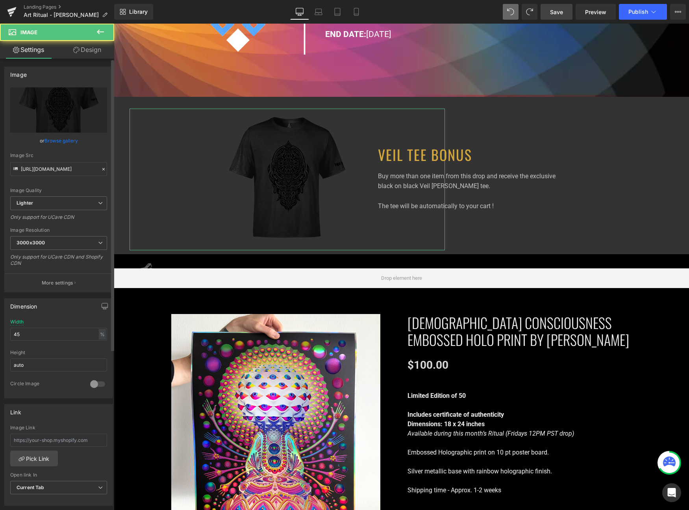
click at [69, 138] on link "Browse gallery" at bounding box center [60, 141] width 33 height 14
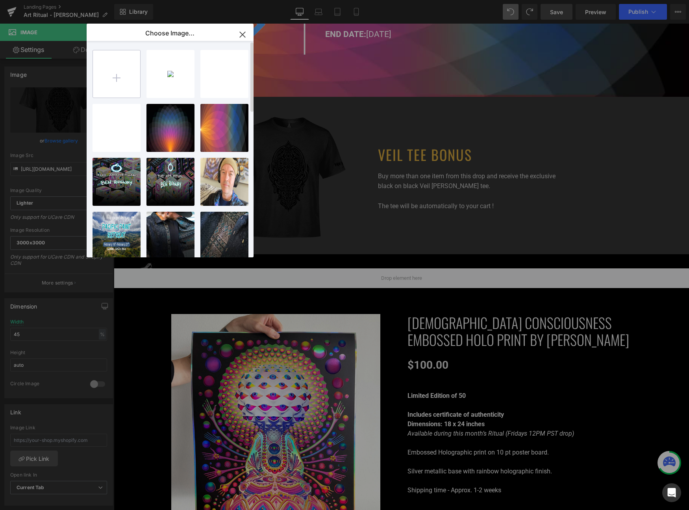
click at [127, 70] on input "file" at bounding box center [116, 73] width 47 height 47
type input "C:\fakepath\Untitl.png"
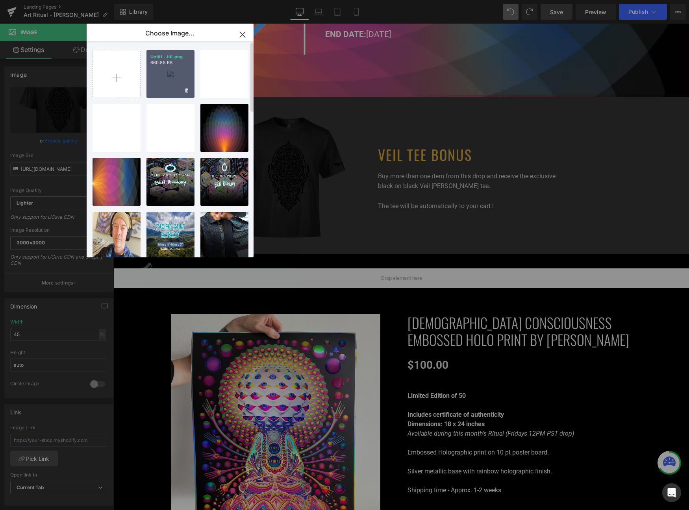
click at [170, 70] on div "Untitl...titl.png 660.85 KB" at bounding box center [170, 74] width 48 height 48
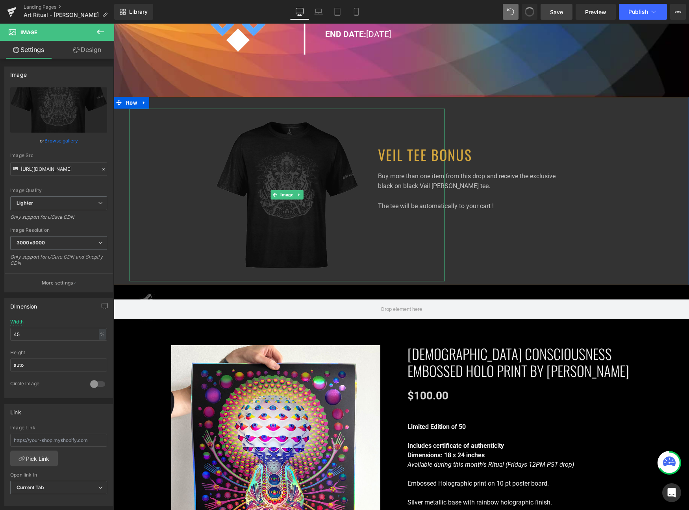
type input "https://ucarecdn.com/61d0b76b-ad89-4f4f-ab5d-86697e4f2a45/-/format/auto/-/previ…"
click at [288, 192] on span "Image" at bounding box center [287, 194] width 16 height 9
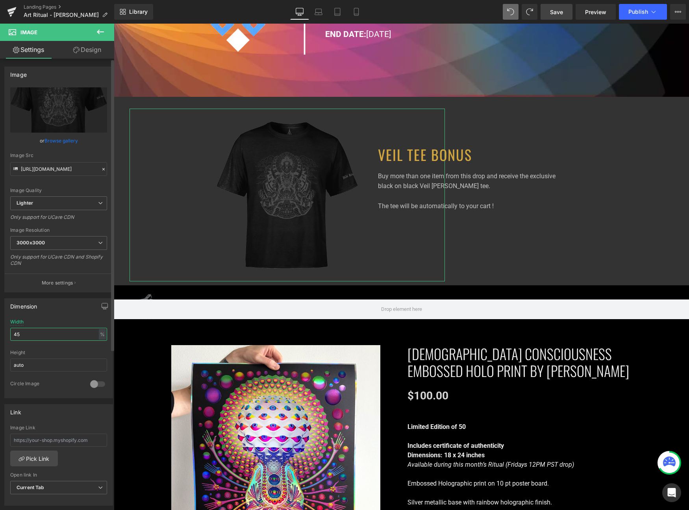
click at [40, 332] on input "45" at bounding box center [58, 334] width 97 height 13
type input "35"
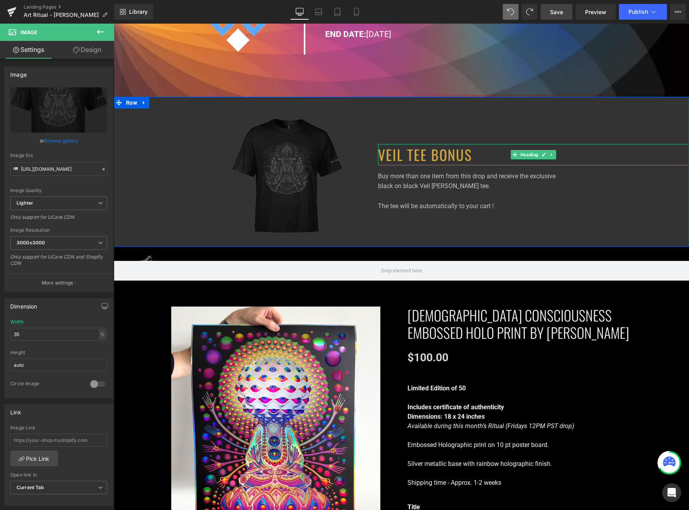
click at [398, 155] on h1 "VEIL TEE BONUS" at bounding box center [533, 154] width 311 height 21
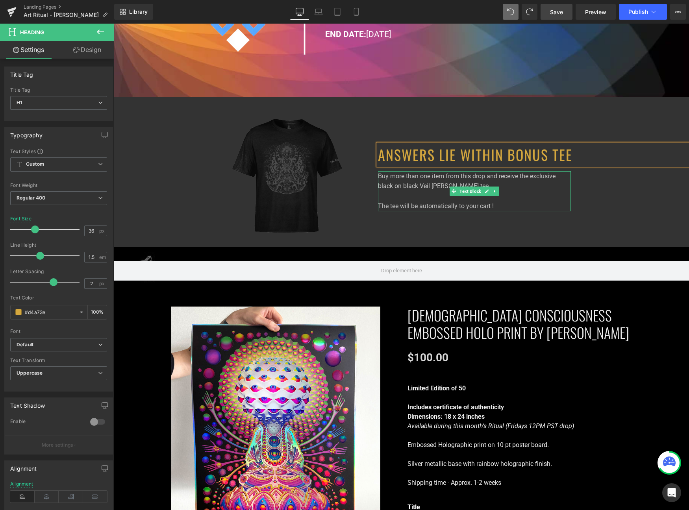
click at [432, 183] on p "Buy more than one item from this drop and receive the exclusive black on black …" at bounding box center [474, 191] width 193 height 40
click at [433, 183] on p "Buy more than one item from this drop and receive the exclusive black on black …" at bounding box center [474, 191] width 193 height 40
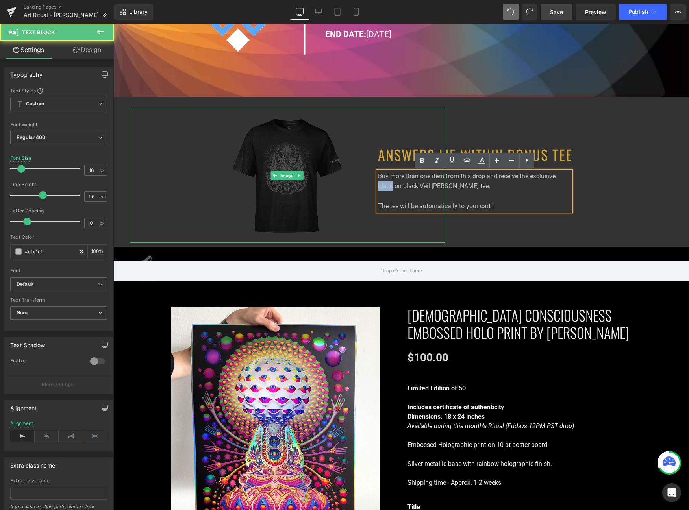
drag, startPoint x: 393, startPoint y: 186, endPoint x: 367, endPoint y: 185, distance: 26.4
click at [367, 185] on div "Image ANSWERS LIE WITHIN BONUS TEE Heading Buy more than one item from this dro…" at bounding box center [401, 172] width 575 height 150
click at [555, 172] on p "Buy more than one item from this drop and receive the exclusive black on black …" at bounding box center [474, 191] width 193 height 40
click at [556, 174] on p "Buy more than one item from this drop and receive the exclusive black on black …" at bounding box center [474, 191] width 193 height 40
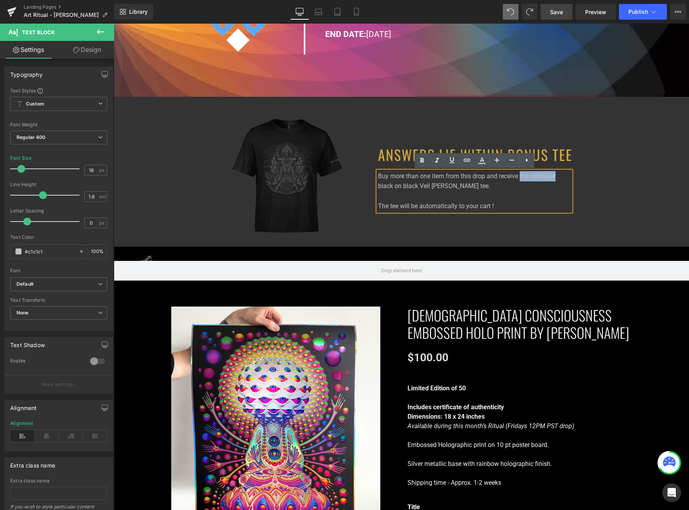
drag, startPoint x: 558, startPoint y: 177, endPoint x: 521, endPoint y: 177, distance: 36.6
click at [521, 177] on p "Buy more than one item from this drop and receive the exclusive black on black …" at bounding box center [474, 191] width 193 height 40
drag, startPoint x: 569, startPoint y: 178, endPoint x: 554, endPoint y: 177, distance: 15.0
click at [554, 177] on p "Buy more than one item from this drop and receive this special black on black V…" at bounding box center [474, 191] width 193 height 40
drag, startPoint x: 489, startPoint y: 184, endPoint x: 416, endPoint y: 184, distance: 73.2
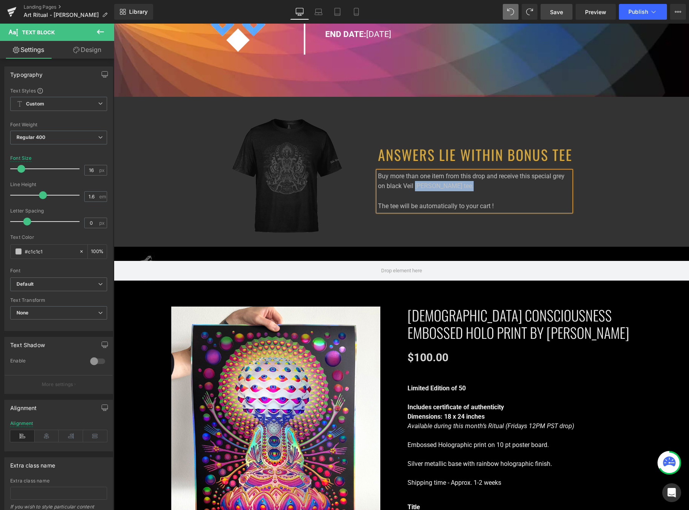
click at [416, 184] on p "Buy more than one item from this drop and receive this special grey on black Ve…" at bounding box center [474, 191] width 193 height 40
click at [615, 187] on div "ANSWERS LIE WITHIN BONUS TEE Heading Buy more than one item from this drop and …" at bounding box center [546, 160] width 288 height 103
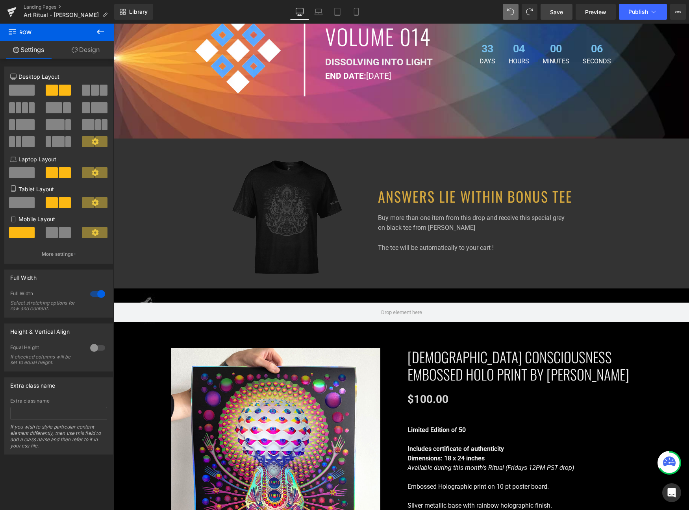
scroll to position [426, 0]
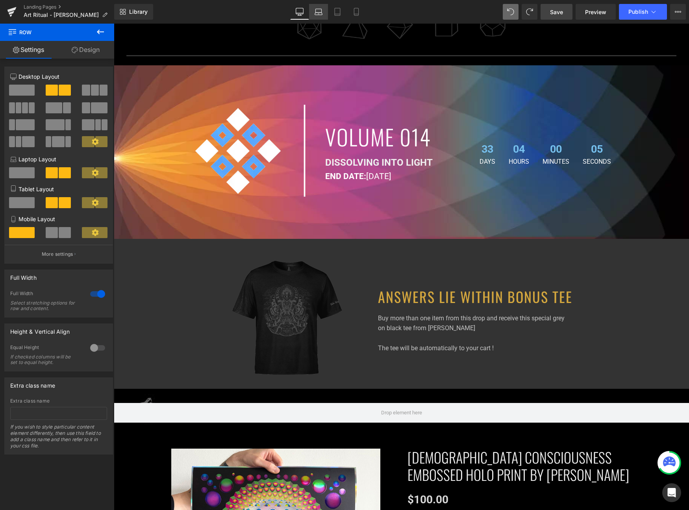
click at [318, 13] on icon at bounding box center [319, 12] width 8 height 8
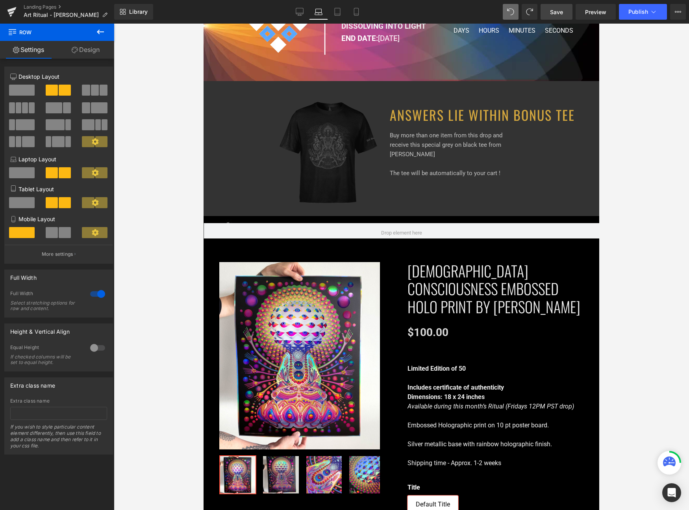
scroll to position [269, 0]
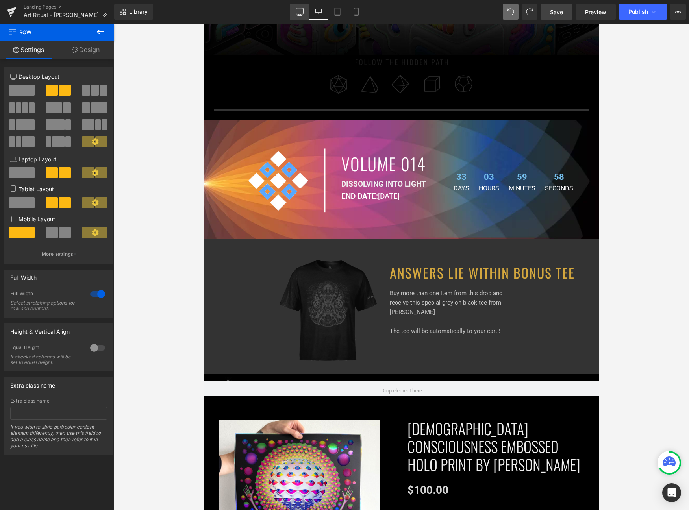
click at [307, 13] on link "Desktop" at bounding box center [299, 12] width 19 height 16
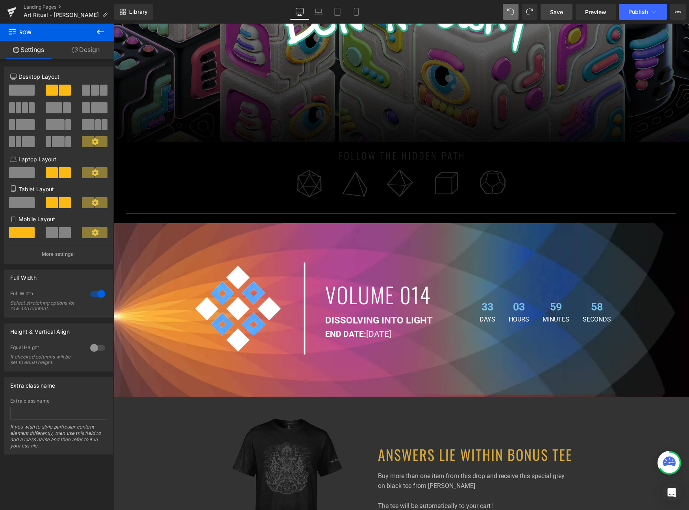
scroll to position [426, 0]
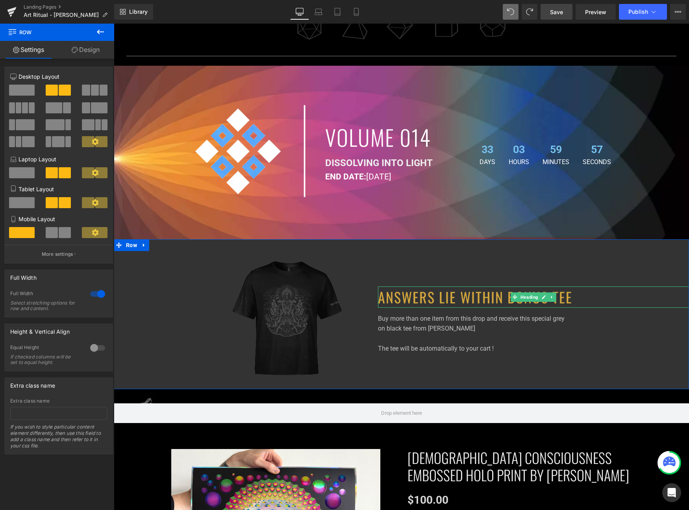
click at [402, 301] on h1 "ANSWERS LIE WITHIN BONUS TEE" at bounding box center [533, 297] width 311 height 21
click at [403, 301] on h1 "ANSWERS LIE WITHIN BONUS TEE" at bounding box center [533, 297] width 311 height 21
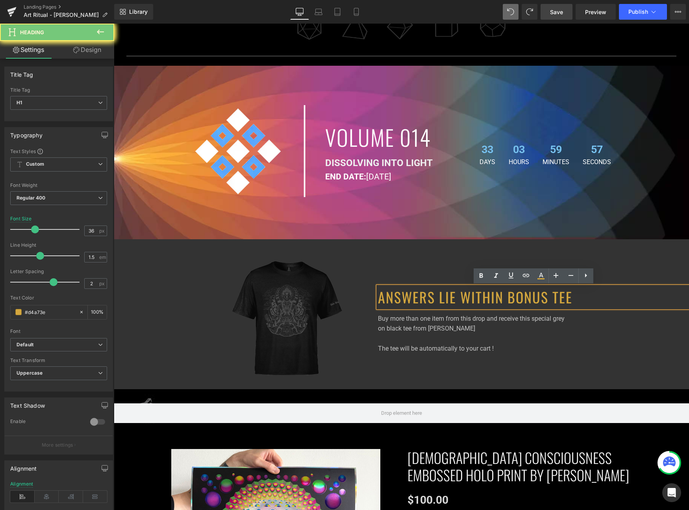
click at [413, 300] on h1 "ANSWERS LIE WITHIN BONUS TEE" at bounding box center [533, 297] width 311 height 21
click at [407, 321] on p "Buy more than one item from this drop and receive this special grey on black te…" at bounding box center [474, 334] width 193 height 40
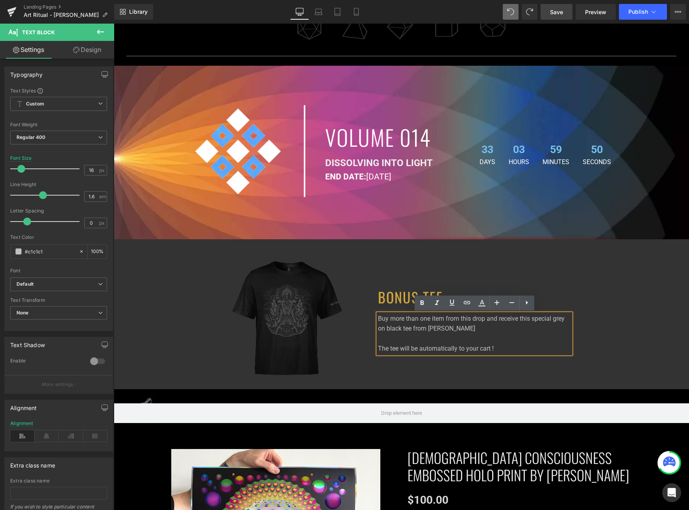
click at [403, 328] on p "Buy more than one item from this drop and receive this special grey on black te…" at bounding box center [474, 334] width 193 height 40
click at [611, 306] on div "BONUS TEE Heading" at bounding box center [533, 297] width 311 height 21
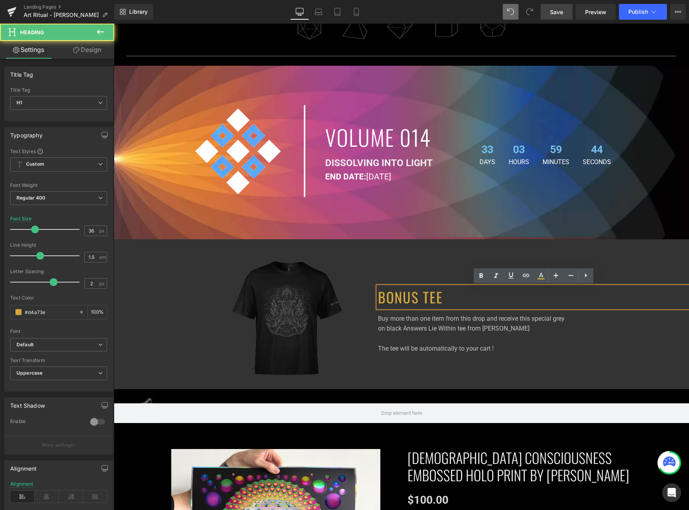
click at [381, 298] on h1 "BONUS TEE" at bounding box center [533, 297] width 311 height 21
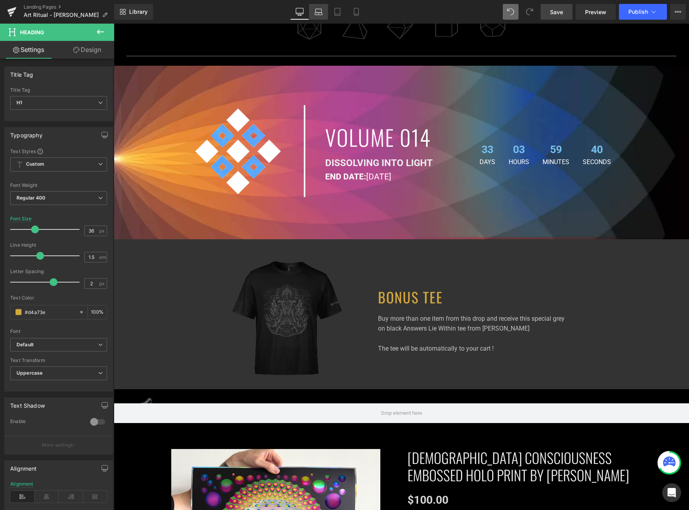
click at [317, 8] on icon at bounding box center [319, 12] width 8 height 8
type input "34"
type input "100"
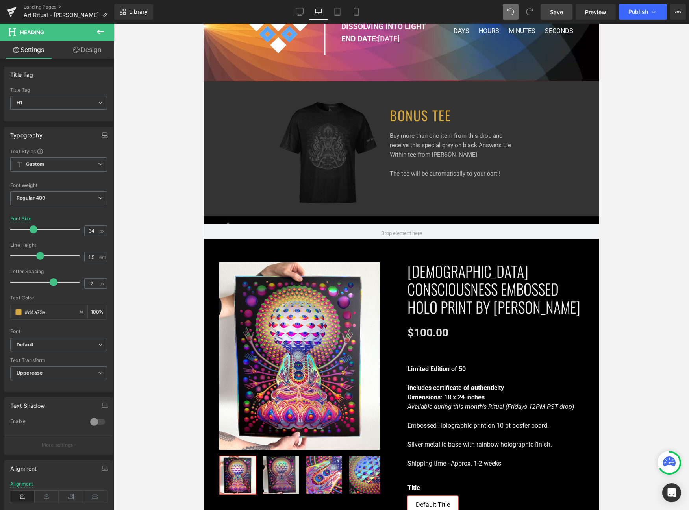
scroll to position [245, 0]
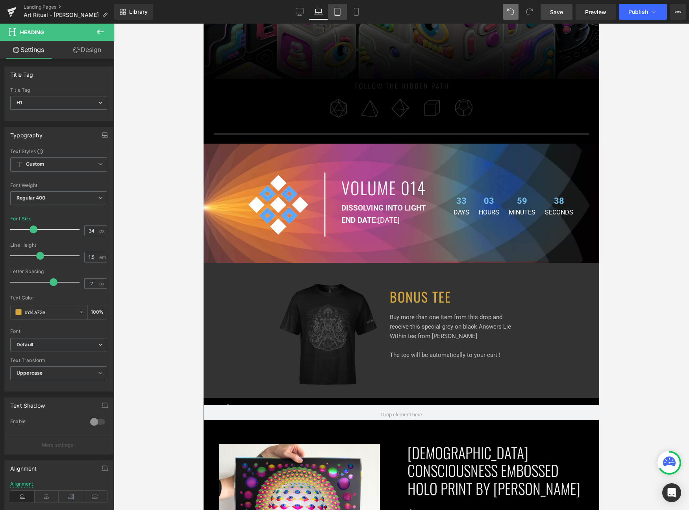
click at [337, 10] on icon at bounding box center [337, 12] width 8 height 8
type input "32"
type input "100"
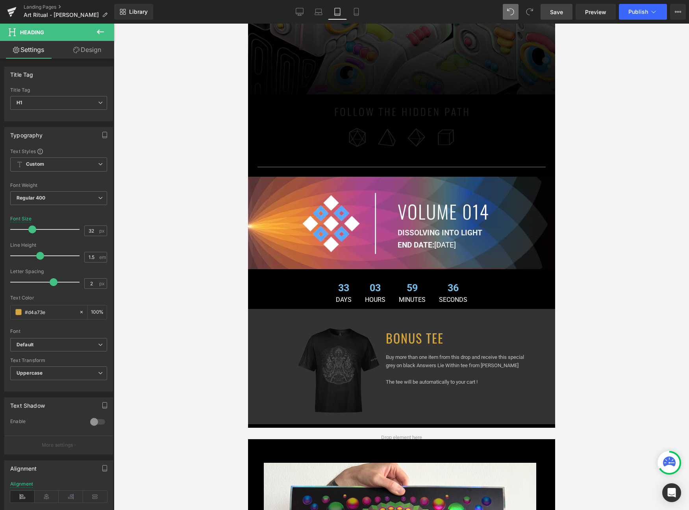
scroll to position [353, 0]
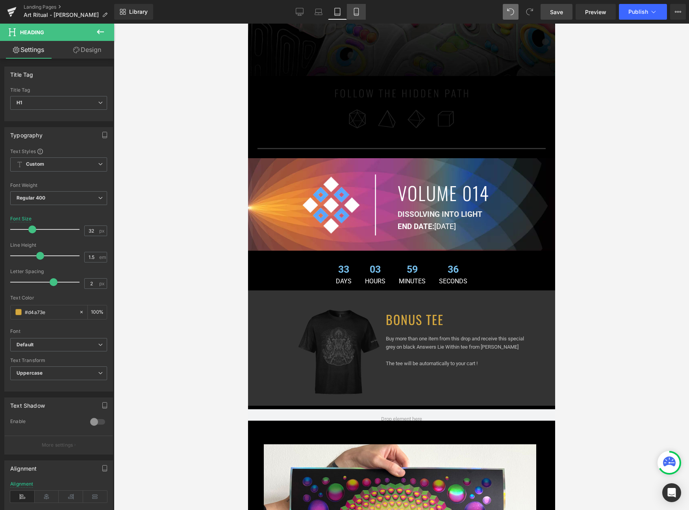
click at [358, 10] on icon at bounding box center [356, 11] width 4 height 7
type input "36"
type input "100"
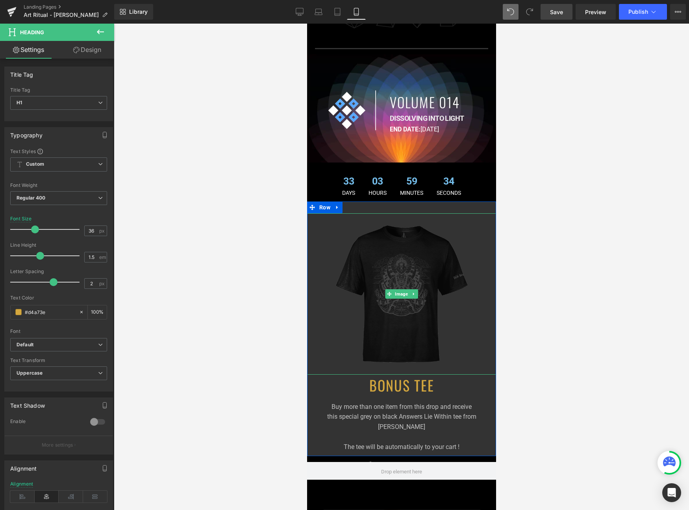
scroll to position [318, 0]
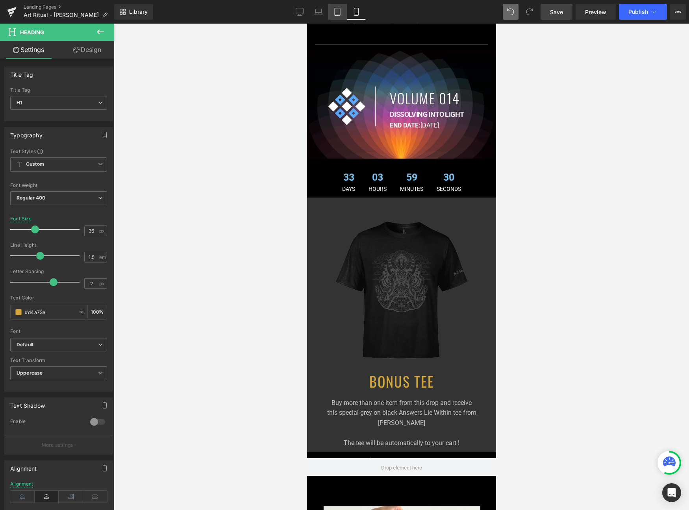
click at [333, 11] on link "Tablet" at bounding box center [337, 12] width 19 height 16
type input "32"
type input "100"
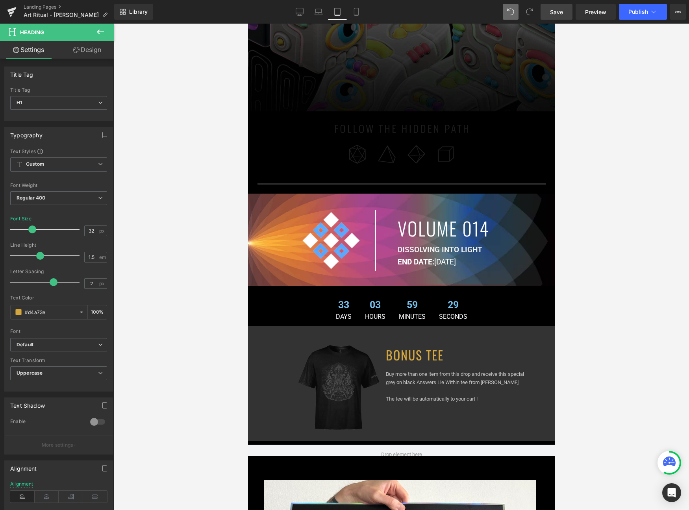
scroll to position [378, 0]
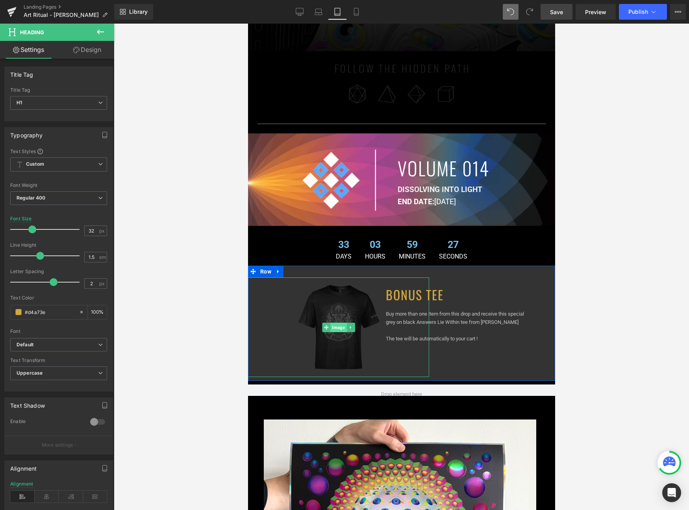
click at [342, 328] on span "Image" at bounding box center [338, 327] width 16 height 9
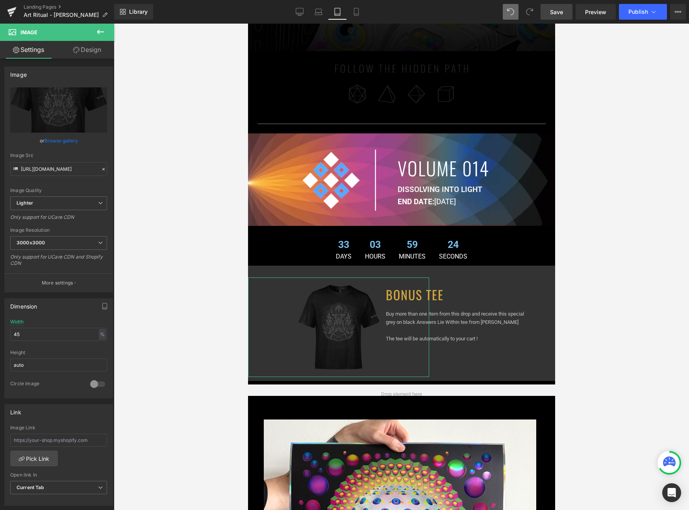
click at [78, 52] on link "Design" at bounding box center [87, 50] width 57 height 18
click at [0, 0] on div "Spacing" at bounding box center [0, 0] width 0 height 0
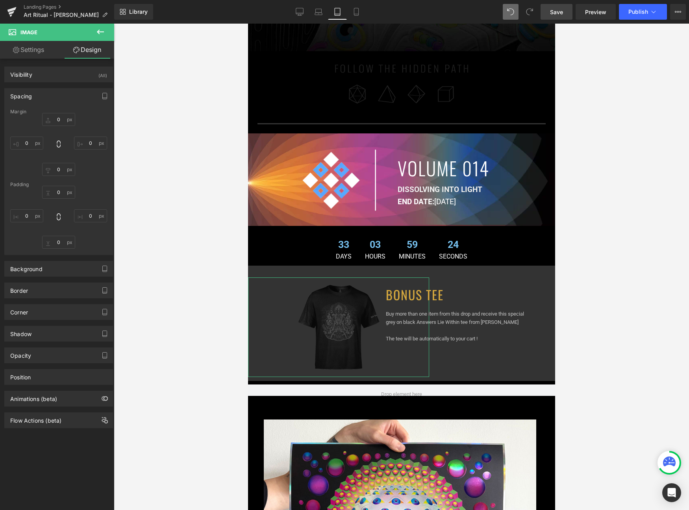
type input "0"
type input "-70"
type input "0"
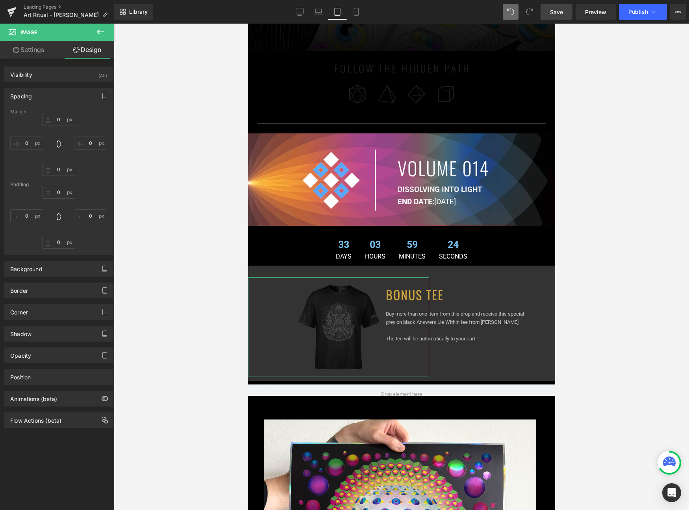
type input "0"
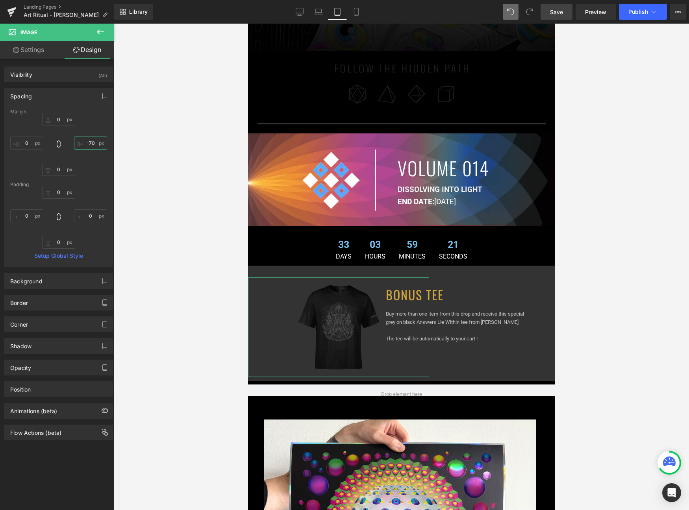
click at [84, 142] on input "-70" at bounding box center [90, 143] width 33 height 13
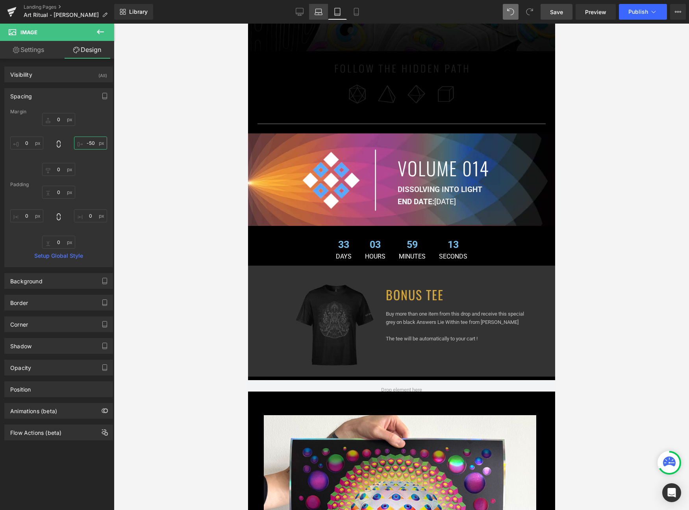
type input "-50"
click at [318, 12] on icon at bounding box center [319, 12] width 8 height 8
type input "0"
type input "-90"
type input "0"
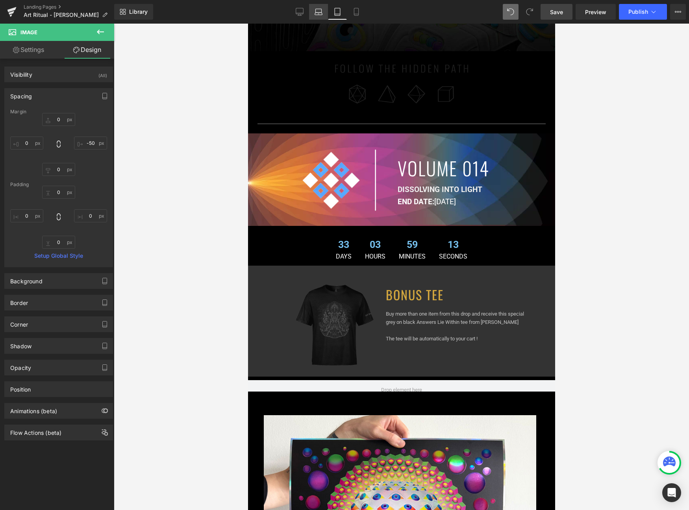
type input "40"
type input "0"
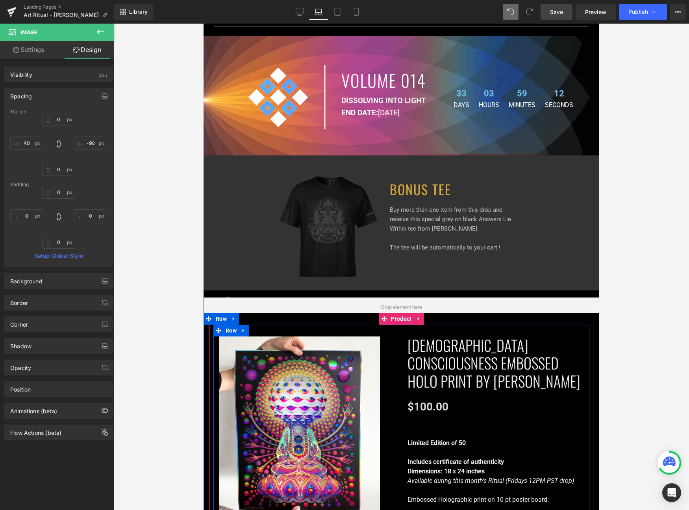
scroll to position [346, 0]
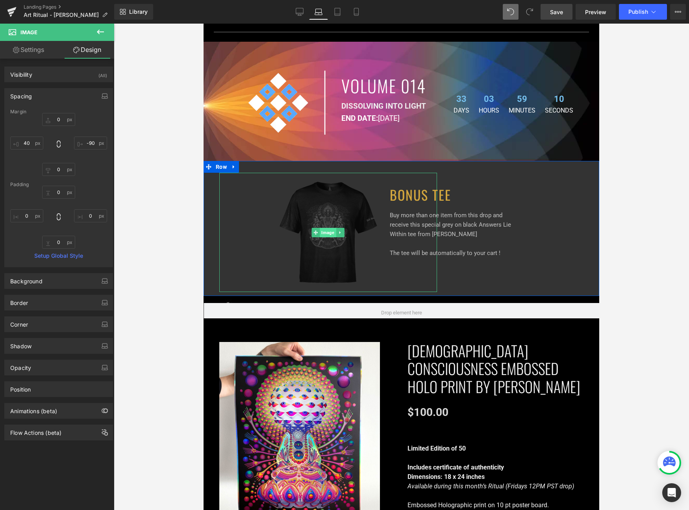
click at [327, 231] on span "Image" at bounding box center [328, 232] width 16 height 9
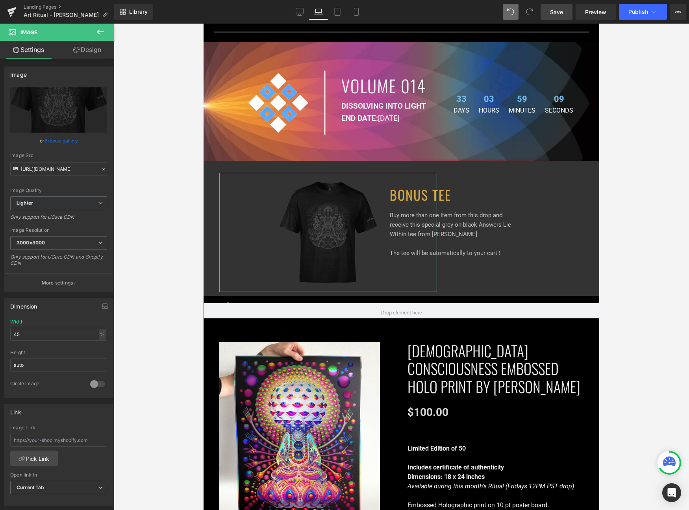
click at [80, 52] on link "Design" at bounding box center [87, 50] width 57 height 18
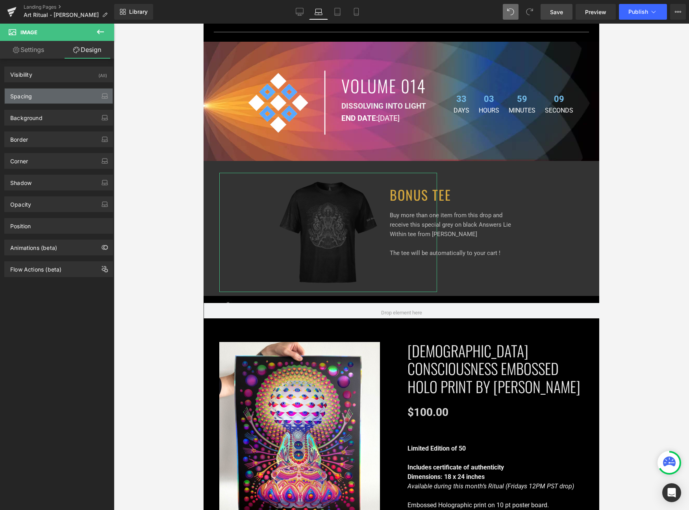
click at [56, 95] on div "Spacing" at bounding box center [59, 96] width 108 height 15
type input "0"
type input "-90"
type input "0"
type input "40"
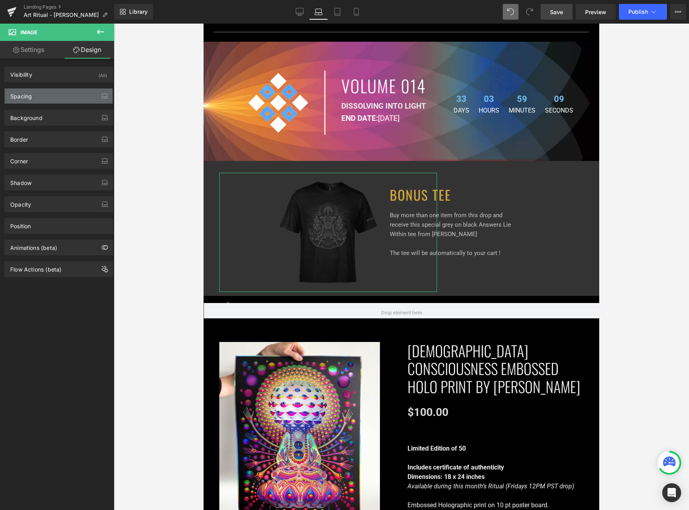
type input "0"
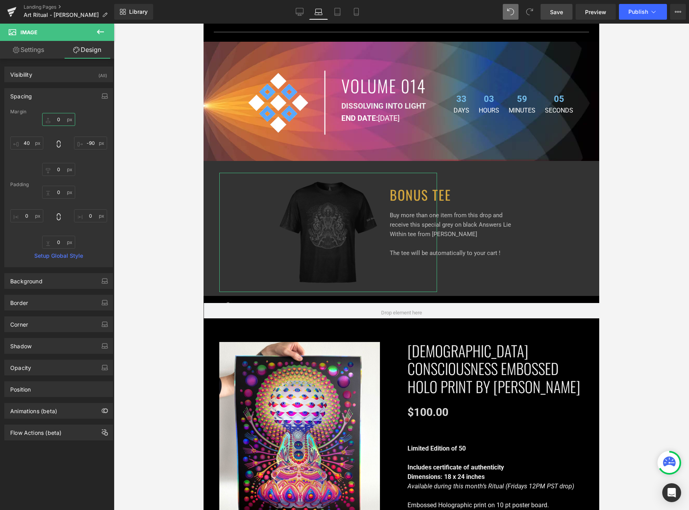
click at [61, 119] on input "0" at bounding box center [58, 119] width 33 height 13
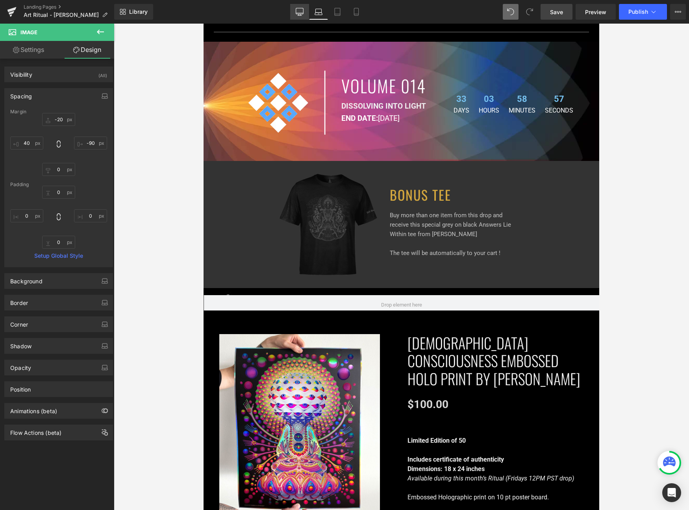
click at [301, 12] on icon at bounding box center [300, 12] width 8 height 8
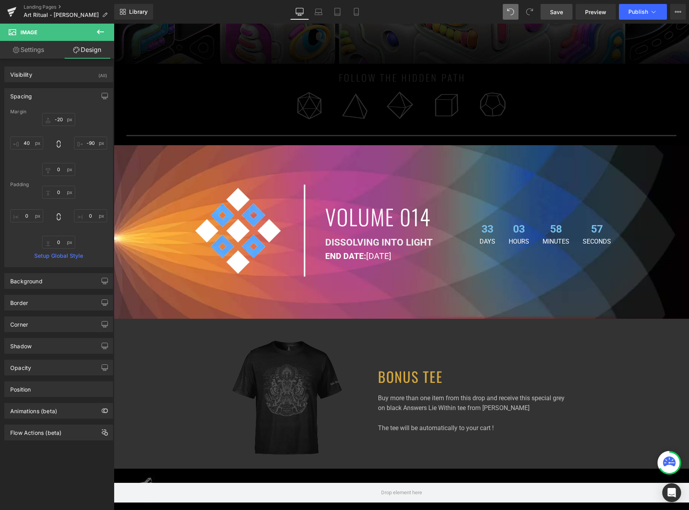
type input "0"
type input "-110"
type input "0"
type input "40"
type input "0"
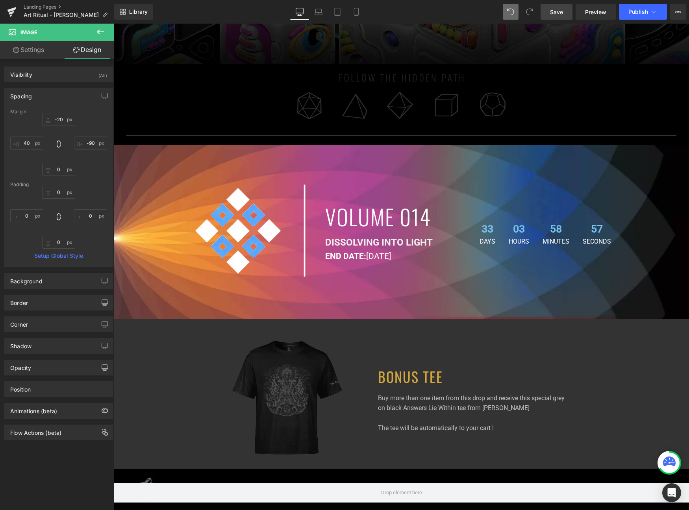
type input "0"
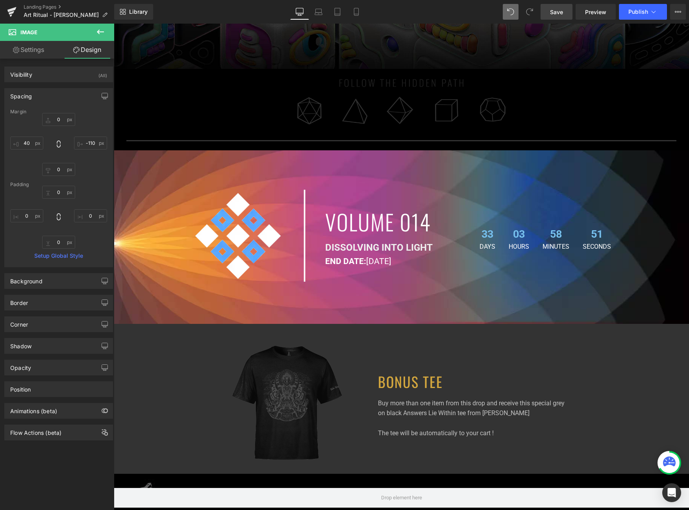
scroll to position [4, 0]
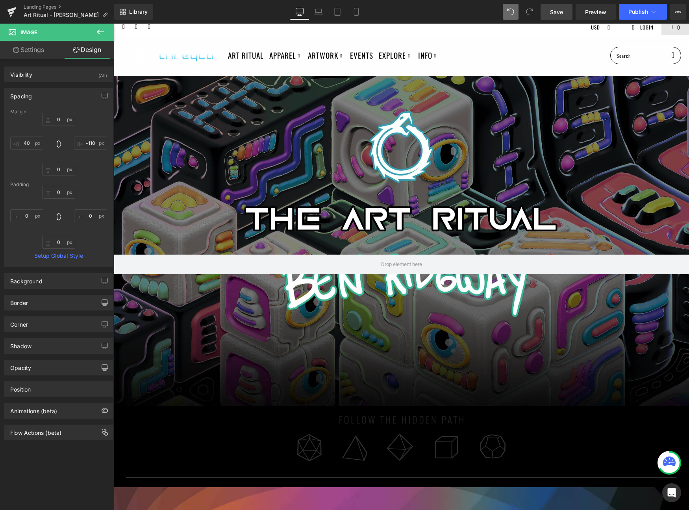
click at [553, 15] on span "Save" at bounding box center [556, 12] width 13 height 8
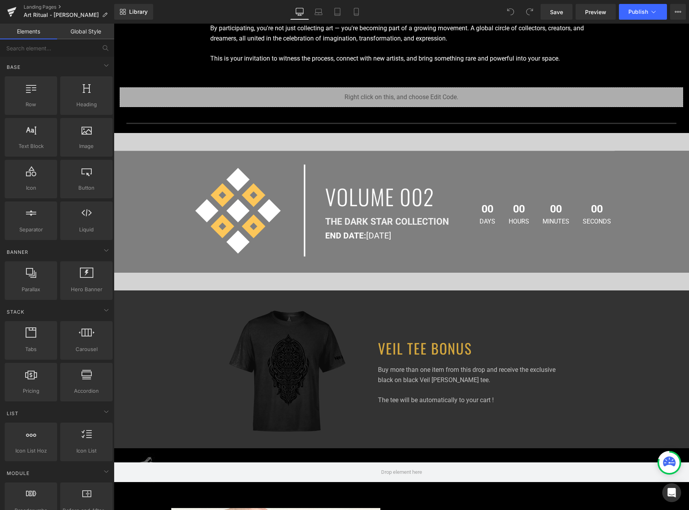
scroll to position [445, 0]
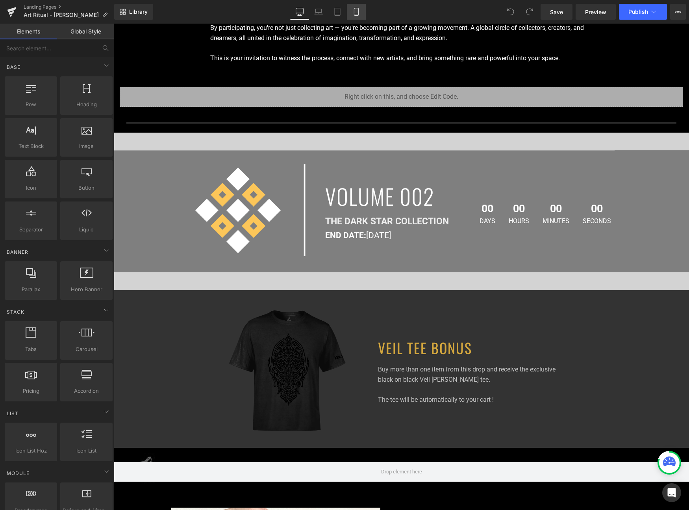
click at [357, 11] on icon at bounding box center [356, 12] width 8 height 8
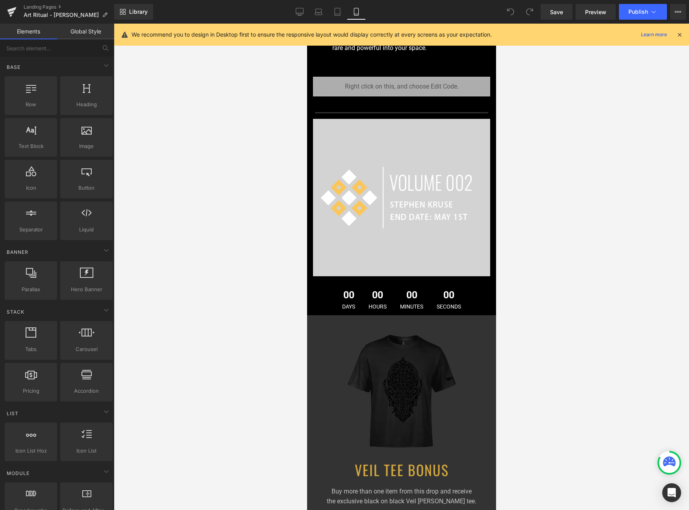
scroll to position [564, 0]
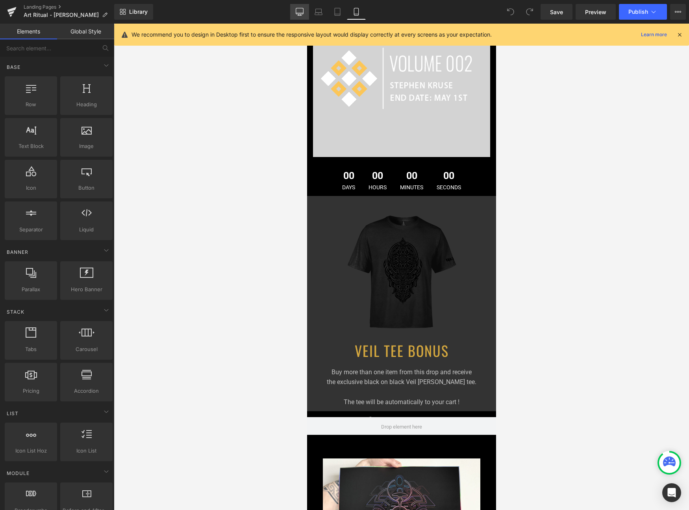
click at [305, 13] on link "Desktop" at bounding box center [299, 12] width 19 height 16
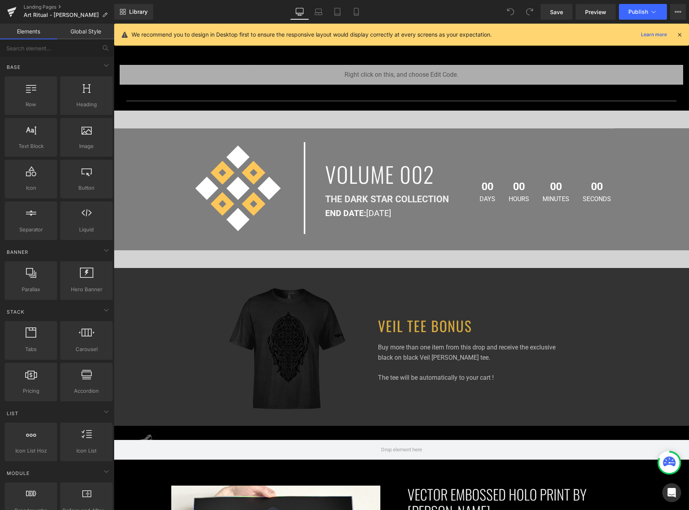
scroll to position [465, 0]
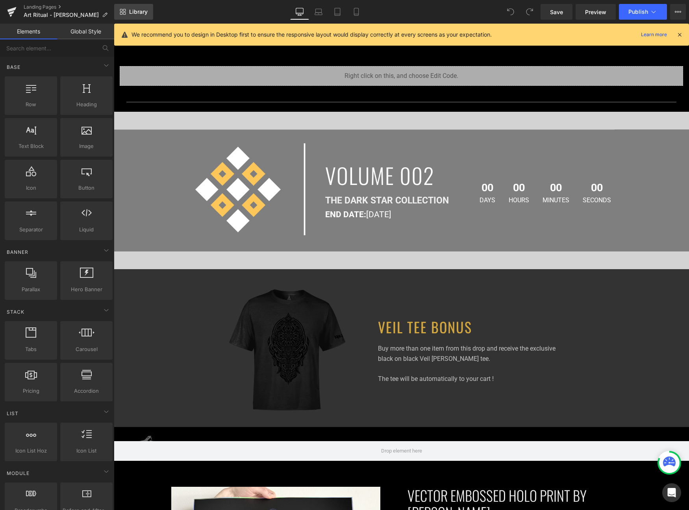
click at [123, 15] on link "Library" at bounding box center [133, 12] width 39 height 16
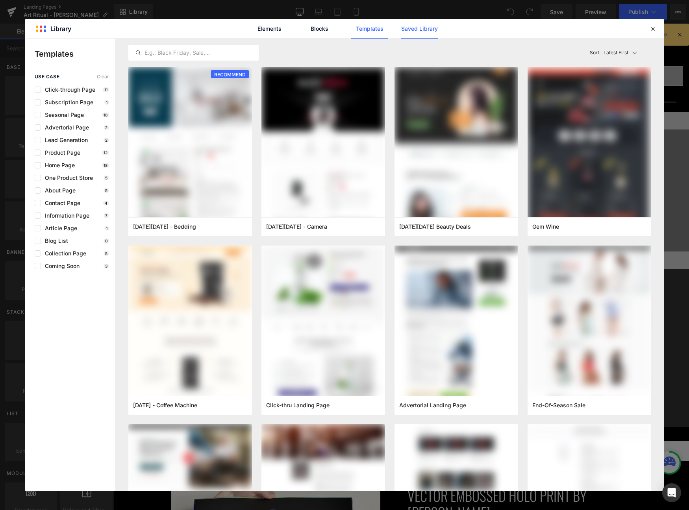
click at [412, 24] on link "Saved Library" at bounding box center [419, 29] width 37 height 20
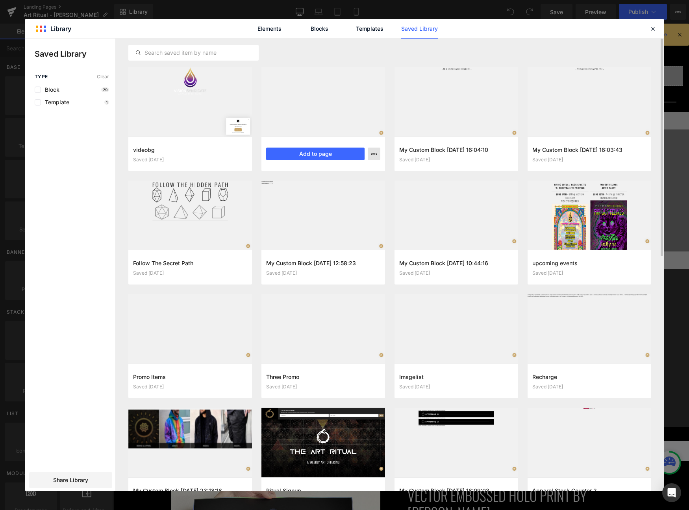
click at [306, 187] on icon "button" at bounding box center [293, 191] width 25 height 9
click at [341, 189] on div "Delete" at bounding box center [336, 188] width 90 height 17
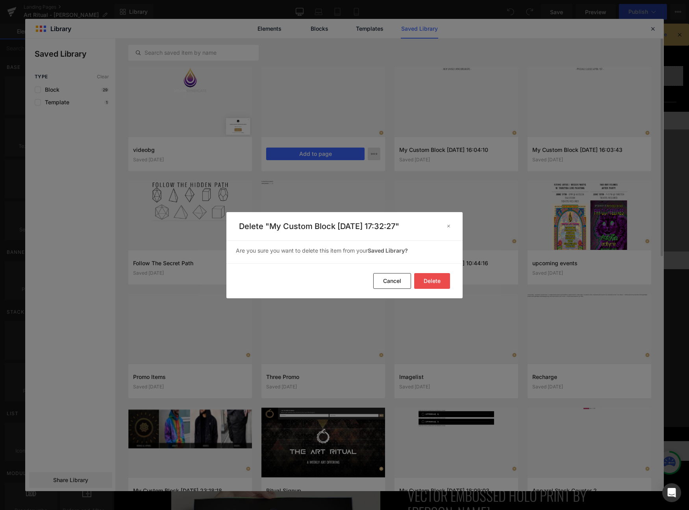
click at [431, 270] on footer "Delete Cancel" at bounding box center [344, 280] width 236 height 35
click at [435, 278] on button "Delete" at bounding box center [432, 281] width 36 height 16
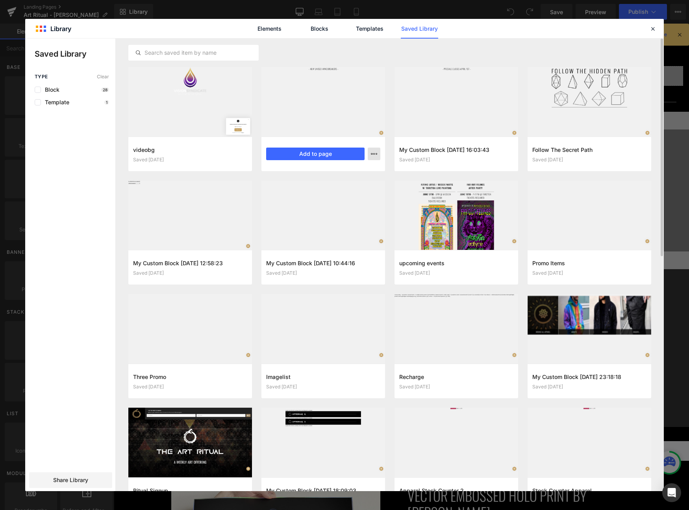
click at [318, 190] on icon "button" at bounding box center [317, 191] width 1 height 3
click at [346, 187] on div "Delete" at bounding box center [336, 188] width 90 height 17
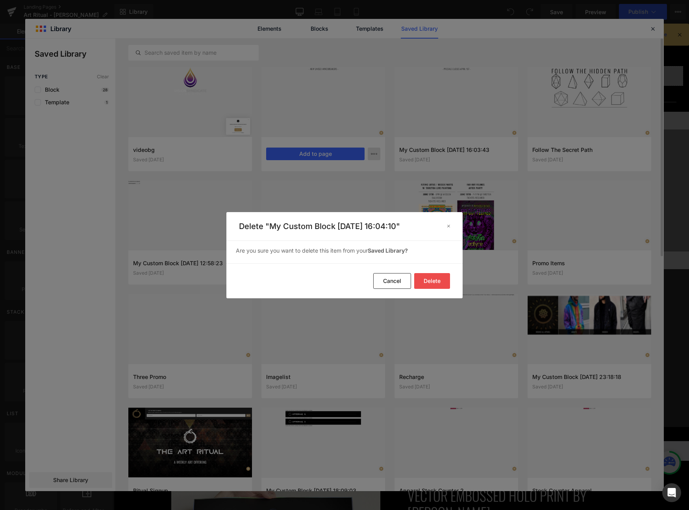
click at [423, 285] on button "Delete" at bounding box center [432, 281] width 36 height 16
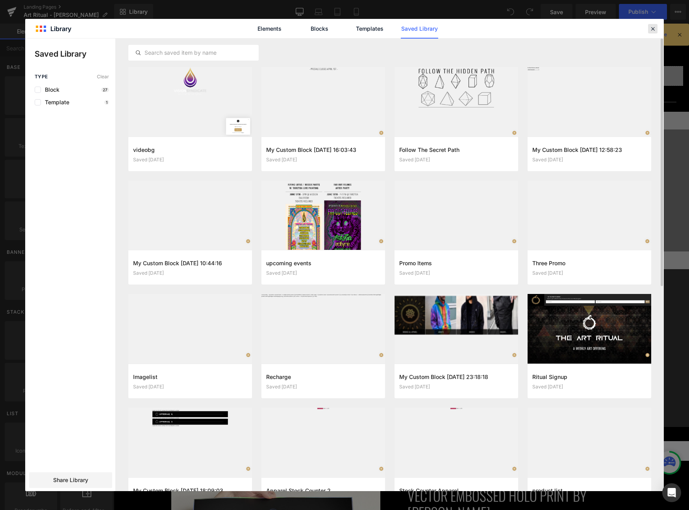
click at [651, 30] on icon at bounding box center [652, 28] width 7 height 7
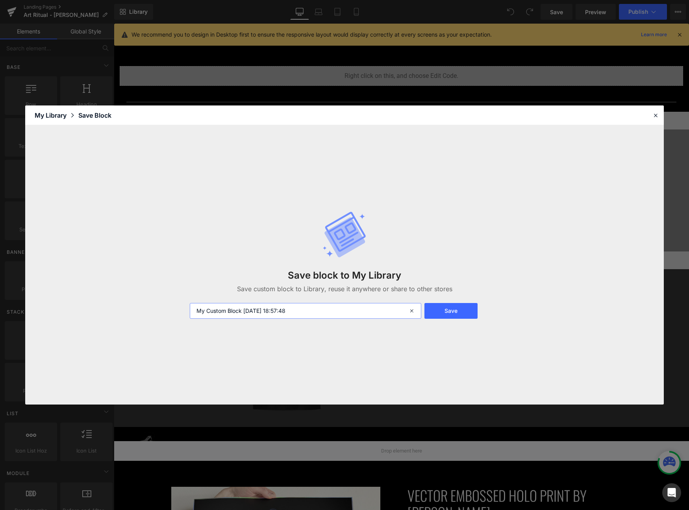
click at [271, 311] on input "My Custom Block 2025-08-28 18:57:48" at bounding box center [306, 311] width 232 height 16
type input "A"
type input "Ritual Bonus"
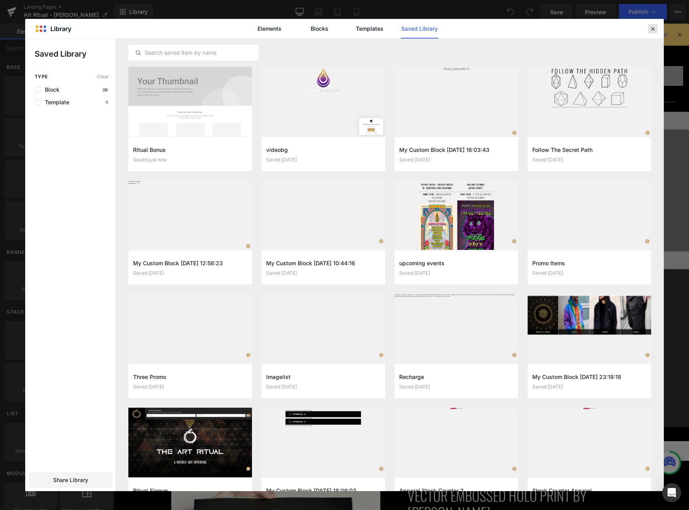
click at [650, 26] on icon at bounding box center [652, 28] width 7 height 7
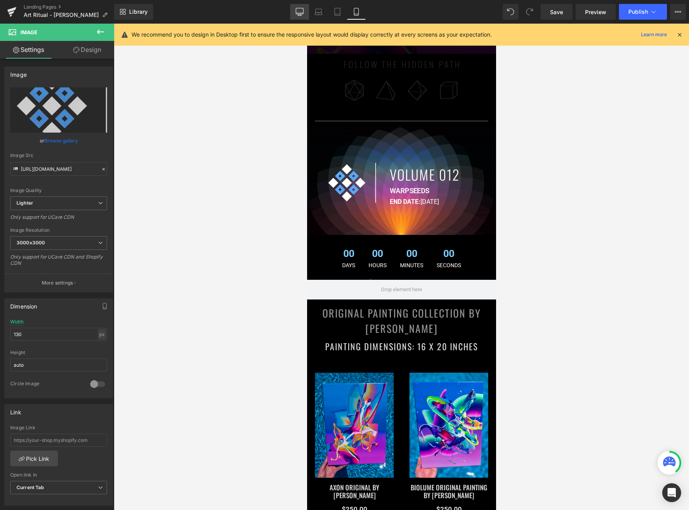
click at [305, 8] on link "Desktop" at bounding box center [299, 12] width 19 height 16
type input "300"
